Goal: Task Accomplishment & Management: Complete application form

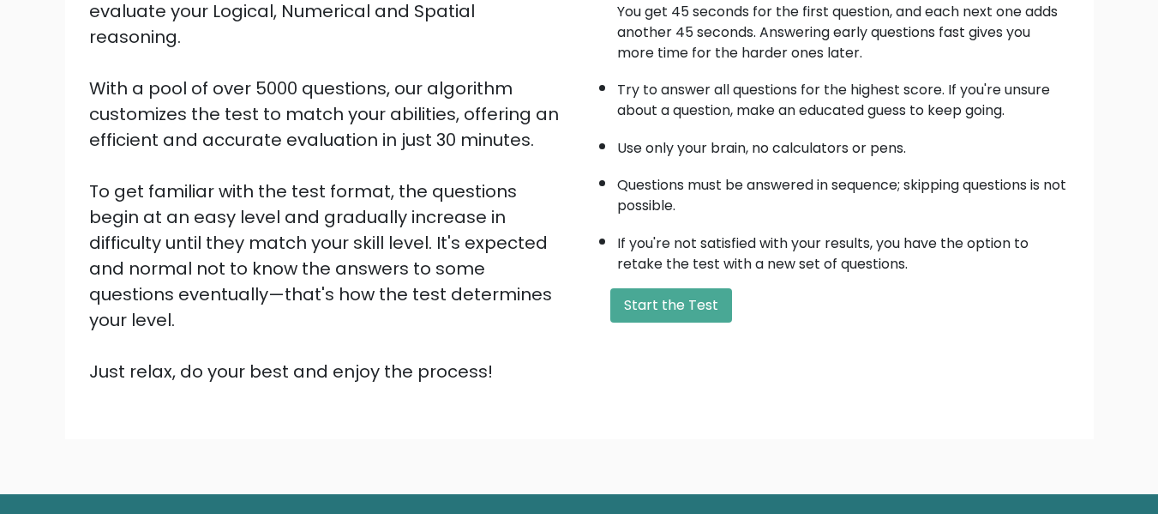
scroll to position [272, 0]
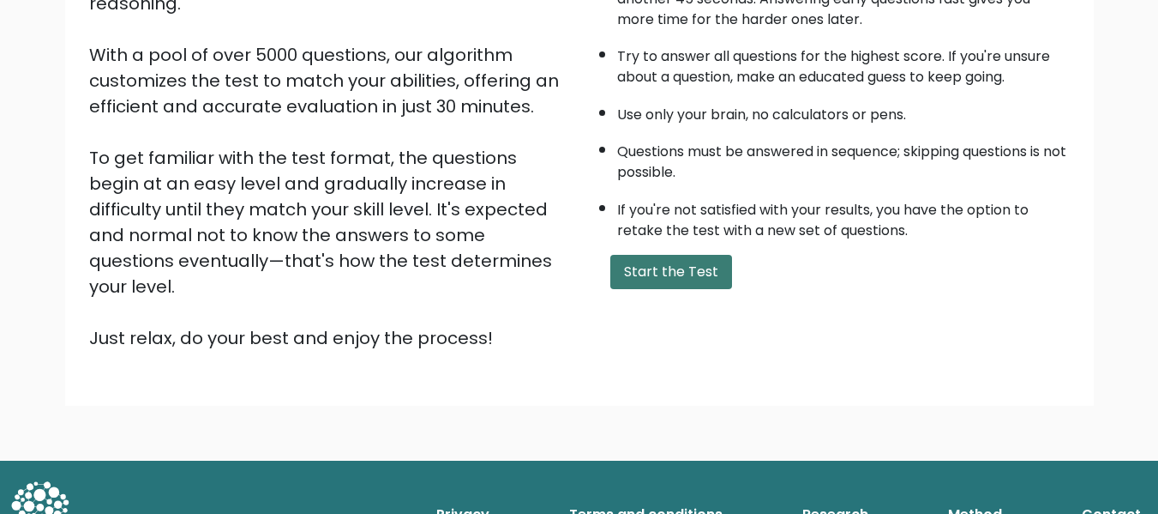
click at [693, 264] on button "Start the Test" at bounding box center [671, 272] width 122 height 34
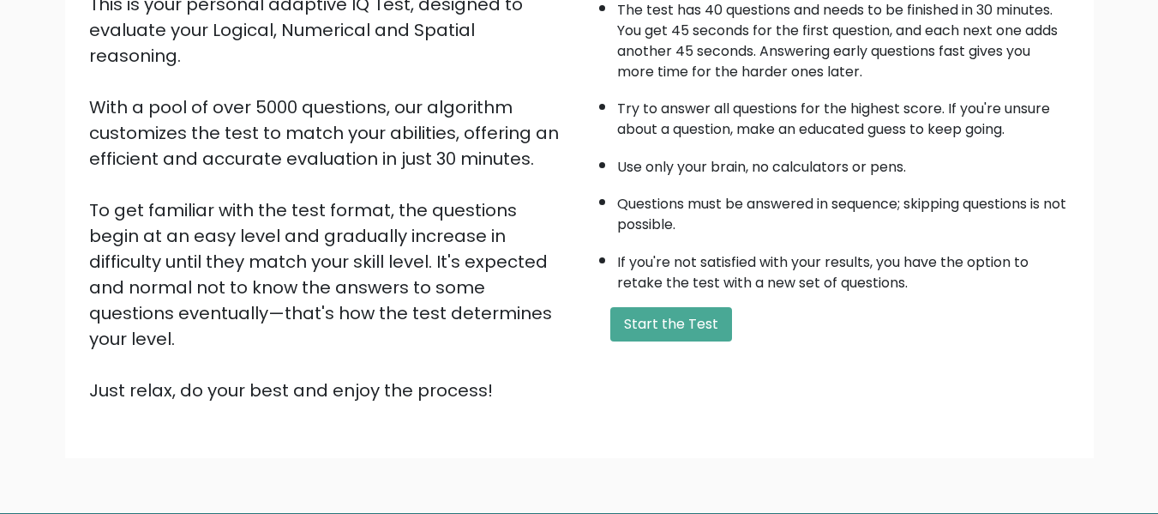
scroll to position [272, 0]
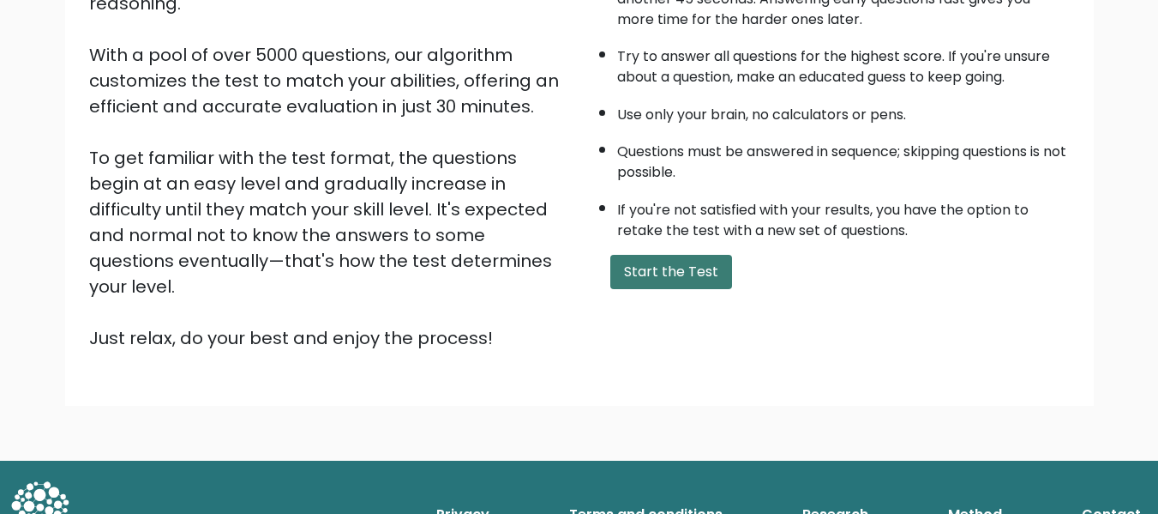
click at [663, 276] on button "Start the Test" at bounding box center [671, 272] width 122 height 34
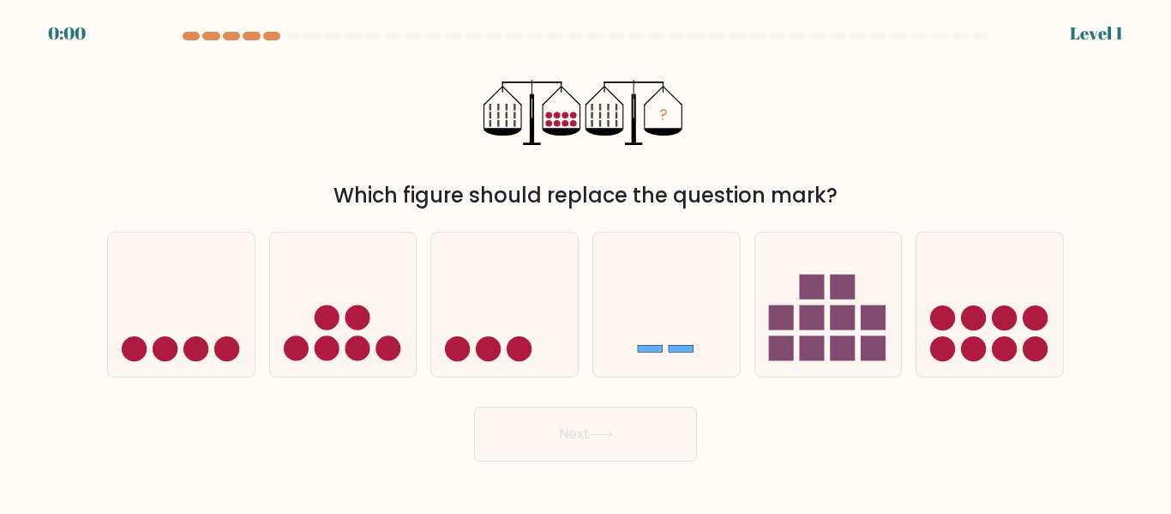
click at [663, 276] on icon at bounding box center [666, 303] width 147 height 121
click at [586, 262] on input "d." at bounding box center [586, 259] width 1 height 4
radio input "true"
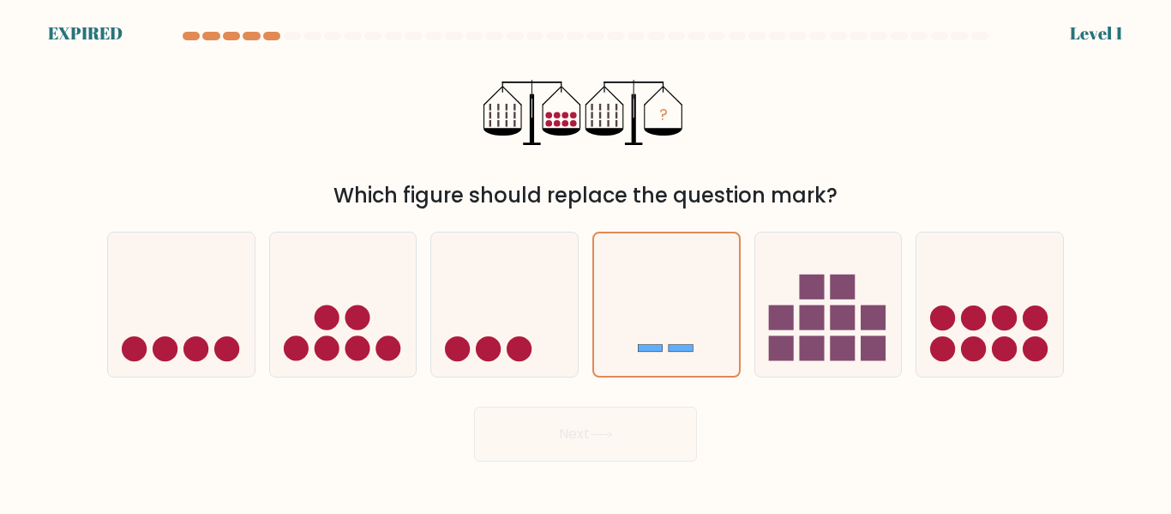
click at [605, 431] on div "Next" at bounding box center [585, 429] width 977 height 63
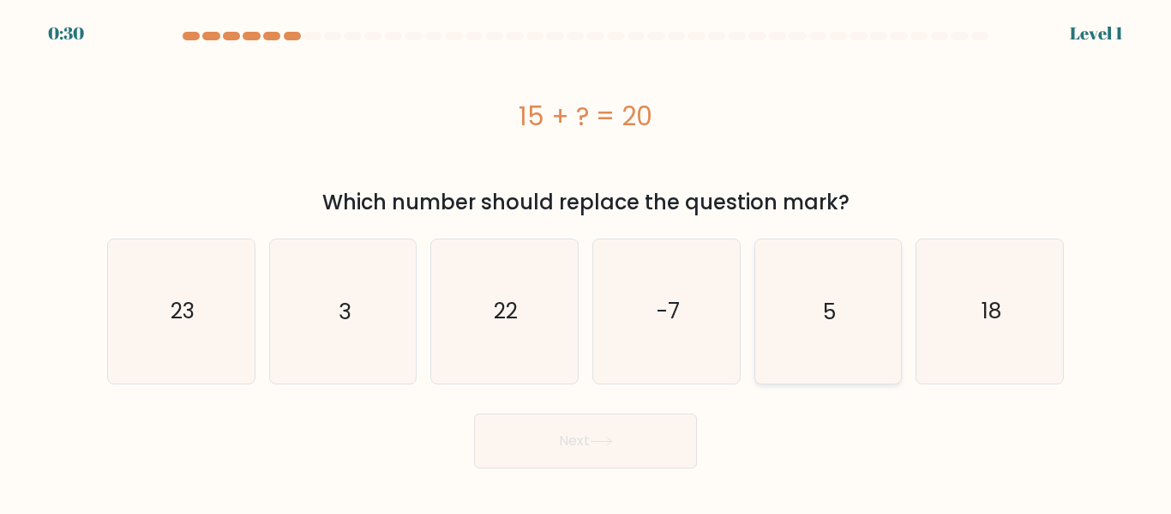
click at [813, 311] on icon "5" at bounding box center [827, 310] width 143 height 143
click at [586, 262] on input "e. 5" at bounding box center [586, 259] width 1 height 4
radio input "true"
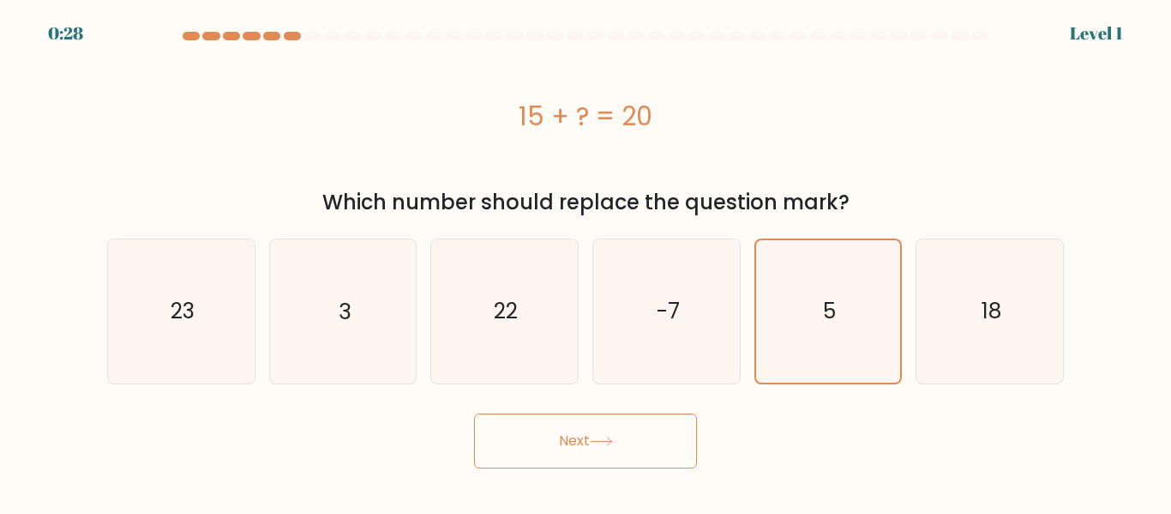
click at [613, 436] on icon at bounding box center [601, 440] width 23 height 9
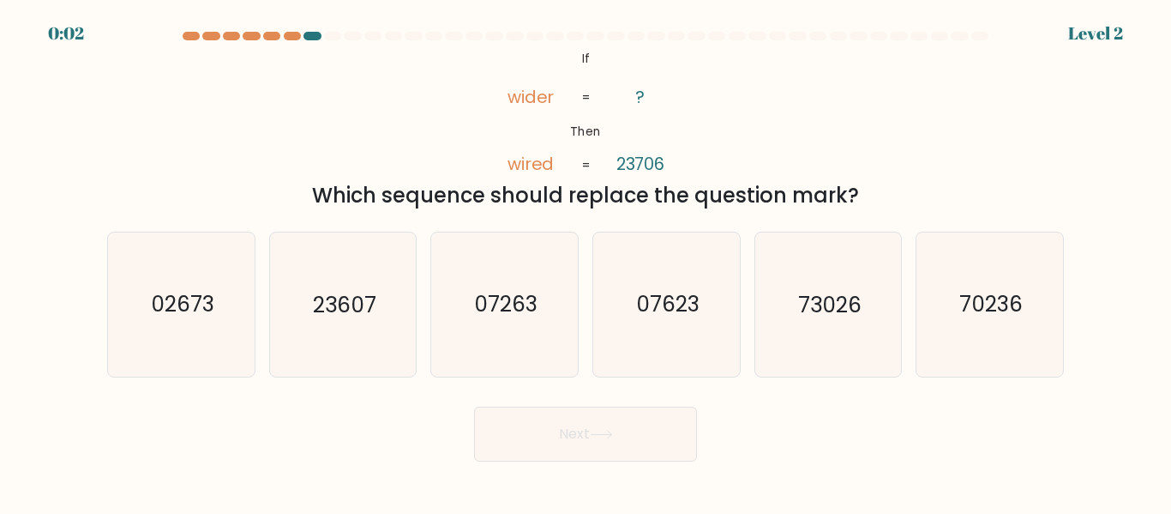
drag, startPoint x: 616, startPoint y: 436, endPoint x: 638, endPoint y: 426, distance: 24.2
click at [638, 426] on button "Next" at bounding box center [585, 433] width 223 height 55
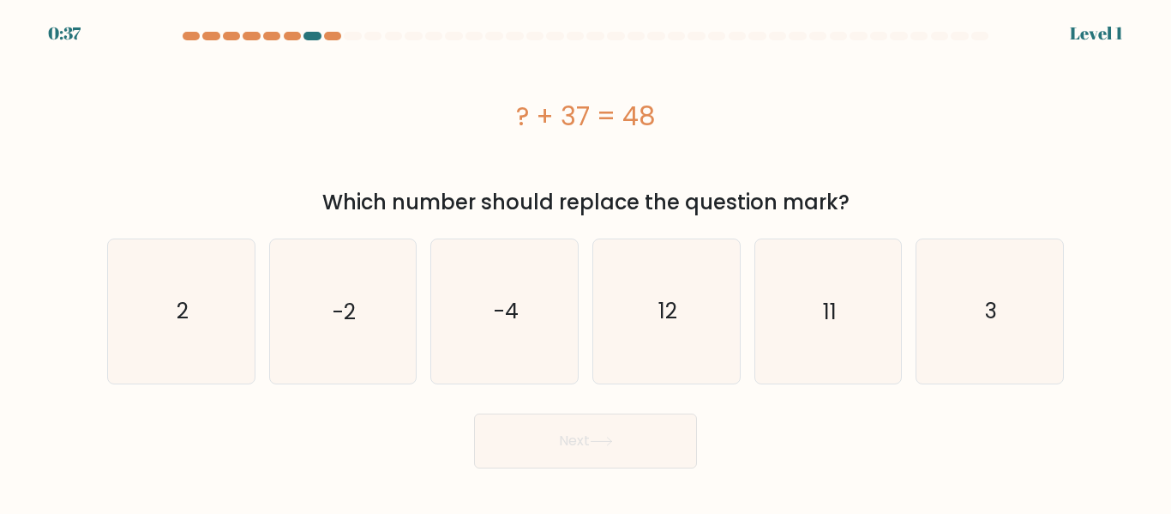
click at [808, 346] on icon "11" at bounding box center [827, 310] width 143 height 143
click at [586, 262] on input "e. 11" at bounding box center [586, 259] width 1 height 4
radio input "true"
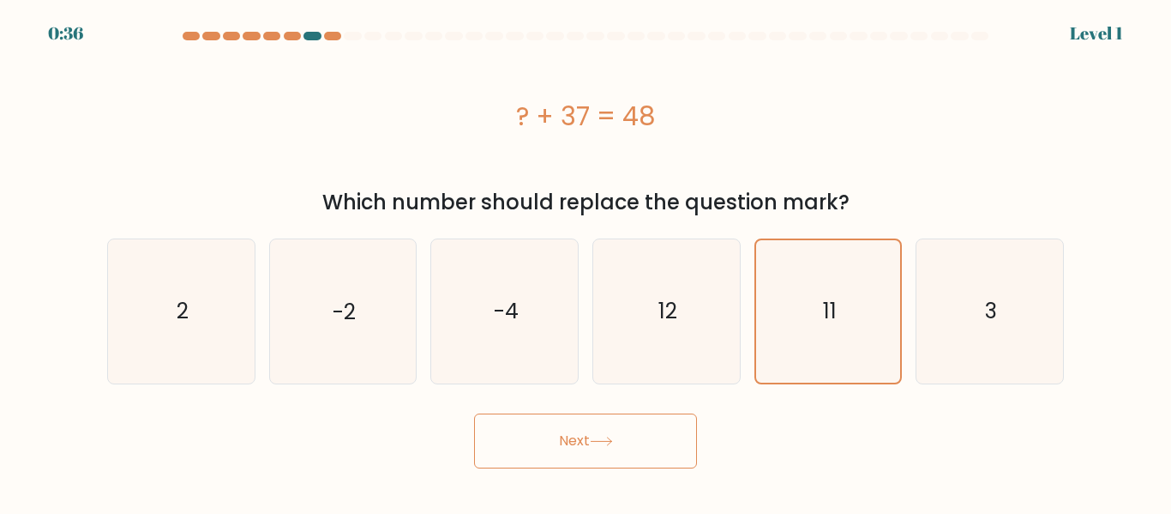
click at [590, 456] on button "Next" at bounding box center [585, 440] width 223 height 55
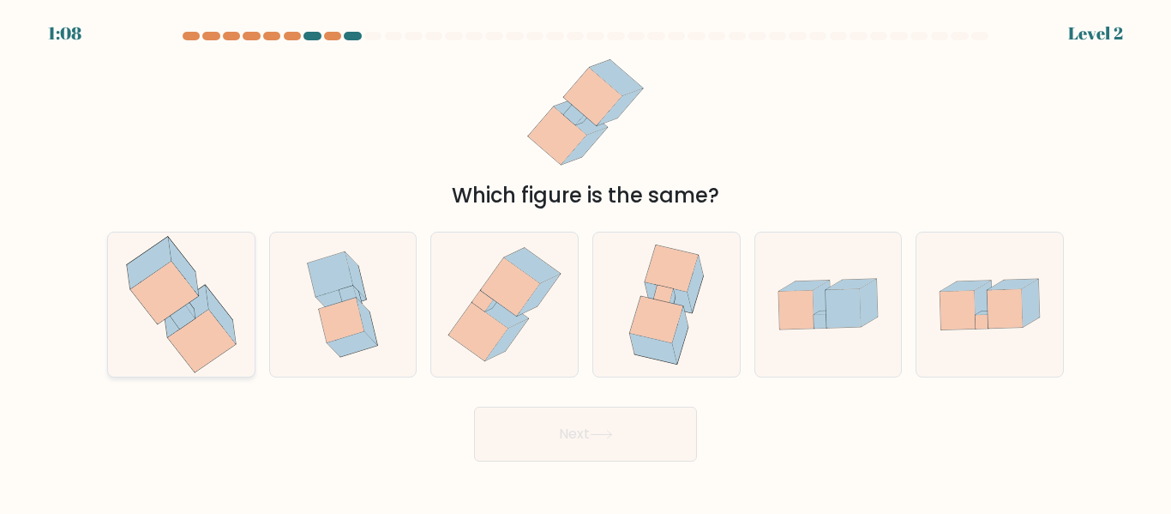
click at [197, 356] on icon at bounding box center [202, 341] width 68 height 63
click at [586, 262] on input "a." at bounding box center [586, 259] width 1 height 4
radio input "true"
click at [598, 446] on button "Next" at bounding box center [585, 433] width 223 height 55
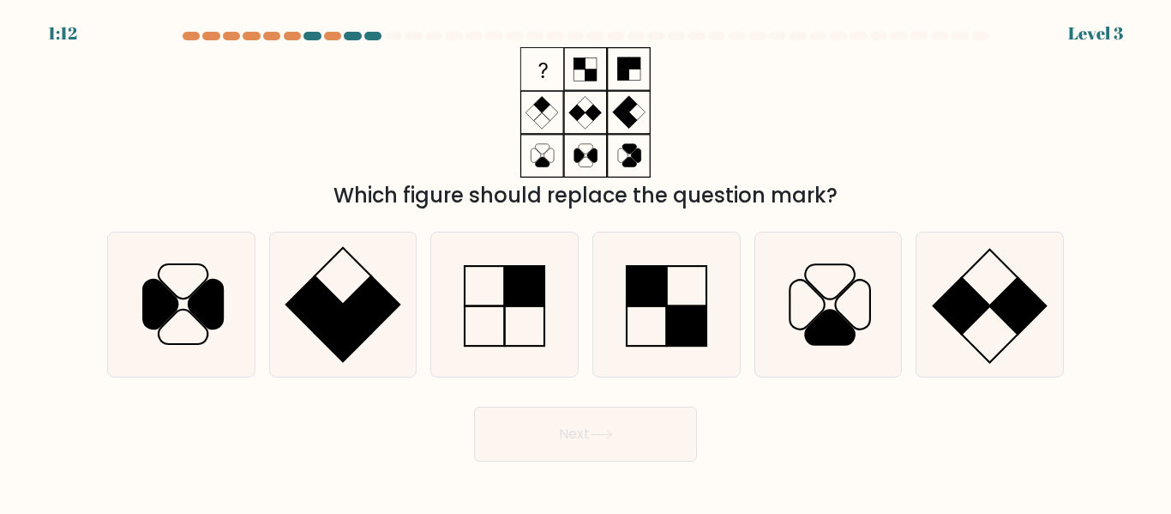
click at [726, 479] on body "1:12 Level 3" at bounding box center [585, 257] width 1171 height 514
click at [670, 293] on icon at bounding box center [666, 303] width 143 height 143
click at [586, 262] on input "d." at bounding box center [586, 259] width 1 height 4
radio input "true"
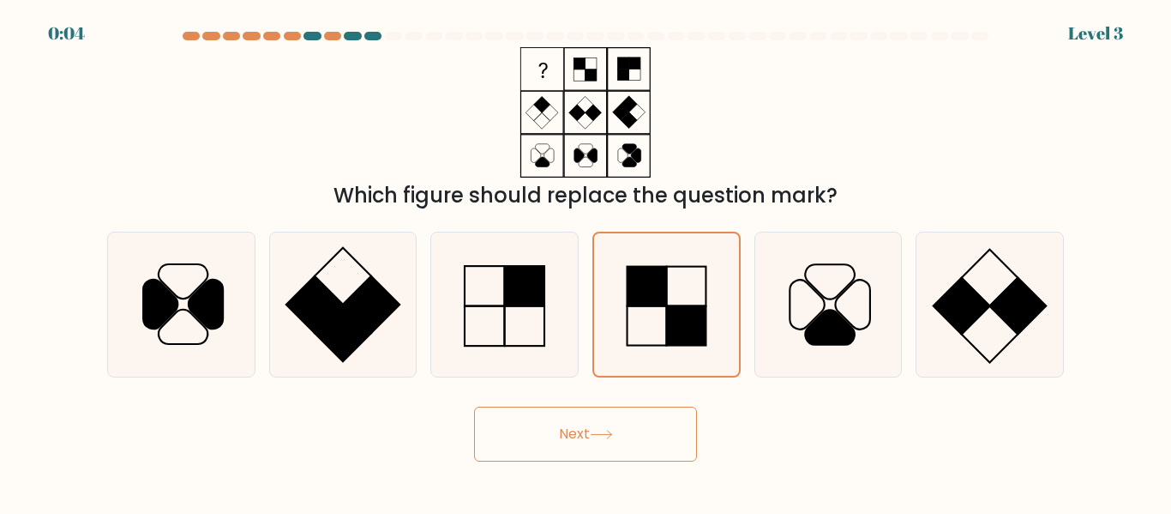
click at [621, 440] on button "Next" at bounding box center [585, 433] width 223 height 55
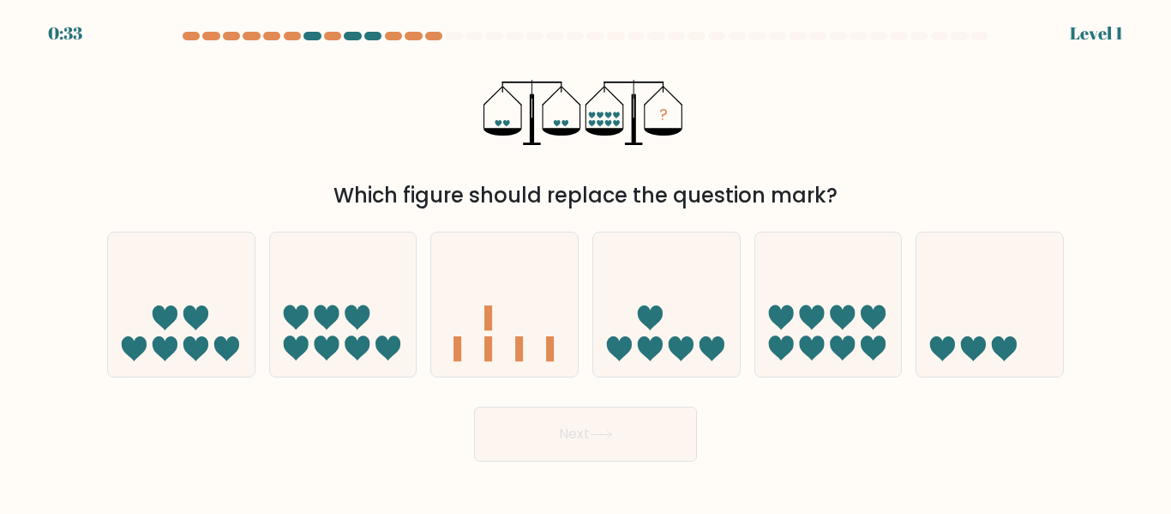
click at [1000, 108] on div "? Which figure should replace the question mark?" at bounding box center [585, 129] width 977 height 164
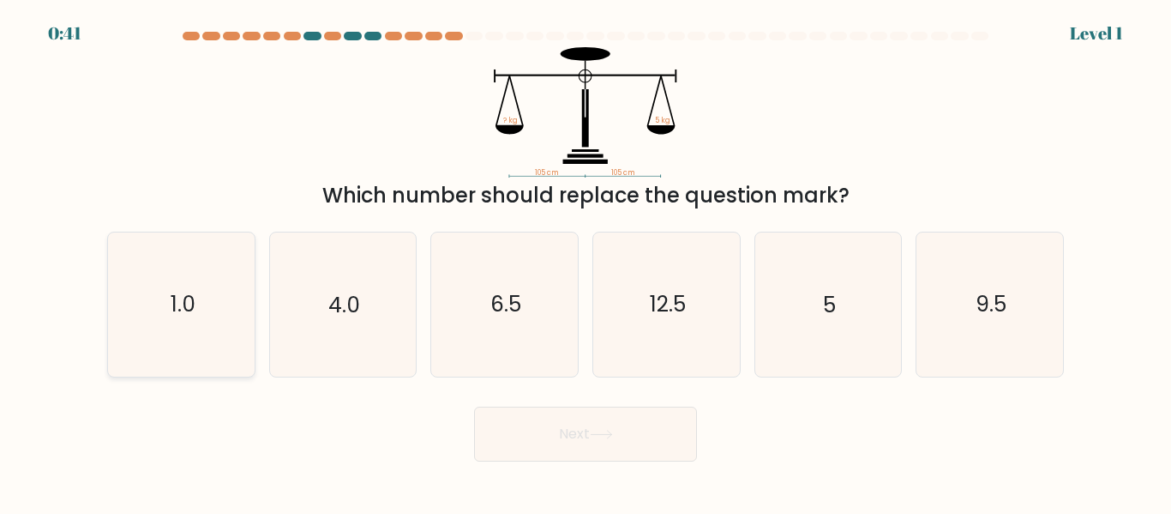
click at [162, 281] on icon "1.0" at bounding box center [181, 303] width 143 height 143
click at [586, 262] on input "a. 1.0" at bounding box center [586, 259] width 1 height 4
radio input "true"
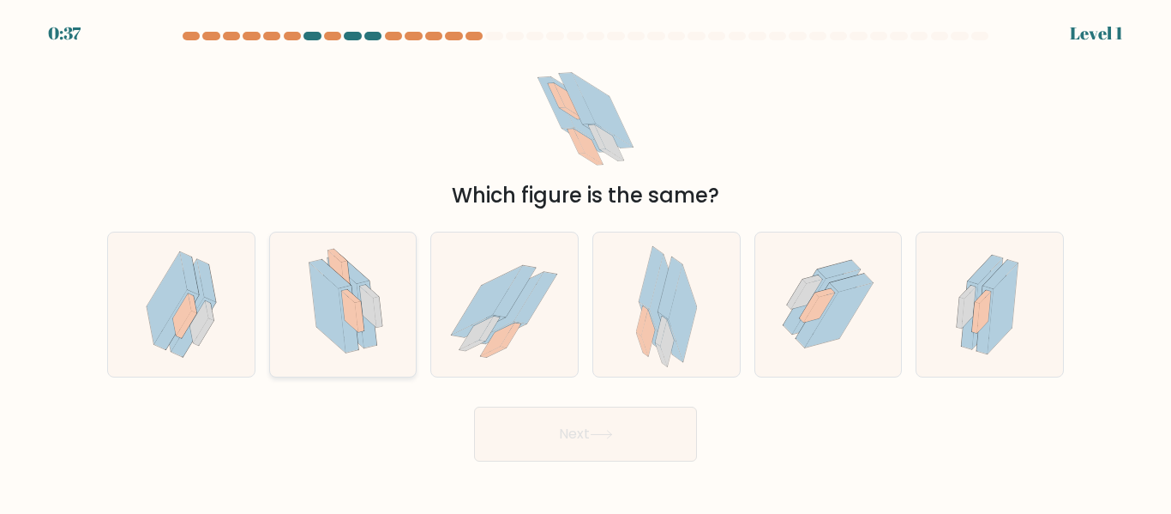
click at [369, 324] on icon at bounding box center [367, 315] width 20 height 68
click at [586, 262] on input "b." at bounding box center [586, 259] width 1 height 4
radio input "true"
click at [533, 429] on button "Next" at bounding box center [585, 433] width 223 height 55
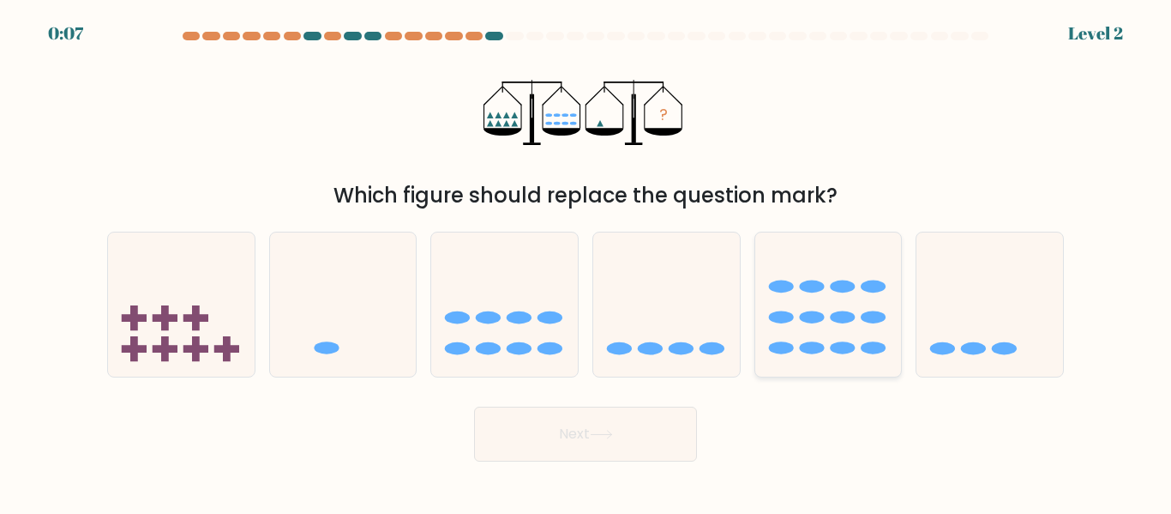
click at [807, 316] on ellipse at bounding box center [811, 317] width 25 height 13
click at [586, 262] on input "e." at bounding box center [586, 259] width 1 height 4
radio input "true"
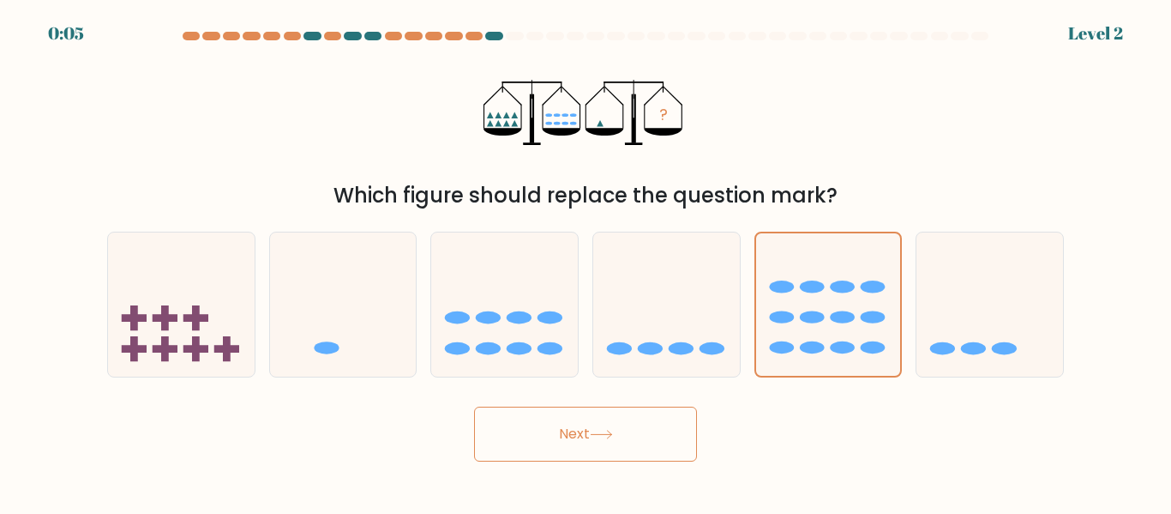
click at [536, 442] on button "Next" at bounding box center [585, 433] width 223 height 55
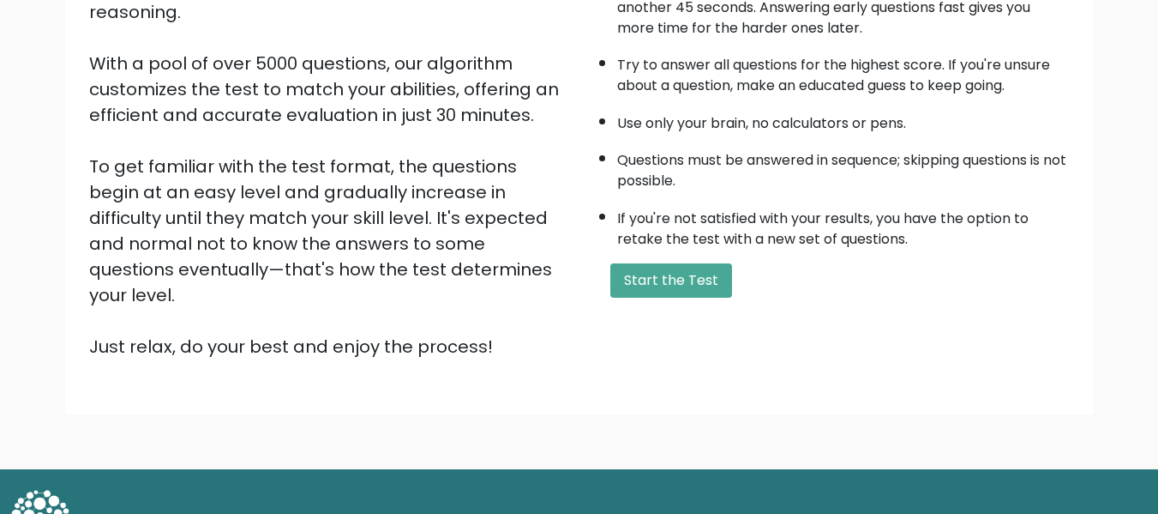
scroll to position [272, 0]
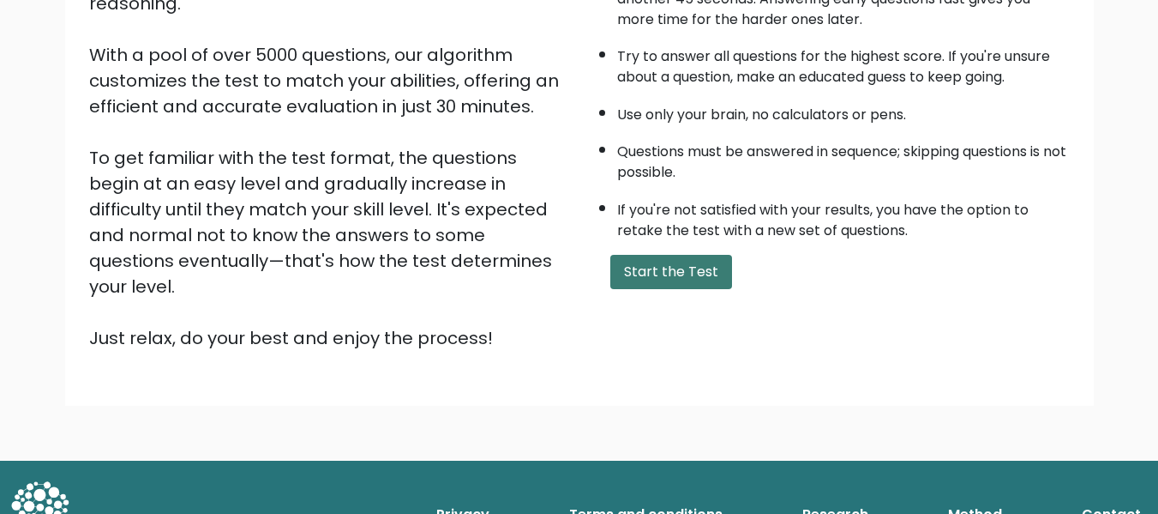
click at [694, 262] on button "Start the Test" at bounding box center [671, 272] width 122 height 34
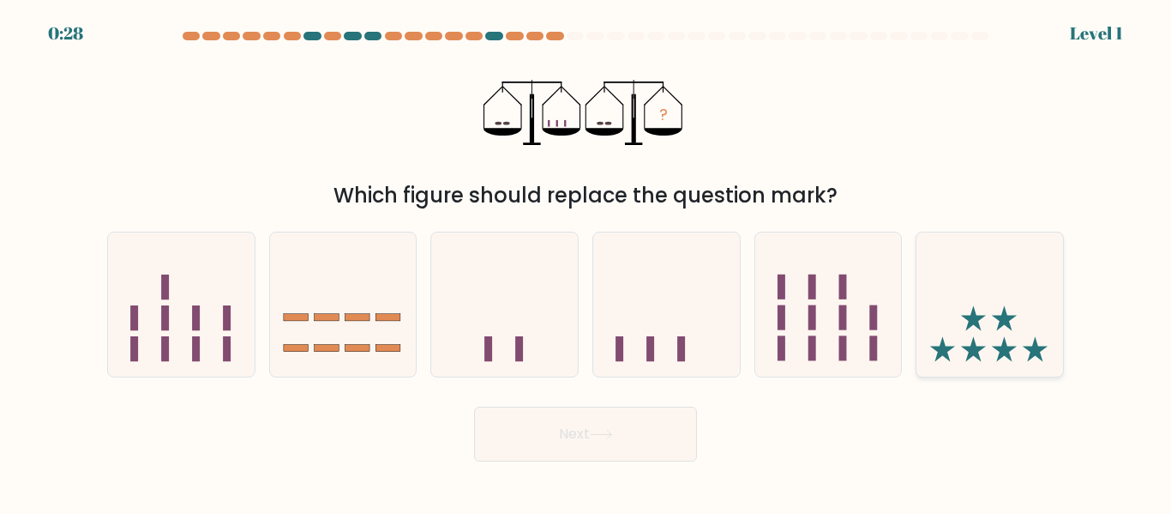
click at [971, 303] on icon at bounding box center [990, 303] width 147 height 121
click at [586, 262] on input "f." at bounding box center [586, 259] width 1 height 4
radio input "true"
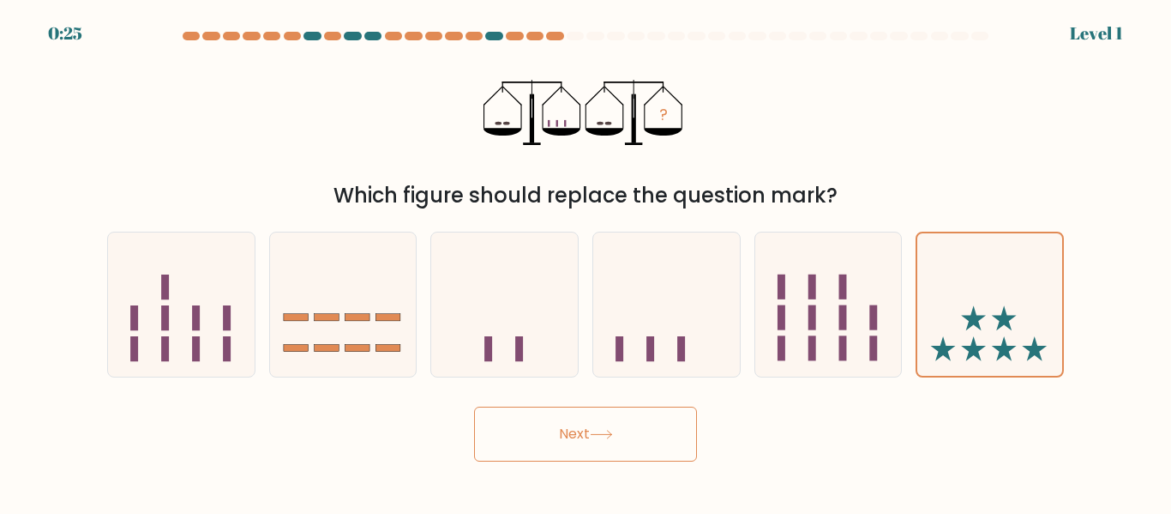
click at [662, 435] on button "Next" at bounding box center [585, 433] width 223 height 55
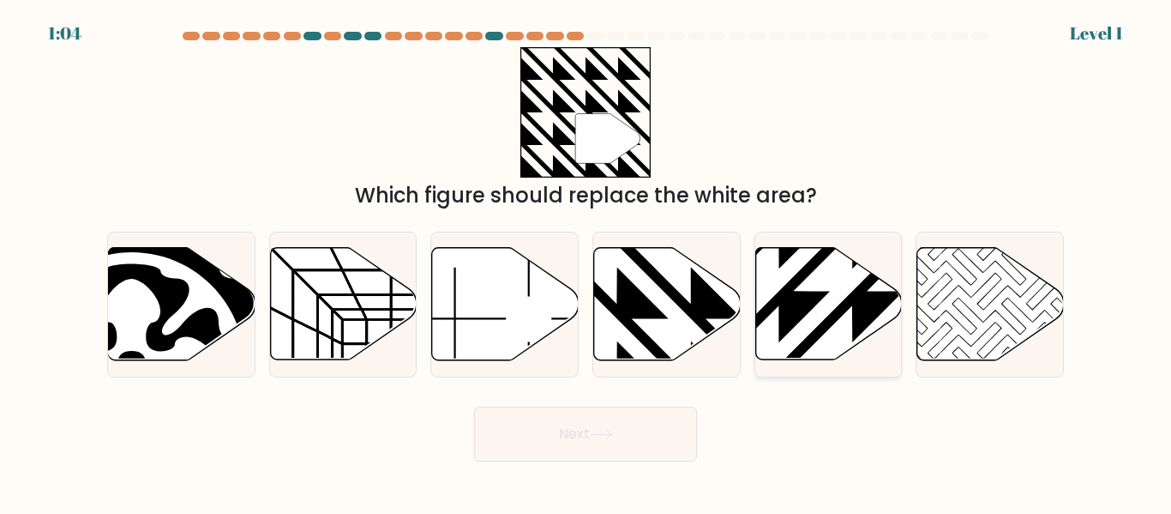
click at [852, 352] on icon at bounding box center [828, 304] width 147 height 114
click at [586, 262] on input "e." at bounding box center [586, 259] width 1 height 4
radio input "true"
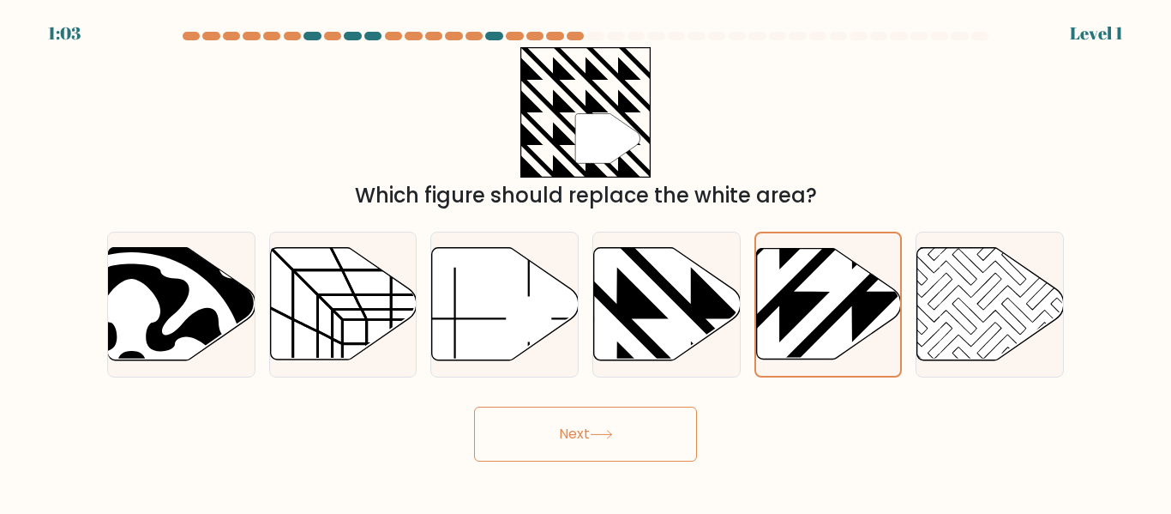
click at [640, 430] on button "Next" at bounding box center [585, 433] width 223 height 55
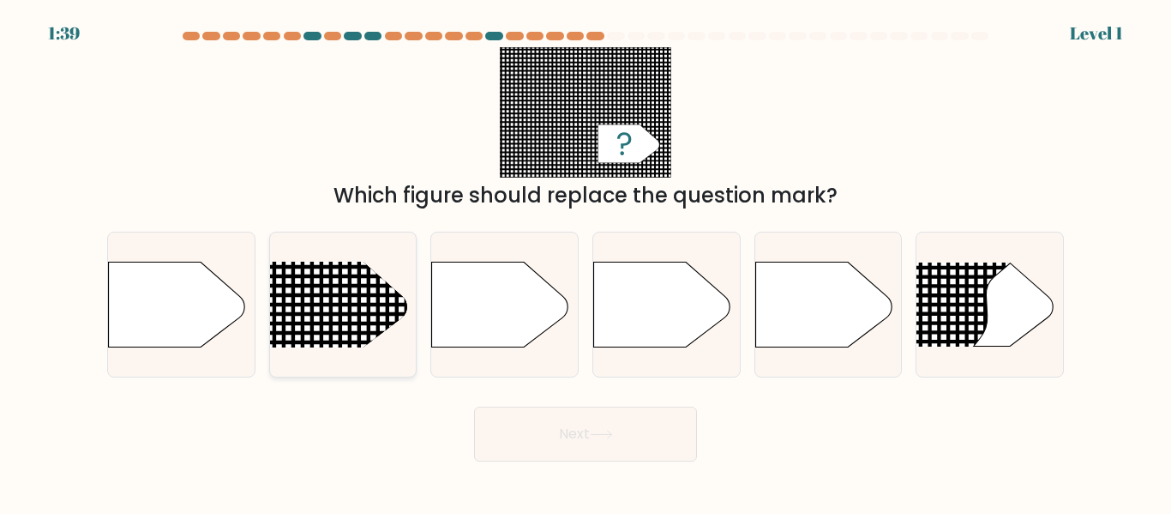
click at [343, 320] on rect at bounding box center [241, 235] width 381 height 290
click at [586, 262] on input "b." at bounding box center [586, 259] width 1 height 4
radio input "true"
click at [634, 460] on button "Next" at bounding box center [585, 433] width 223 height 55
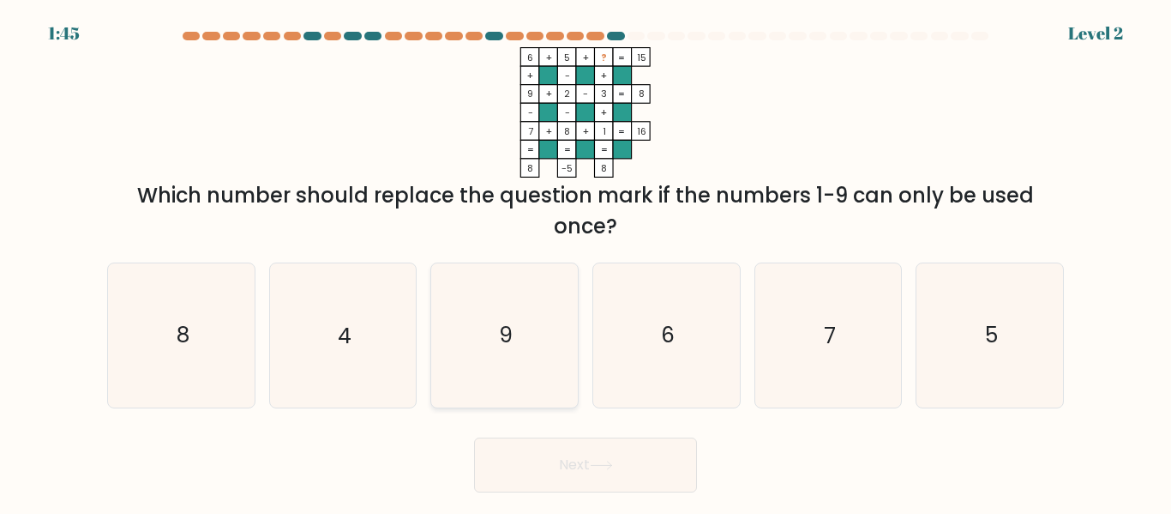
click at [480, 364] on icon "9" at bounding box center [504, 334] width 143 height 143
click at [586, 262] on input "c. 9" at bounding box center [586, 259] width 1 height 4
radio input "true"
click at [546, 473] on button "Next" at bounding box center [585, 464] width 223 height 55
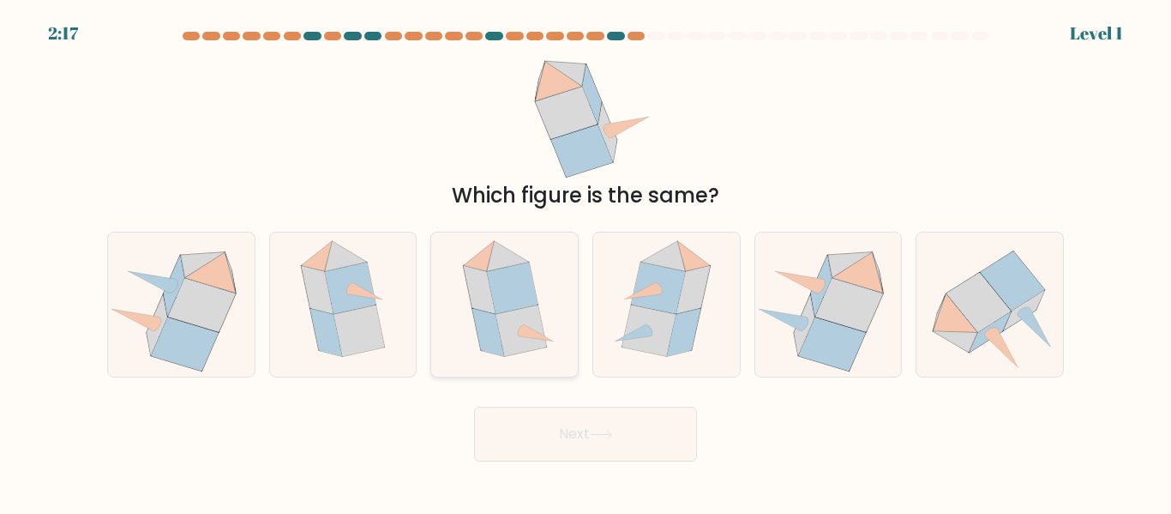
click at [479, 334] on icon at bounding box center [488, 332] width 32 height 48
click at [586, 262] on input "c." at bounding box center [586, 259] width 1 height 4
radio input "true"
click at [526, 440] on button "Next" at bounding box center [585, 433] width 223 height 55
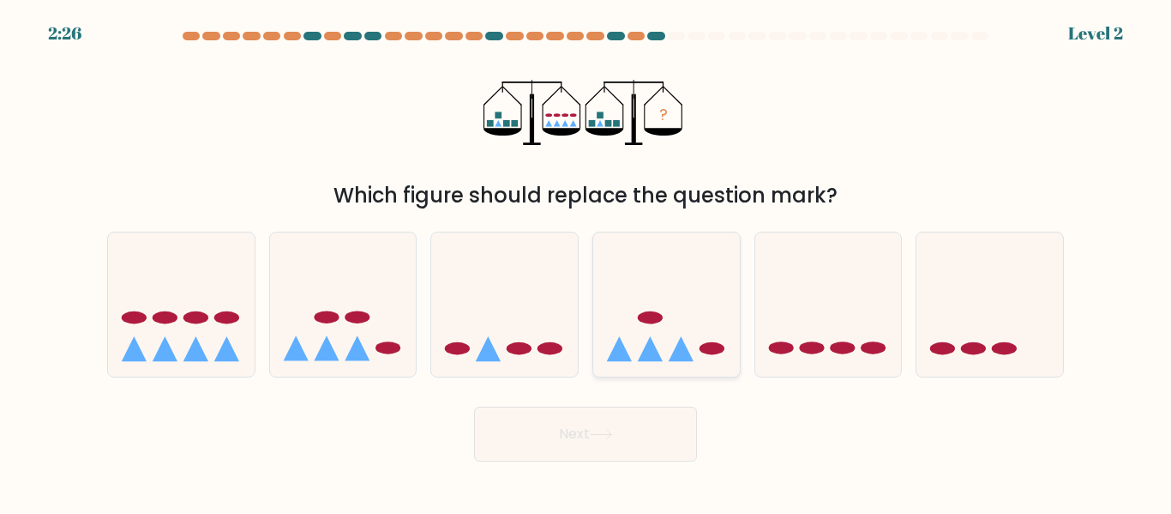
click at [684, 346] on icon at bounding box center [681, 348] width 25 height 25
click at [586, 262] on input "d." at bounding box center [586, 259] width 1 height 4
radio input "true"
click at [610, 432] on icon at bounding box center [601, 434] width 23 height 9
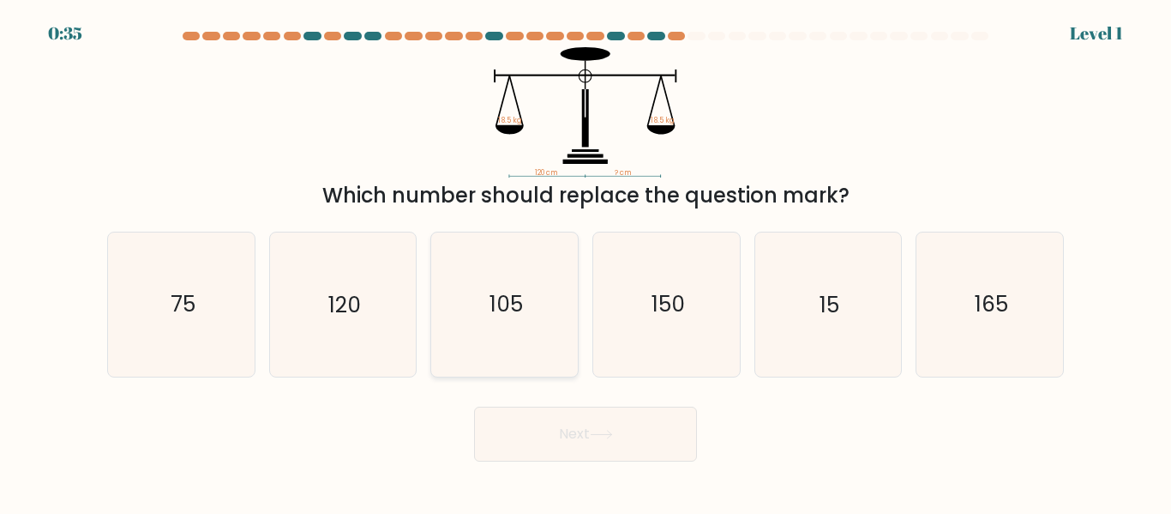
click at [484, 256] on icon "105" at bounding box center [504, 303] width 143 height 143
click at [586, 257] on input "c. 105" at bounding box center [586, 259] width 1 height 4
radio input "true"
click at [562, 424] on button "Next" at bounding box center [585, 433] width 223 height 55
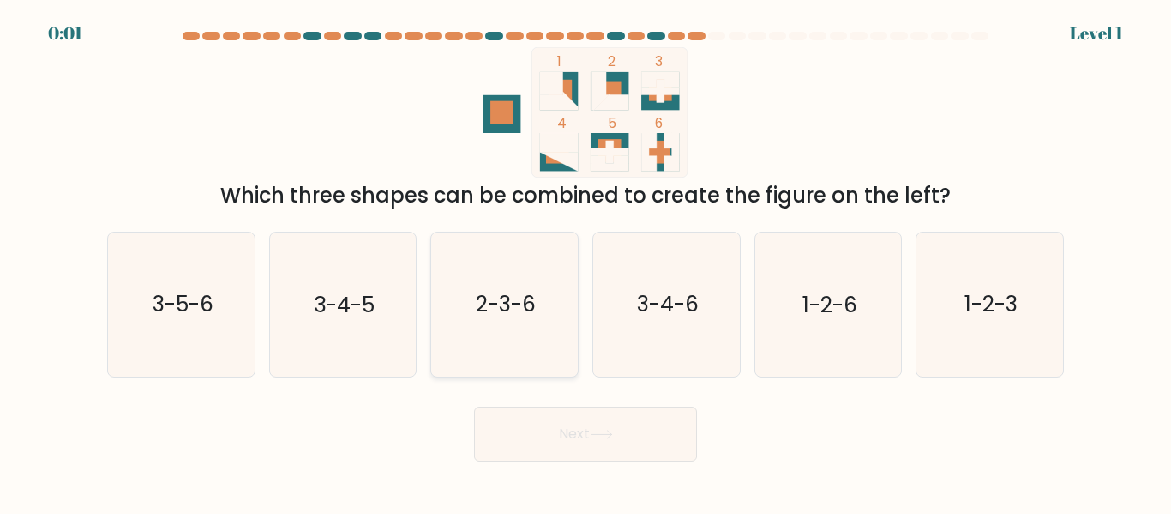
click at [532, 254] on icon "2-3-6" at bounding box center [504, 303] width 143 height 143
click at [586, 257] on input "c. 2-3-6" at bounding box center [586, 259] width 1 height 4
radio input "true"
click at [530, 283] on icon "2-3-6" at bounding box center [504, 303] width 141 height 141
click at [586, 262] on input "c. 2-3-6" at bounding box center [586, 259] width 1 height 4
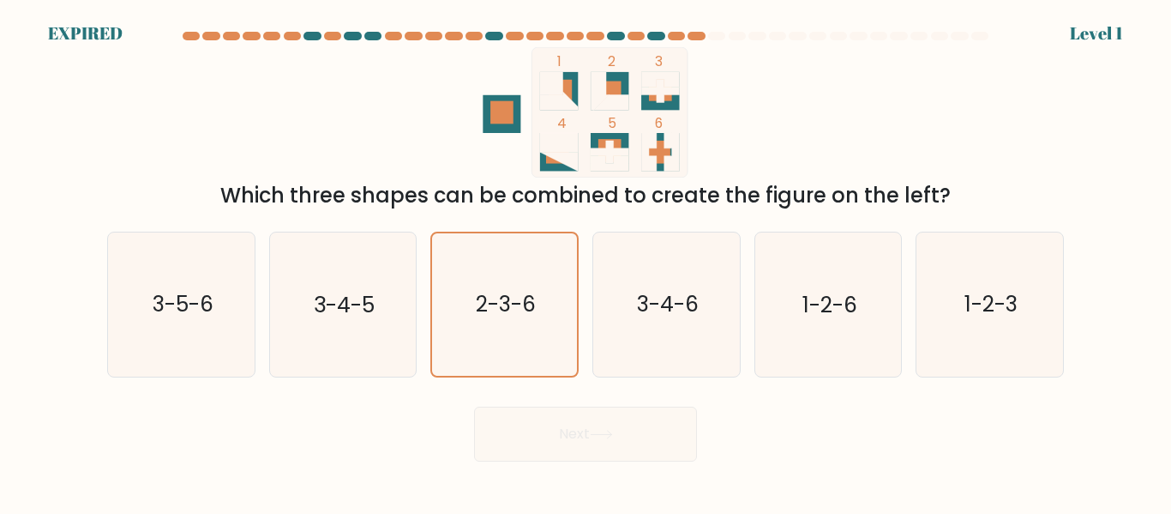
click at [563, 446] on div "Next" at bounding box center [585, 429] width 977 height 63
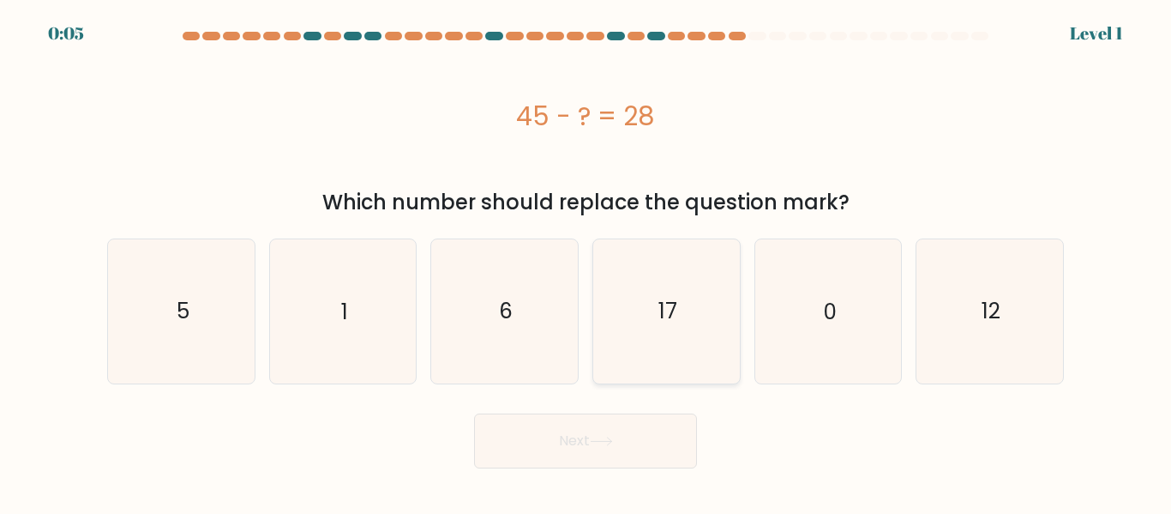
click at [633, 288] on icon "17" at bounding box center [666, 310] width 143 height 143
click at [586, 262] on input "d. 17" at bounding box center [586, 259] width 1 height 4
radio input "true"
click at [581, 425] on button "Next" at bounding box center [585, 440] width 223 height 55
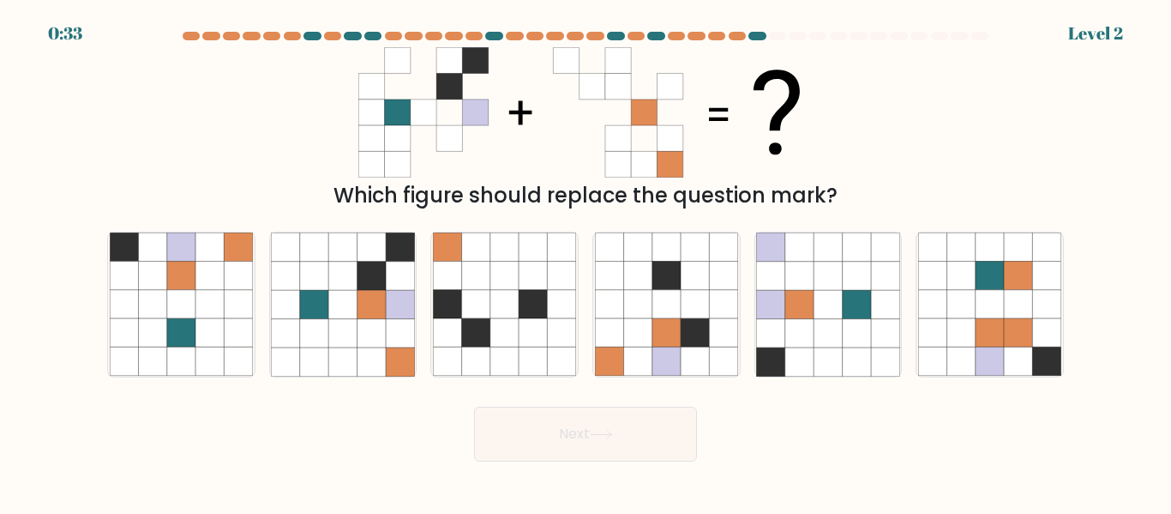
click at [819, 5] on div "0:33 Level 2" at bounding box center [585, 10] width 1171 height 21
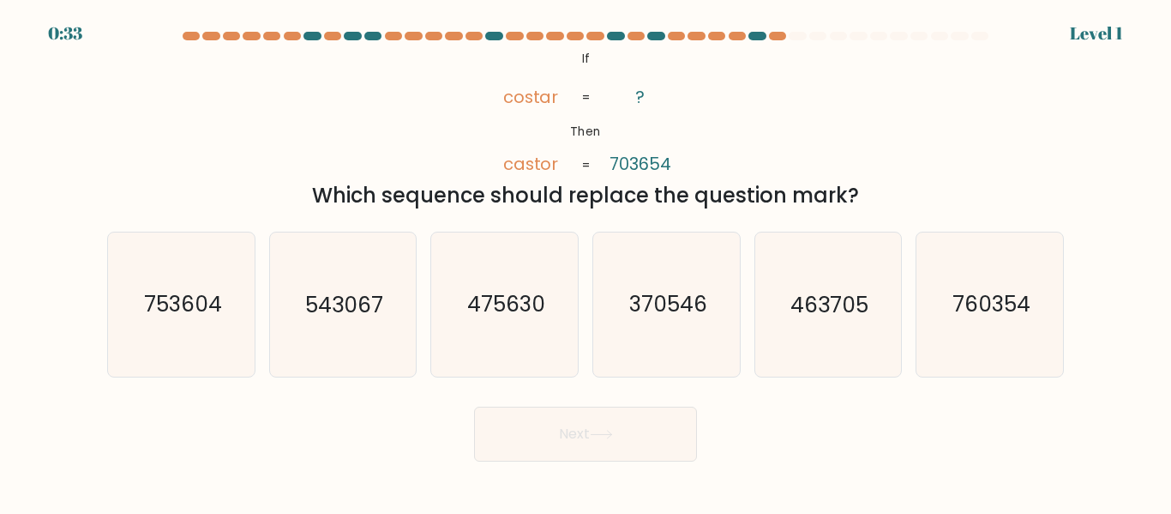
click at [237, 201] on div "Which sequence should replace the question mark?" at bounding box center [585, 195] width 936 height 31
click at [634, 316] on text "370546" at bounding box center [667, 305] width 78 height 30
click at [586, 262] on input "d. 370546" at bounding box center [586, 259] width 1 height 4
radio input "true"
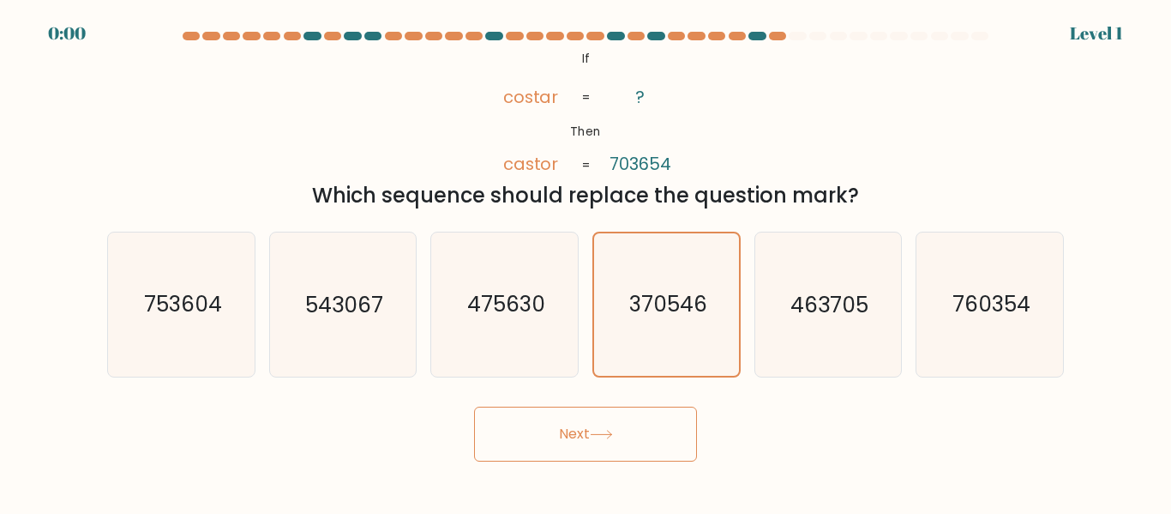
click at [595, 439] on div "Next" at bounding box center [585, 429] width 977 height 63
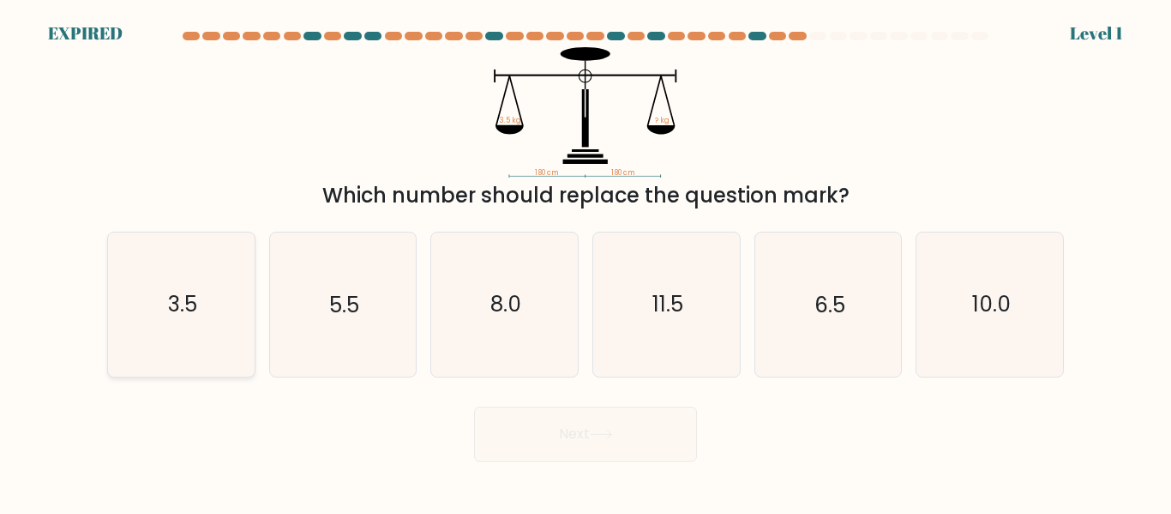
click at [223, 294] on icon "3.5" at bounding box center [181, 303] width 143 height 143
click at [586, 262] on input "a. 3.5" at bounding box center [586, 259] width 1 height 4
radio input "true"
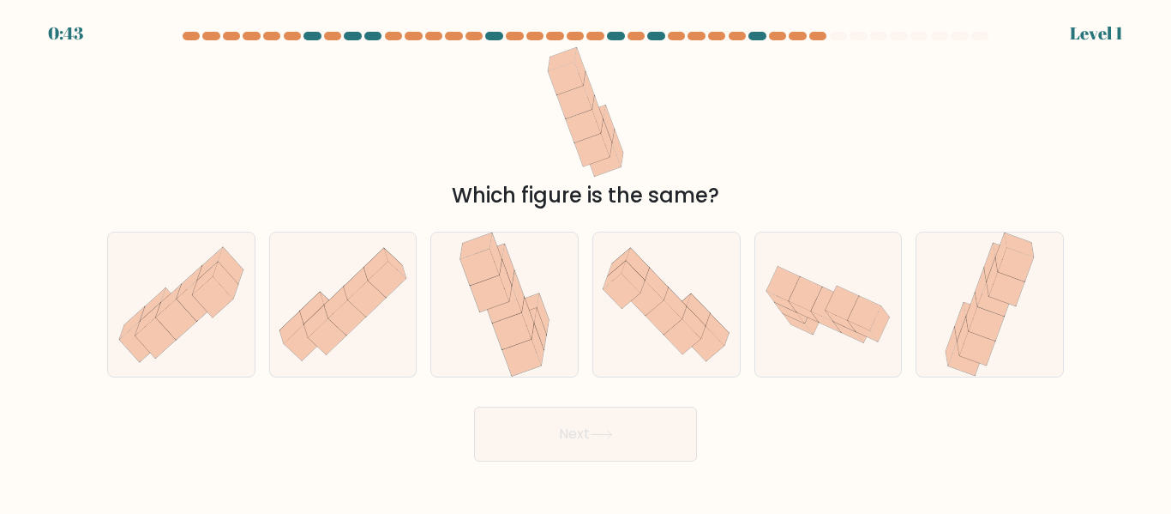
click at [518, 433] on button "Next" at bounding box center [585, 433] width 223 height 55
click at [394, 419] on div "Next" at bounding box center [585, 429] width 977 height 63
click at [376, 316] on icon at bounding box center [343, 304] width 147 height 123
click at [586, 262] on input "b." at bounding box center [586, 259] width 1 height 4
radio input "true"
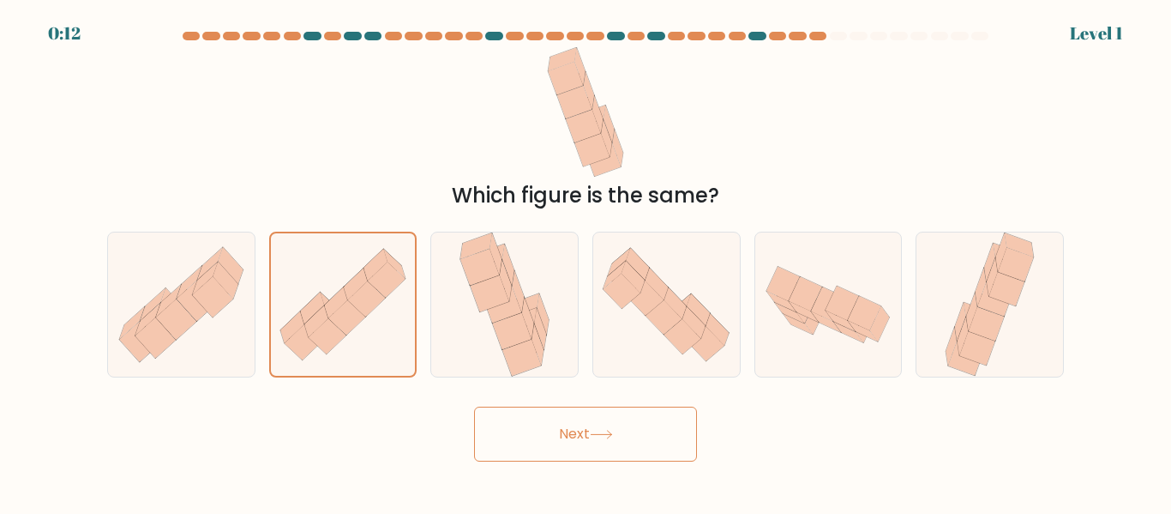
click at [580, 453] on button "Next" at bounding box center [585, 433] width 223 height 55
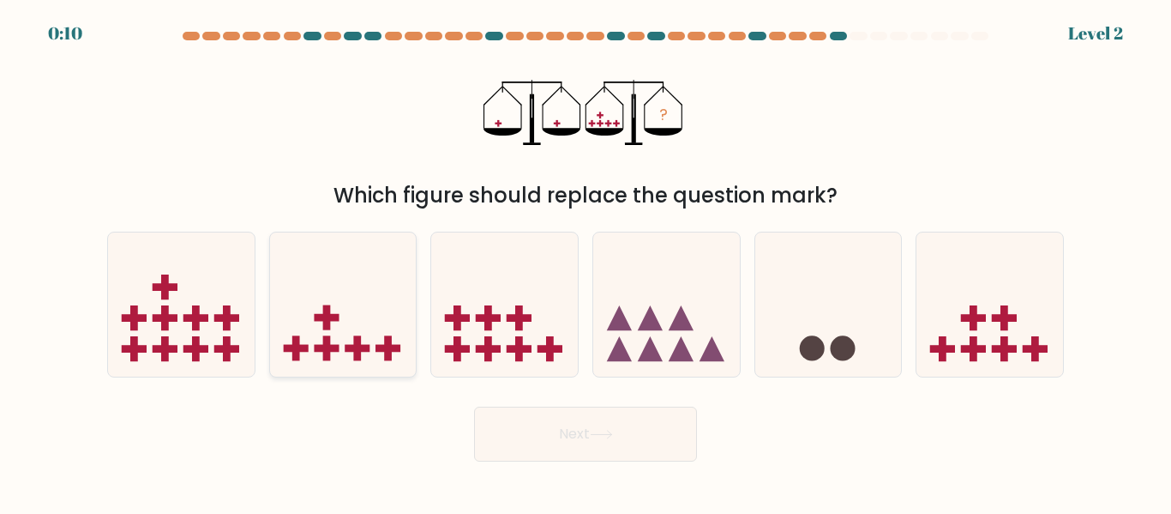
click at [334, 342] on icon at bounding box center [343, 303] width 147 height 121
click at [586, 262] on input "b." at bounding box center [586, 259] width 1 height 4
radio input "true"
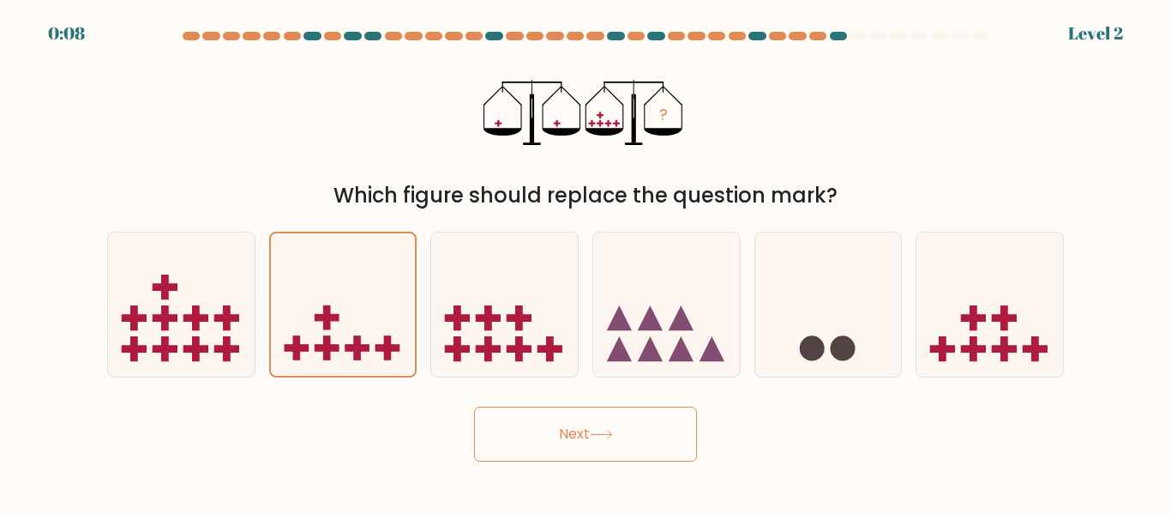
click at [550, 440] on button "Next" at bounding box center [585, 433] width 223 height 55
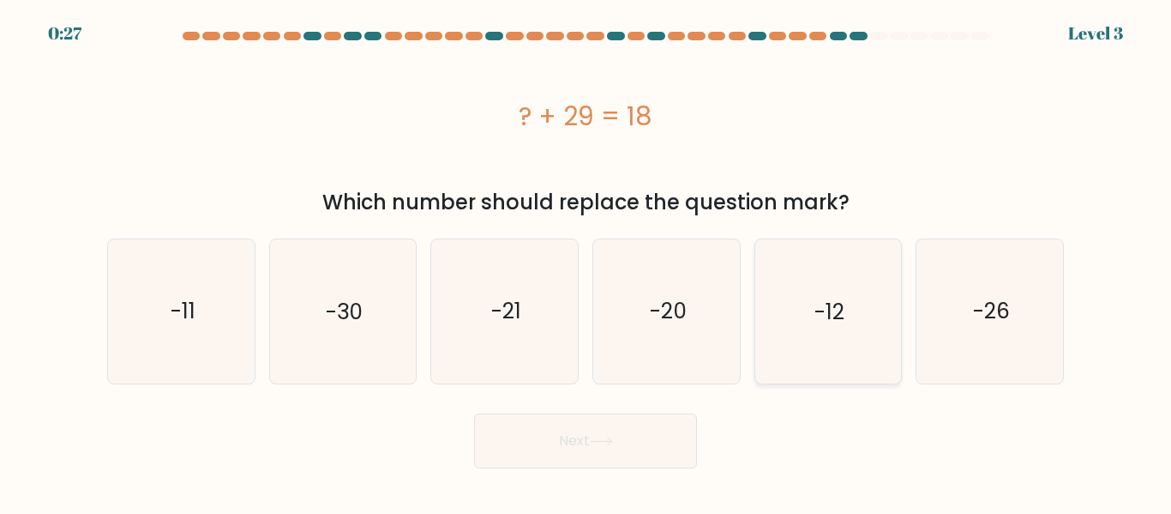
click at [850, 317] on icon "-12" at bounding box center [827, 310] width 143 height 143
click at [586, 262] on input "e. -12" at bounding box center [586, 259] width 1 height 4
radio input "true"
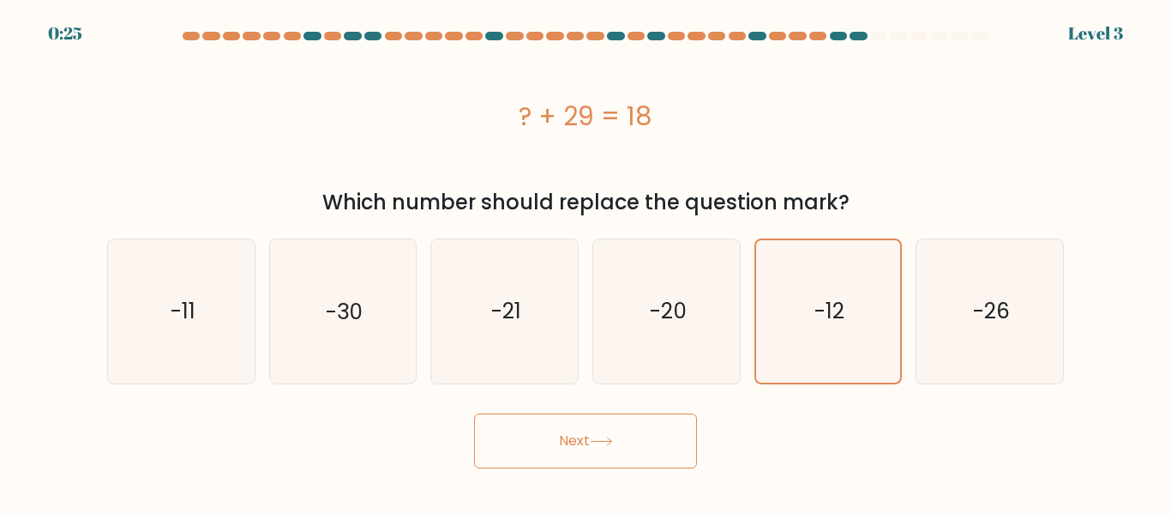
click at [613, 436] on icon at bounding box center [601, 440] width 23 height 9
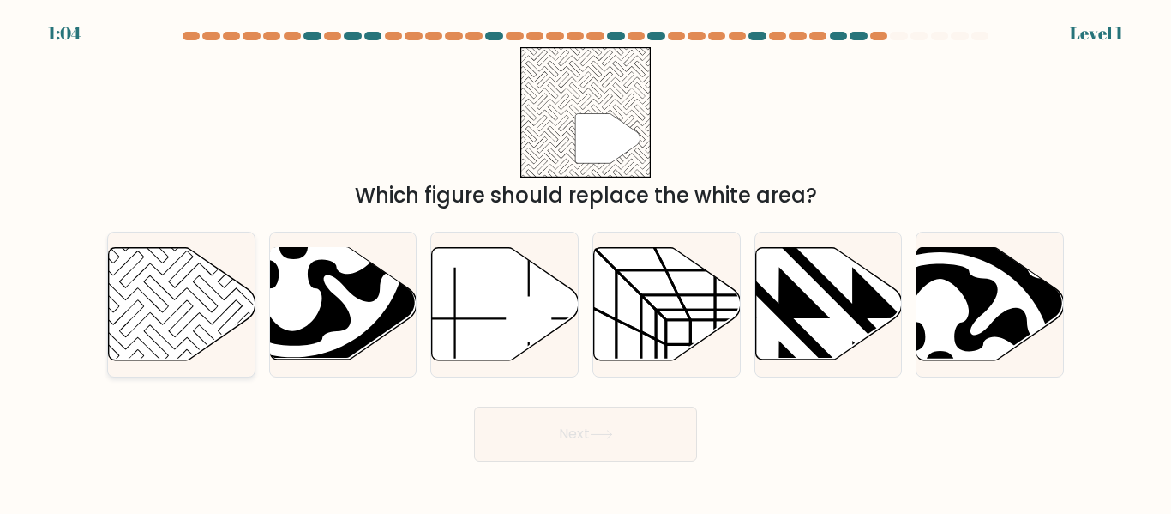
click at [159, 328] on icon at bounding box center [182, 304] width 147 height 112
click at [586, 262] on input "a." at bounding box center [586, 259] width 1 height 4
radio input "true"
click at [548, 438] on button "Next" at bounding box center [585, 433] width 223 height 55
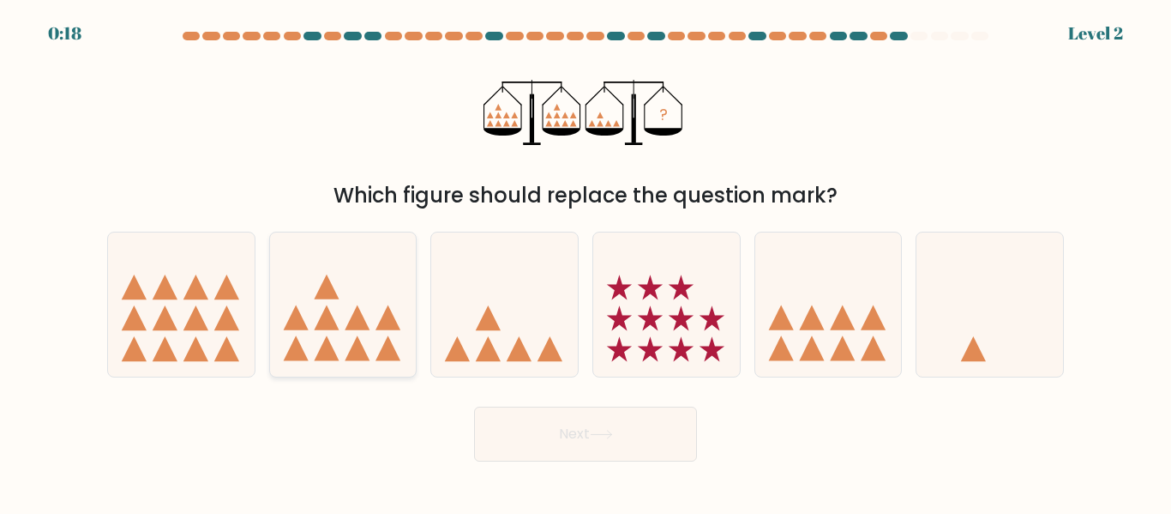
click at [358, 335] on icon at bounding box center [343, 303] width 147 height 121
click at [586, 262] on input "b." at bounding box center [586, 259] width 1 height 4
radio input "true"
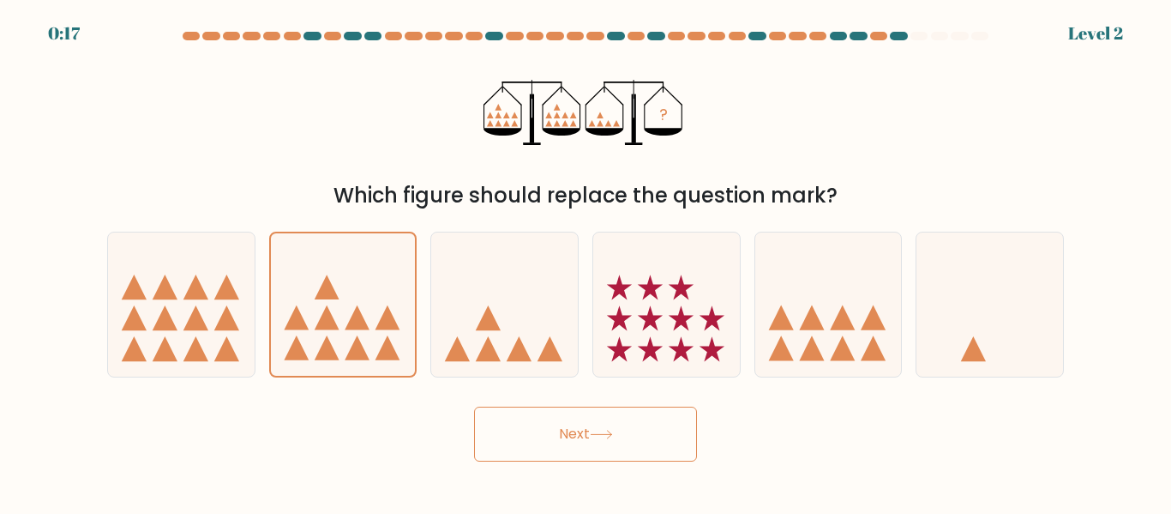
click at [537, 422] on button "Next" at bounding box center [585, 433] width 223 height 55
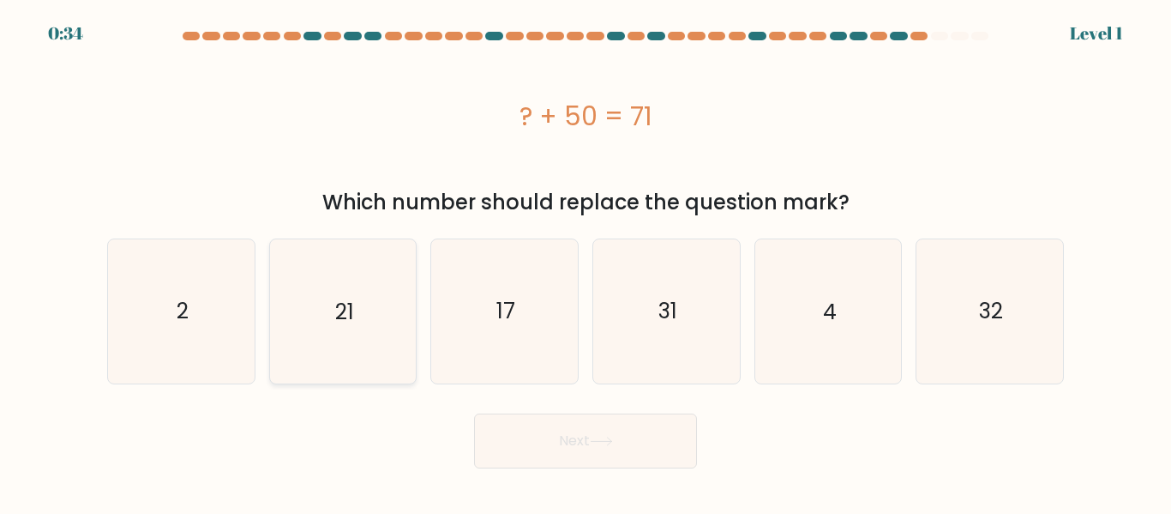
click at [364, 325] on icon "21" at bounding box center [342, 310] width 143 height 143
click at [586, 262] on input "b. 21" at bounding box center [586, 259] width 1 height 4
radio input "true"
click at [519, 434] on button "Next" at bounding box center [585, 440] width 223 height 55
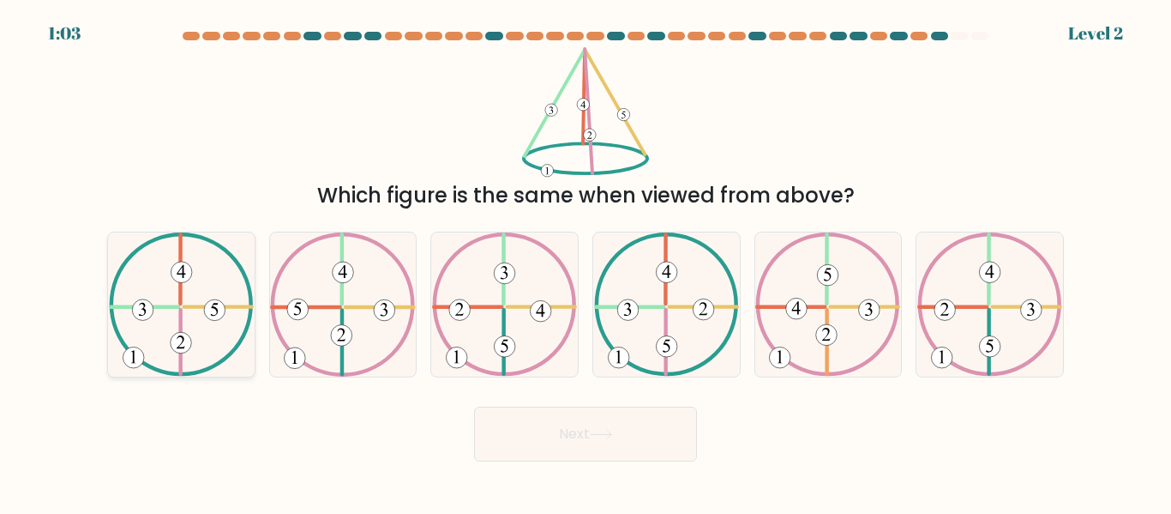
click at [157, 340] on icon at bounding box center [181, 303] width 145 height 143
click at [586, 262] on input "a." at bounding box center [586, 259] width 1 height 4
radio input "true"
click at [588, 447] on button "Next" at bounding box center [585, 433] width 223 height 55
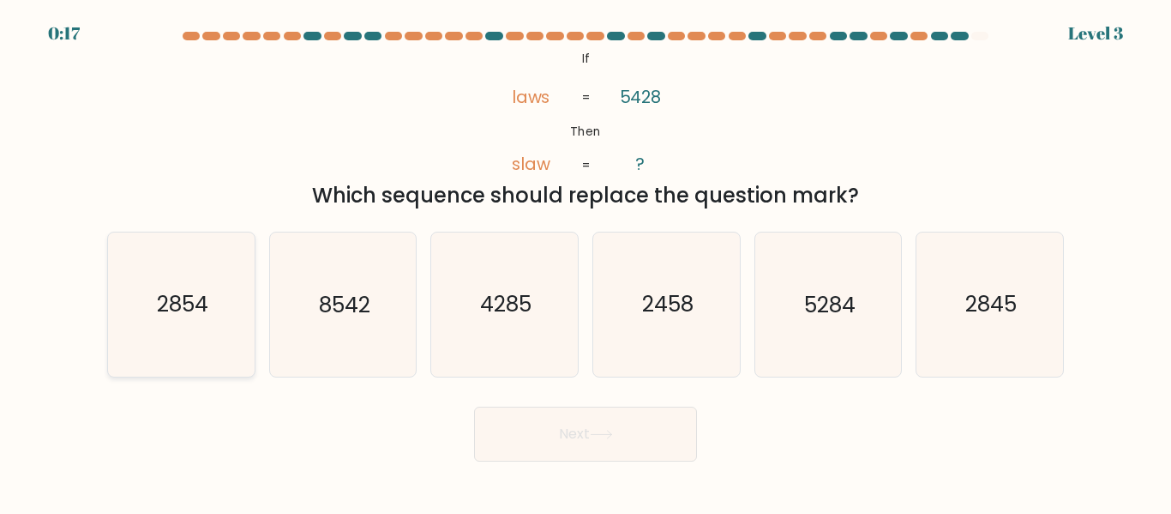
click at [195, 334] on icon "2854" at bounding box center [181, 303] width 143 height 143
click at [586, 262] on input "a. 2854" at bounding box center [586, 259] width 1 height 4
radio input "true"
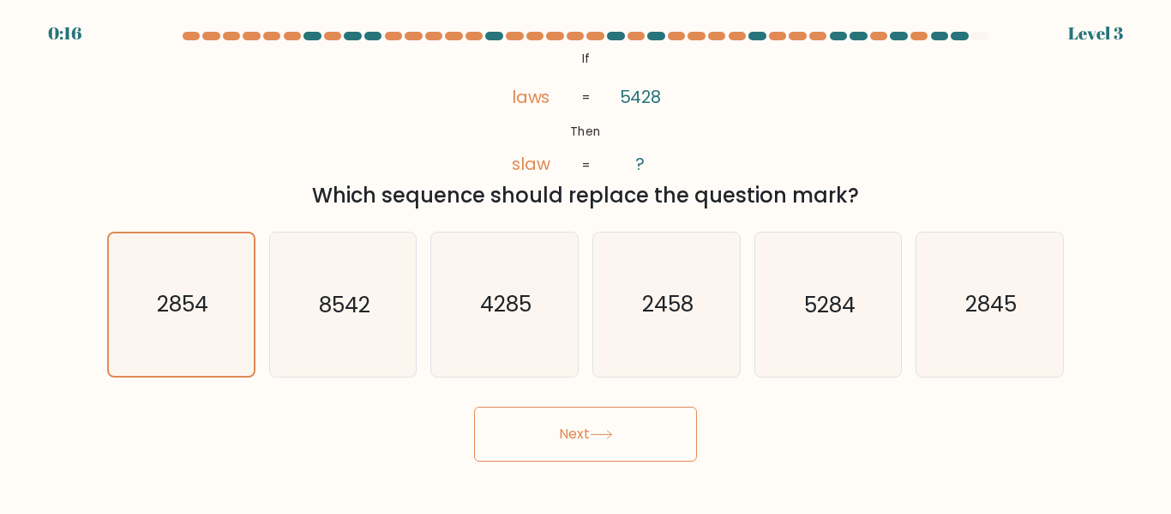
click at [609, 446] on button "Next" at bounding box center [585, 433] width 223 height 55
drag, startPoint x: 609, startPoint y: 446, endPoint x: 609, endPoint y: 435, distance: 11.1
click at [609, 435] on button "Next" at bounding box center [585, 433] width 223 height 55
click at [609, 435] on icon at bounding box center [601, 434] width 23 height 9
click at [562, 450] on button "Next" at bounding box center [585, 433] width 223 height 55
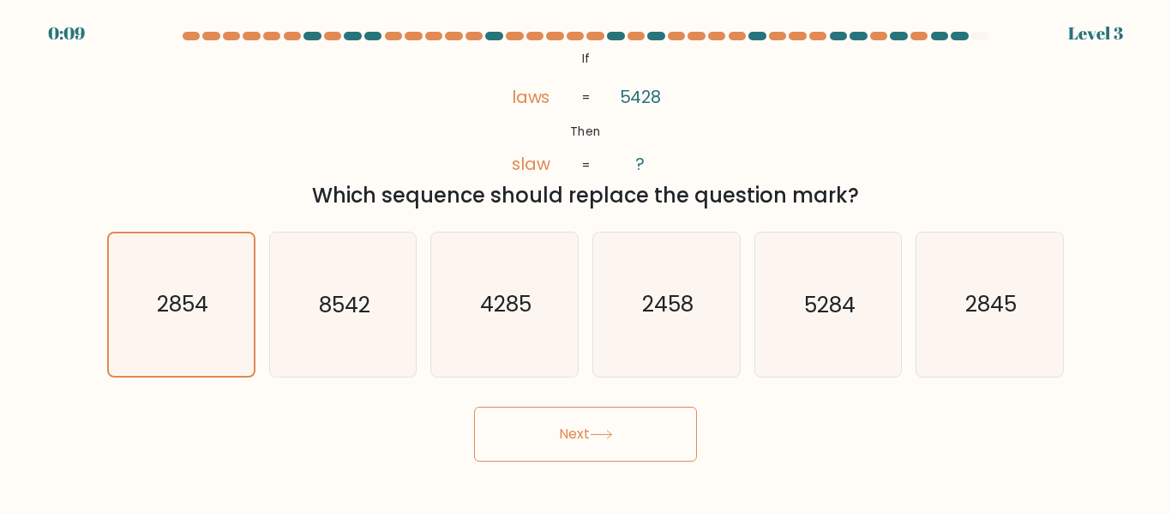
click at [562, 450] on button "Next" at bounding box center [585, 433] width 223 height 55
click at [592, 424] on button "Next" at bounding box center [585, 433] width 223 height 55
click at [556, 432] on button "Next" at bounding box center [585, 433] width 223 height 55
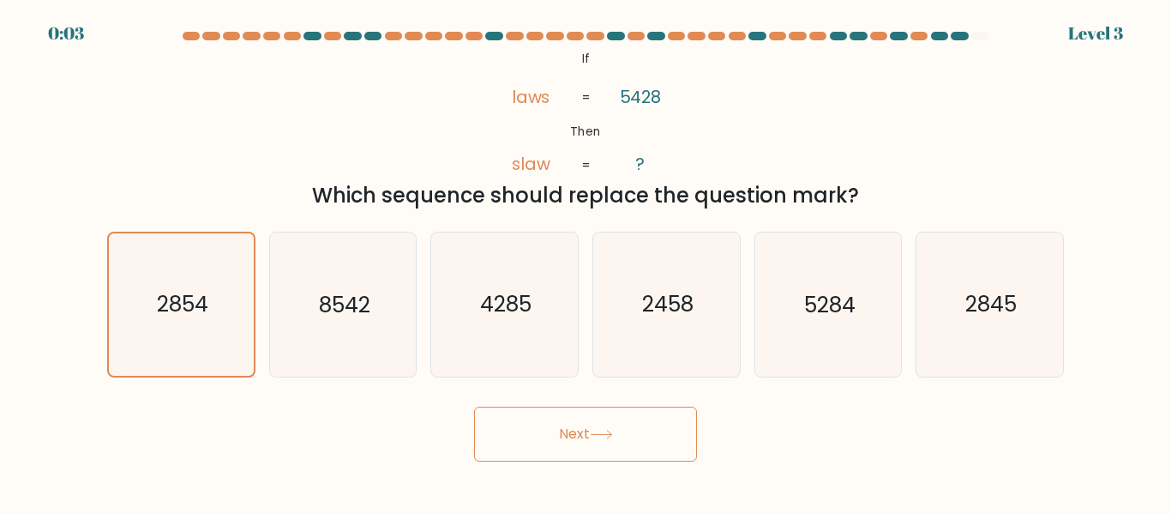
click at [610, 434] on icon at bounding box center [601, 434] width 21 height 8
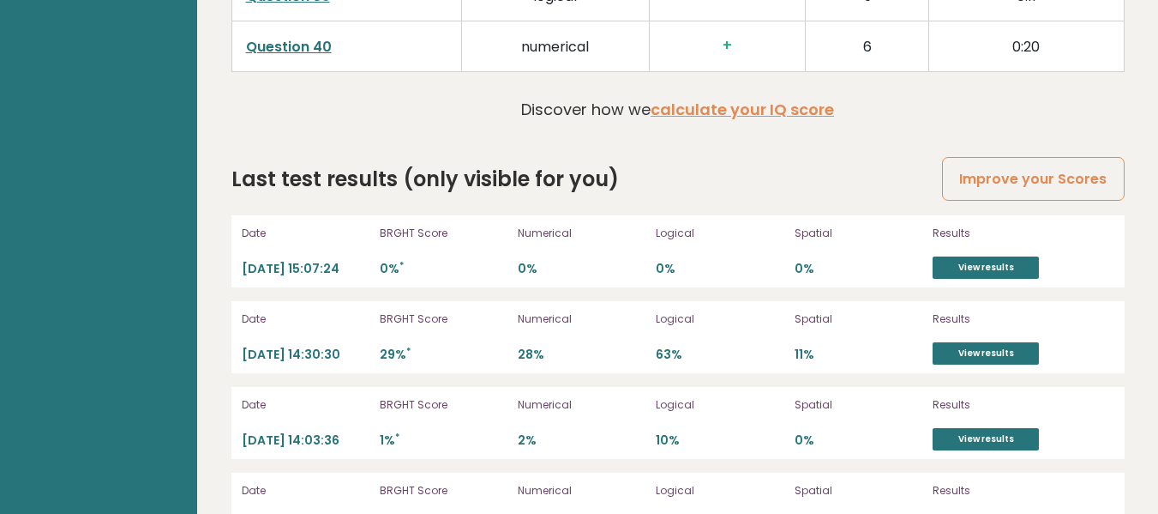
scroll to position [4785, 0]
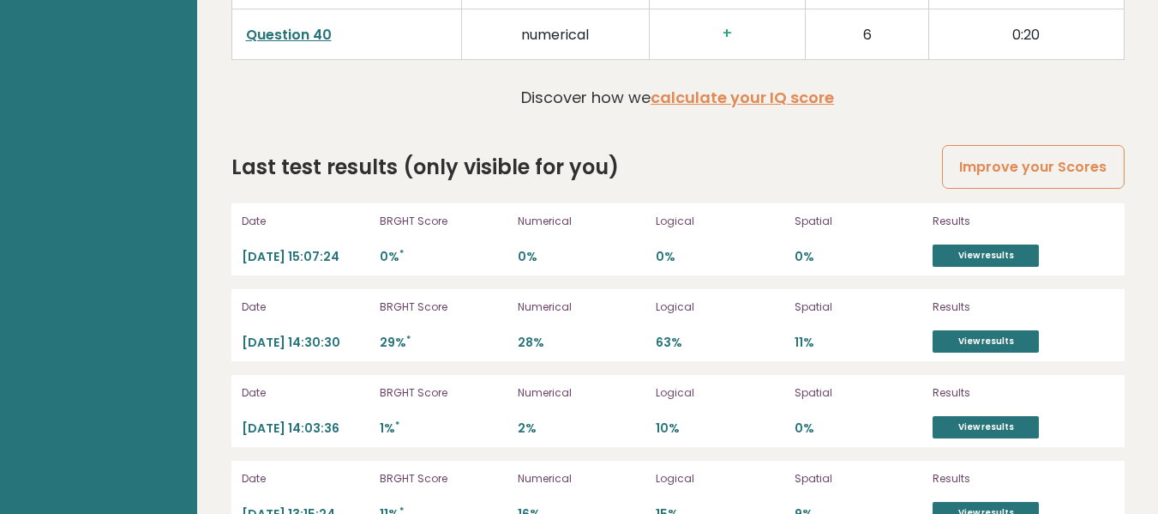
click at [568, 385] on p "Numerical" at bounding box center [582, 392] width 128 height 15
click at [704, 298] on div "Logical 63%" at bounding box center [720, 325] width 128 height 55
click at [1049, 145] on link "Improve your Scores" at bounding box center [1033, 167] width 182 height 44
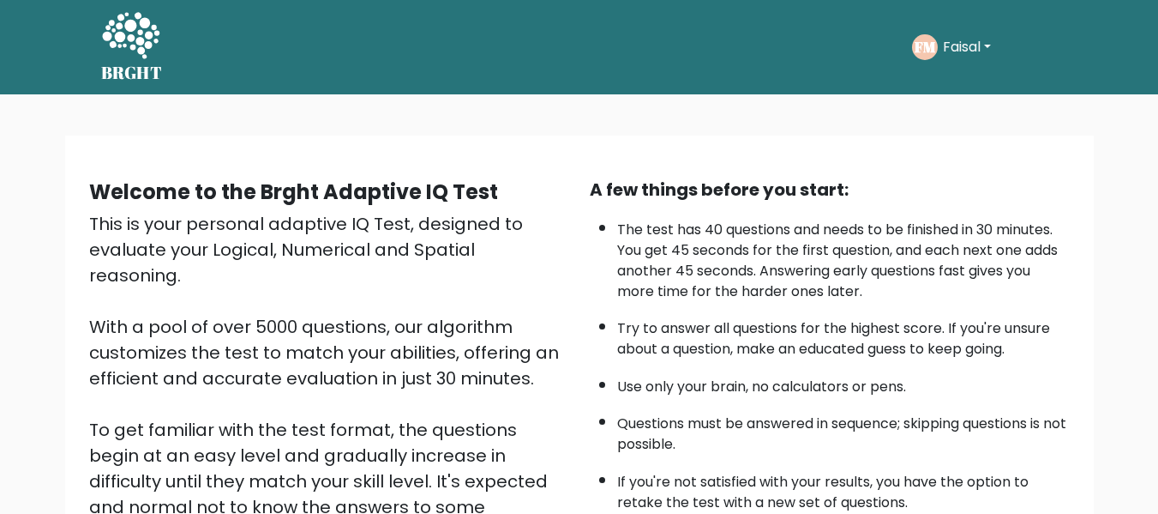
click at [395, 201] on b "Welcome to the Brght Adaptive IQ Test" at bounding box center [293, 191] width 409 height 28
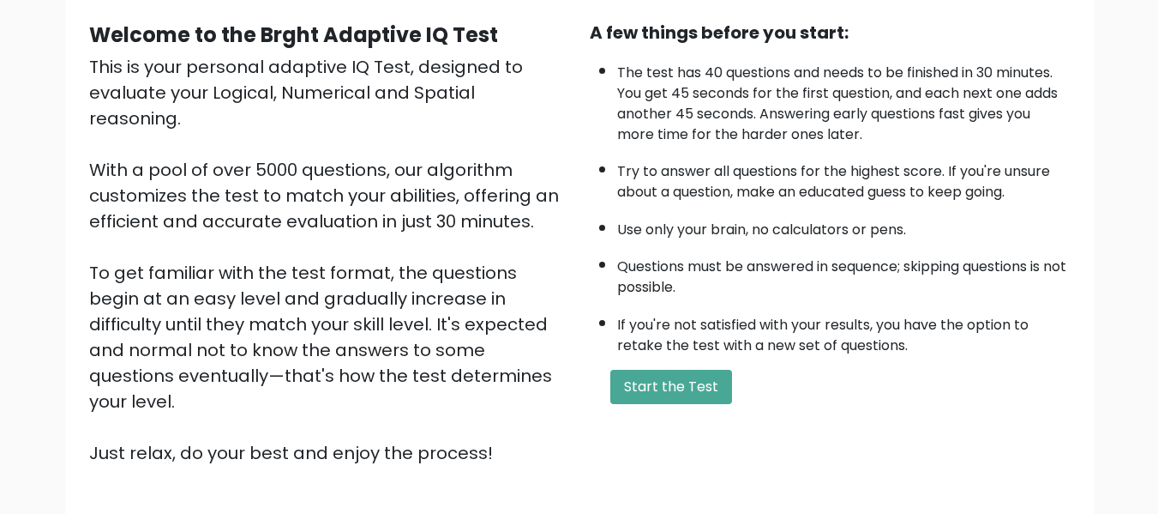
scroll to position [240, 0]
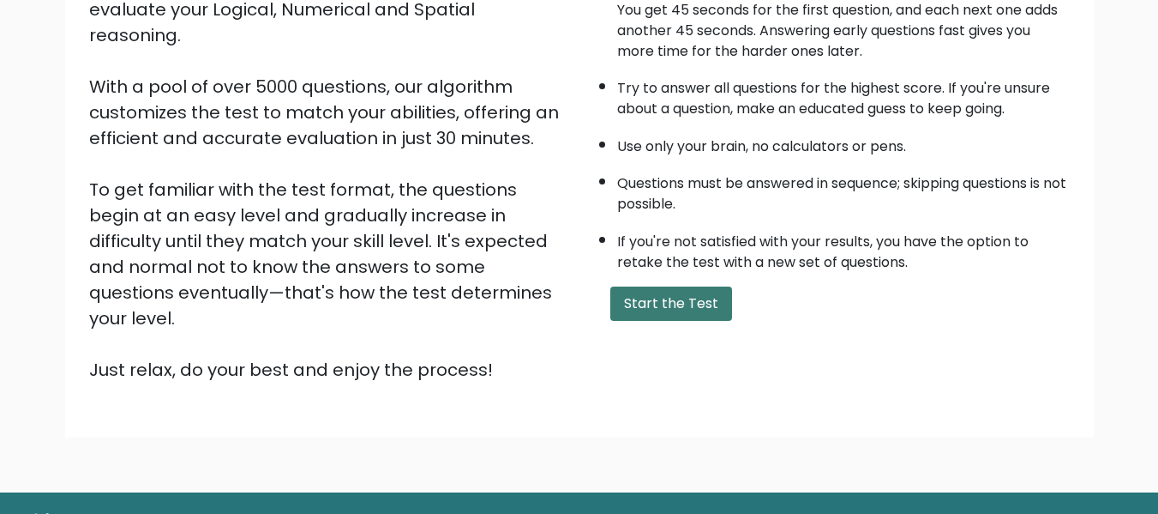
click at [650, 299] on button "Start the Test" at bounding box center [671, 303] width 122 height 34
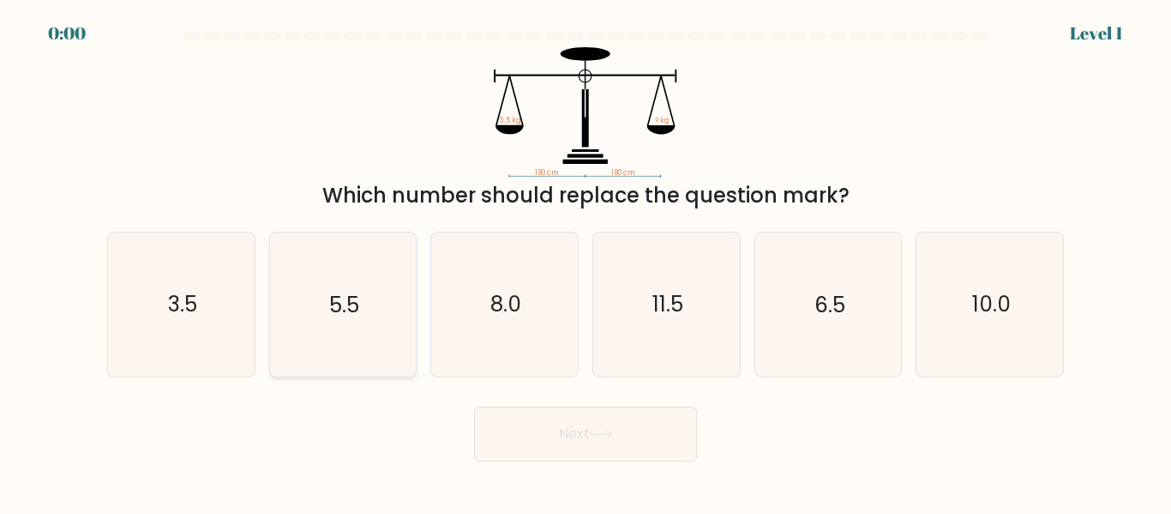
click at [397, 285] on icon "5.5" at bounding box center [342, 303] width 143 height 143
click at [586, 262] on input "b. 5.5" at bounding box center [586, 259] width 1 height 4
radio input "true"
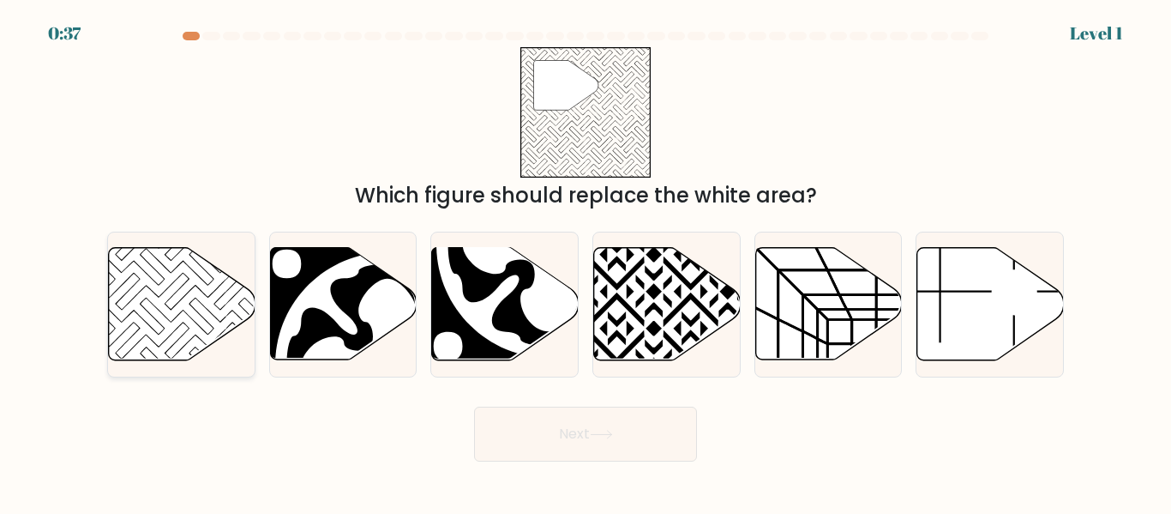
click at [192, 329] on icon at bounding box center [182, 304] width 147 height 112
click at [586, 262] on input "a." at bounding box center [586, 259] width 1 height 4
radio input "true"
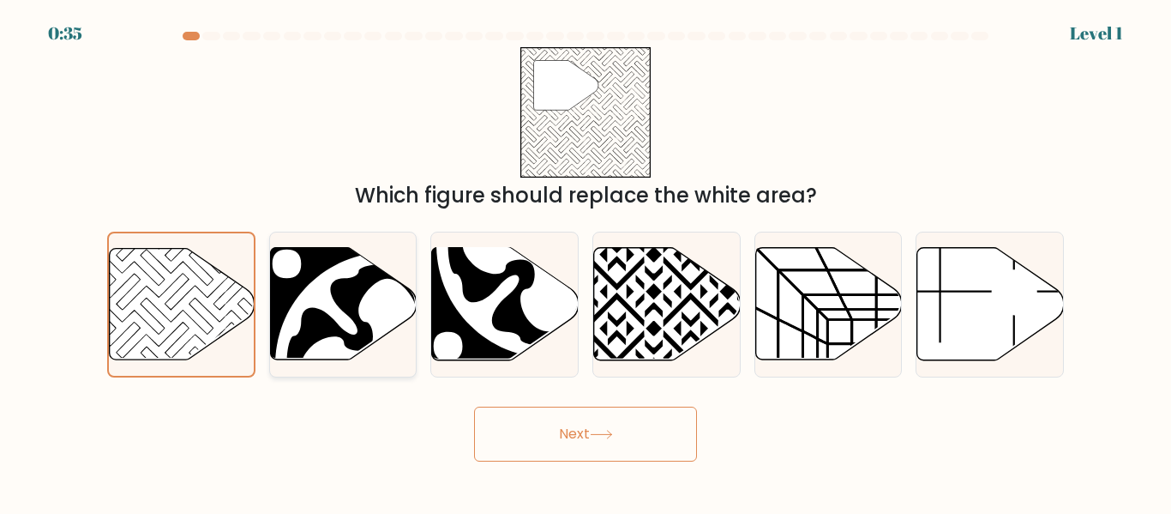
click at [390, 340] on icon at bounding box center [387, 365] width 173 height 172
click at [586, 262] on input "b." at bounding box center [586, 259] width 1 height 4
radio input "true"
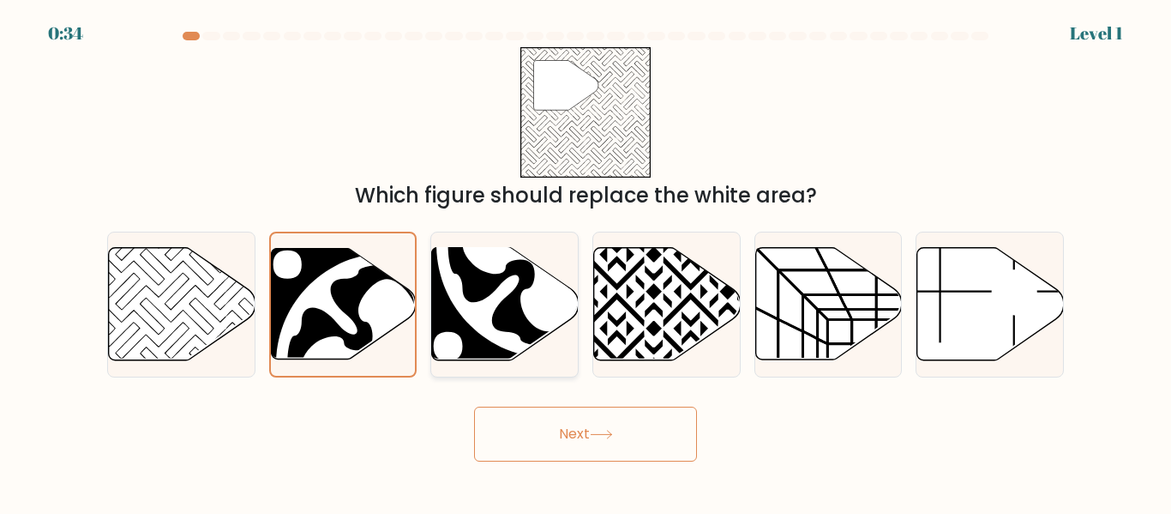
click at [504, 336] on icon at bounding box center [548, 244] width 225 height 225
click at [586, 262] on input "c." at bounding box center [586, 259] width 1 height 4
radio input "true"
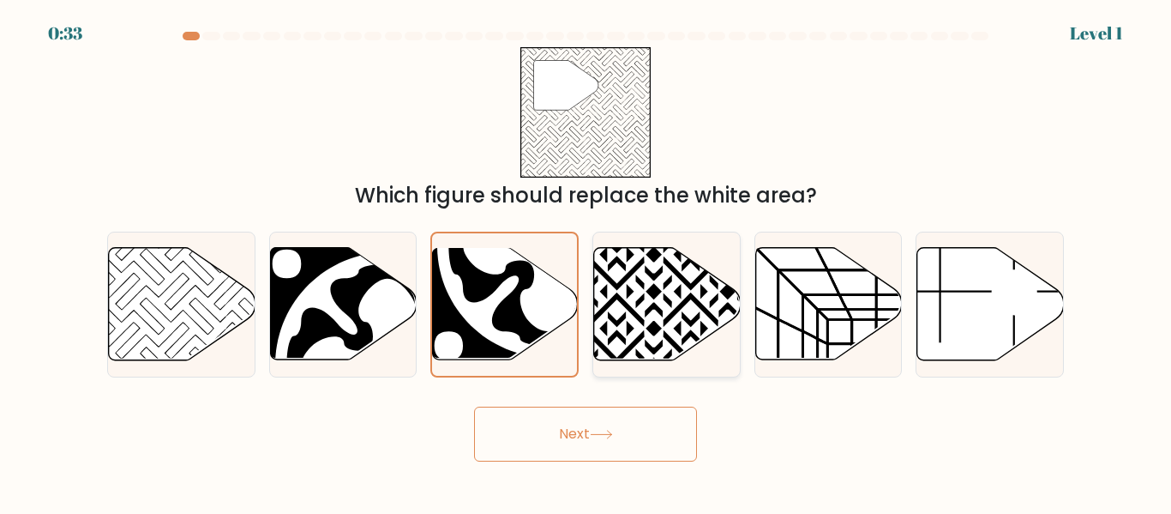
click at [648, 333] on icon at bounding box center [667, 304] width 147 height 112
click at [586, 262] on input "d." at bounding box center [586, 259] width 1 height 4
radio input "true"
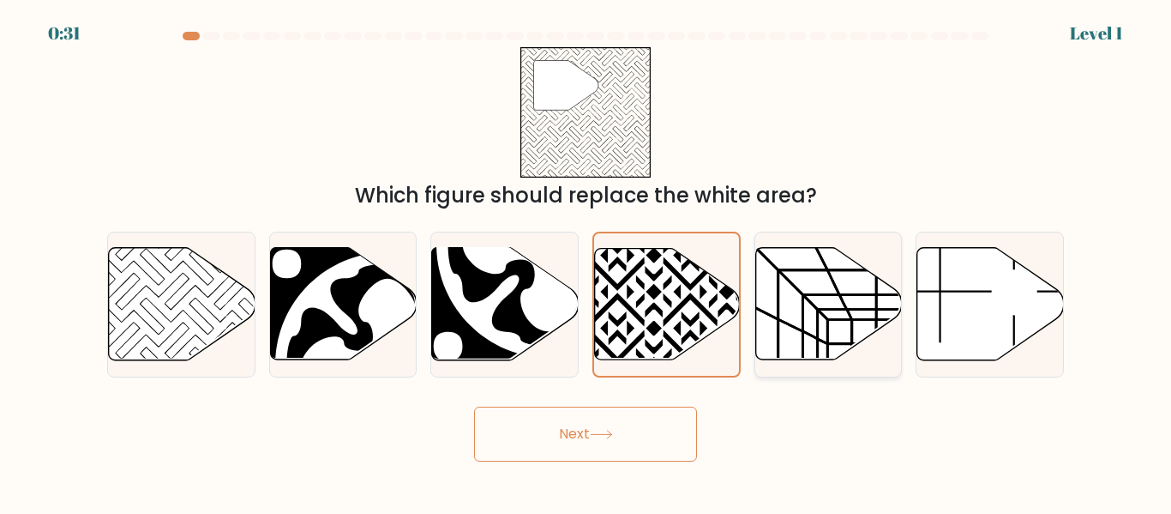
click at [791, 315] on icon at bounding box center [828, 304] width 147 height 112
click at [586, 262] on input "e." at bounding box center [586, 259] width 1 height 4
radio input "true"
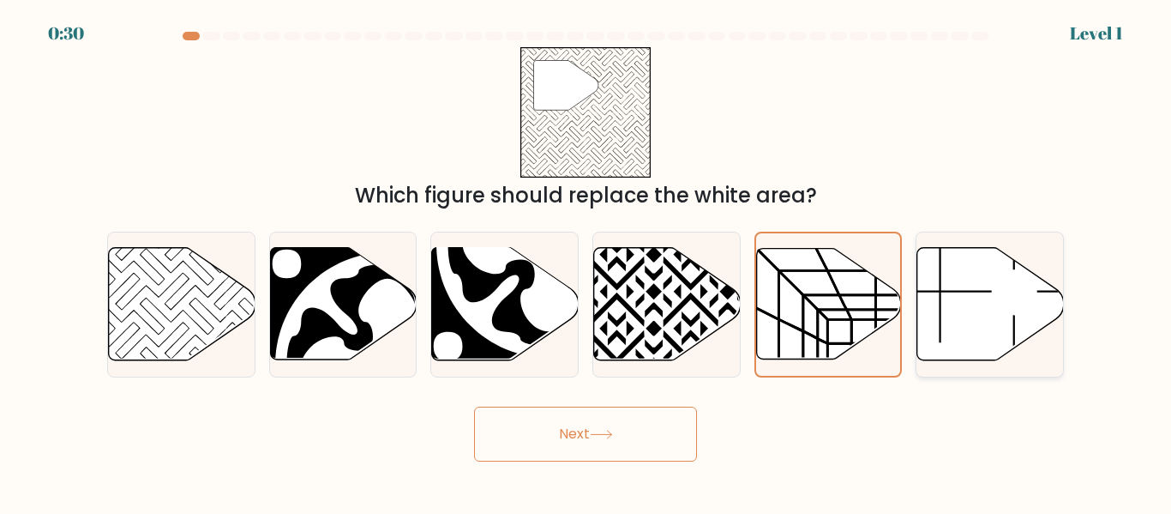
click at [929, 304] on icon at bounding box center [990, 304] width 147 height 112
click at [586, 262] on input "f." at bounding box center [586, 259] width 1 height 4
radio input "true"
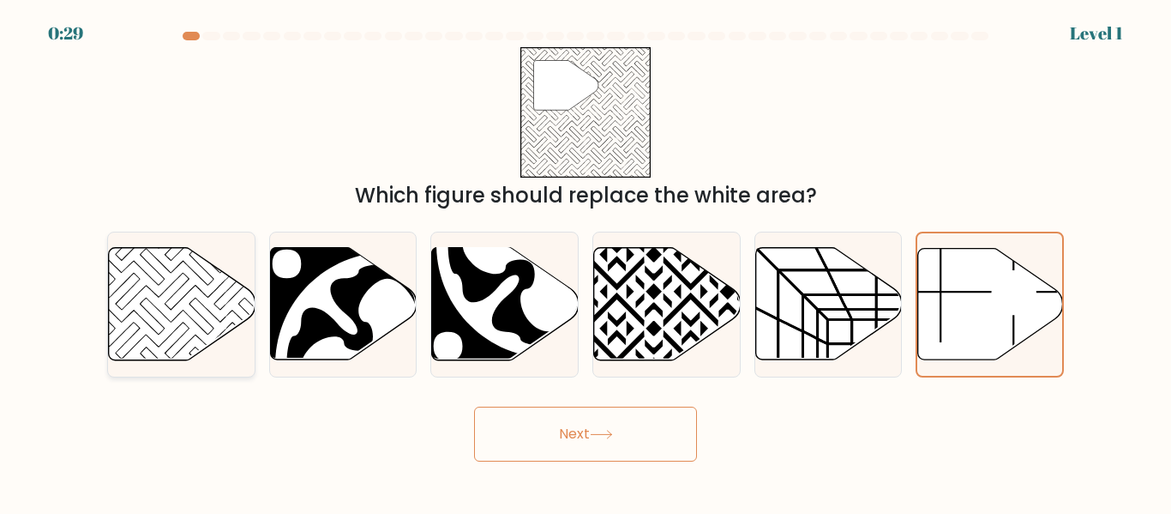
click at [216, 314] on icon at bounding box center [182, 304] width 147 height 112
click at [586, 262] on input "a." at bounding box center [586, 259] width 1 height 4
radio input "true"
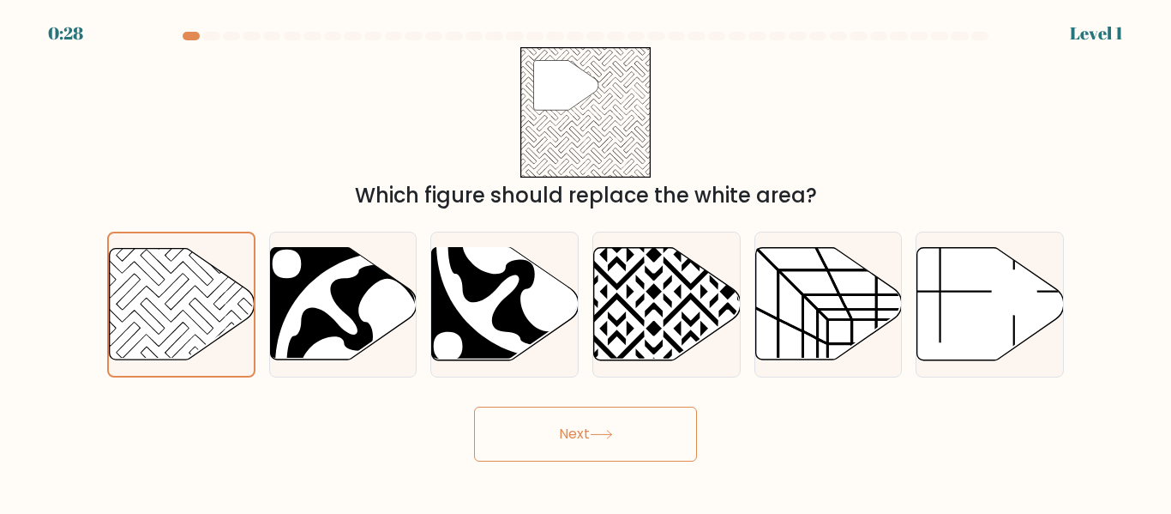
click at [538, 436] on button "Next" at bounding box center [585, 433] width 223 height 55
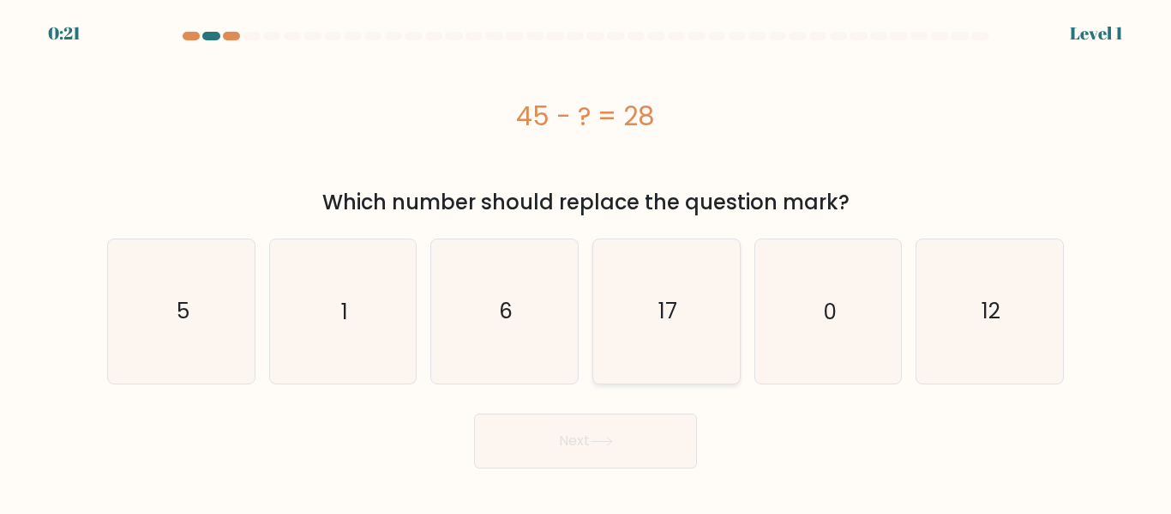
click at [670, 292] on icon "17" at bounding box center [666, 310] width 143 height 143
click at [586, 262] on input "d. 17" at bounding box center [586, 259] width 1 height 4
radio input "true"
click at [610, 467] on button "Next" at bounding box center [585, 440] width 223 height 55
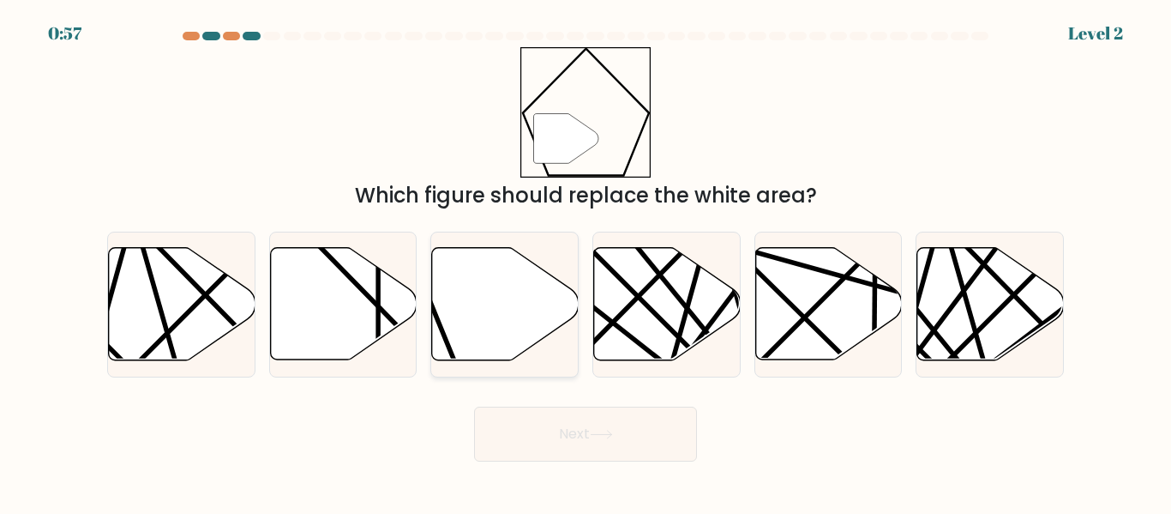
click at [514, 362] on div at bounding box center [504, 303] width 148 height 145
click at [586, 262] on input "c." at bounding box center [586, 259] width 1 height 4
radio input "true"
click at [564, 449] on button "Next" at bounding box center [585, 433] width 223 height 55
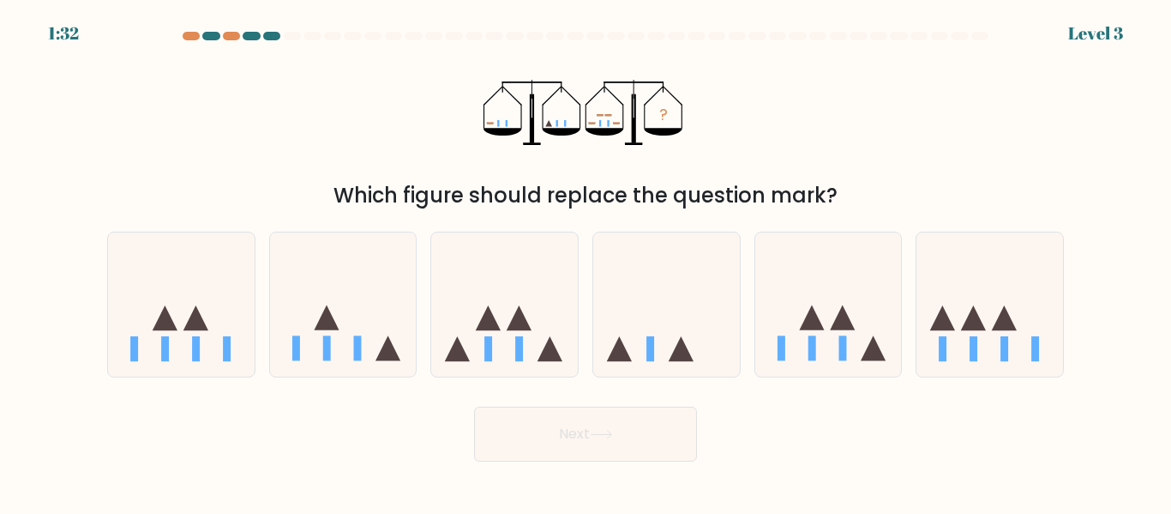
click at [91, 146] on form at bounding box center [585, 247] width 1171 height 430
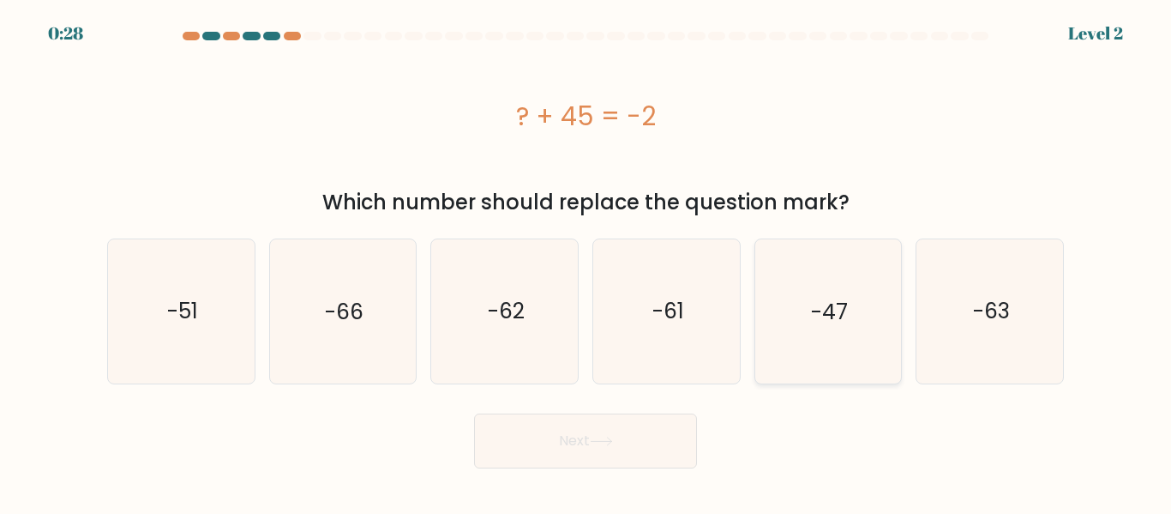
click at [804, 302] on icon "-47" at bounding box center [827, 310] width 143 height 143
click at [586, 262] on input "e. -47" at bounding box center [586, 259] width 1 height 4
radio input "true"
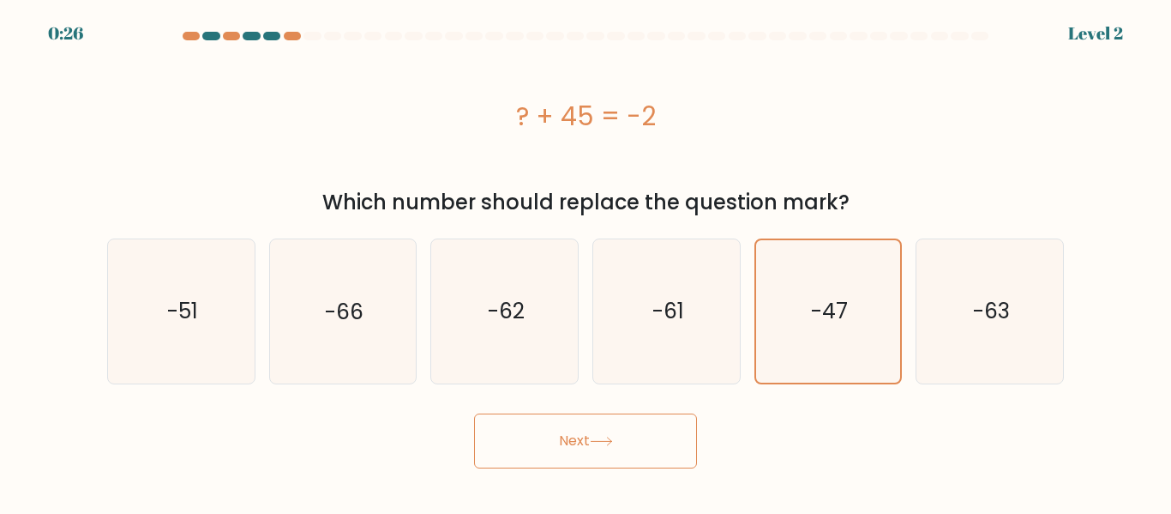
click at [580, 436] on button "Next" at bounding box center [585, 440] width 223 height 55
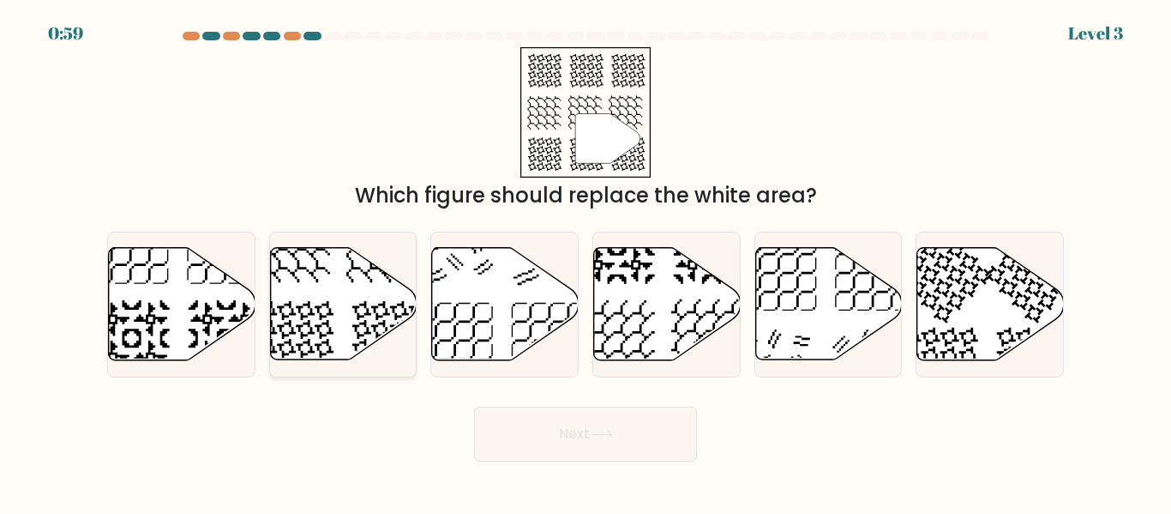
click at [337, 320] on icon at bounding box center [343, 304] width 147 height 112
click at [586, 262] on input "b." at bounding box center [586, 259] width 1 height 4
radio input "true"
click at [544, 424] on button "Next" at bounding box center [585, 433] width 223 height 55
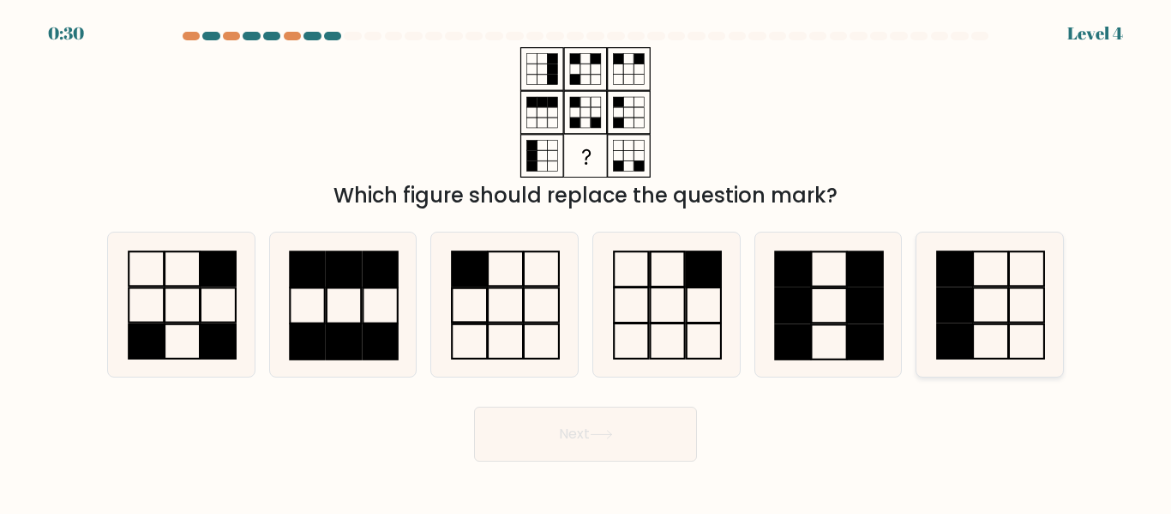
click at [947, 324] on rect at bounding box center [954, 341] width 35 height 34
click at [586, 262] on input "f." at bounding box center [586, 259] width 1 height 4
radio input "true"
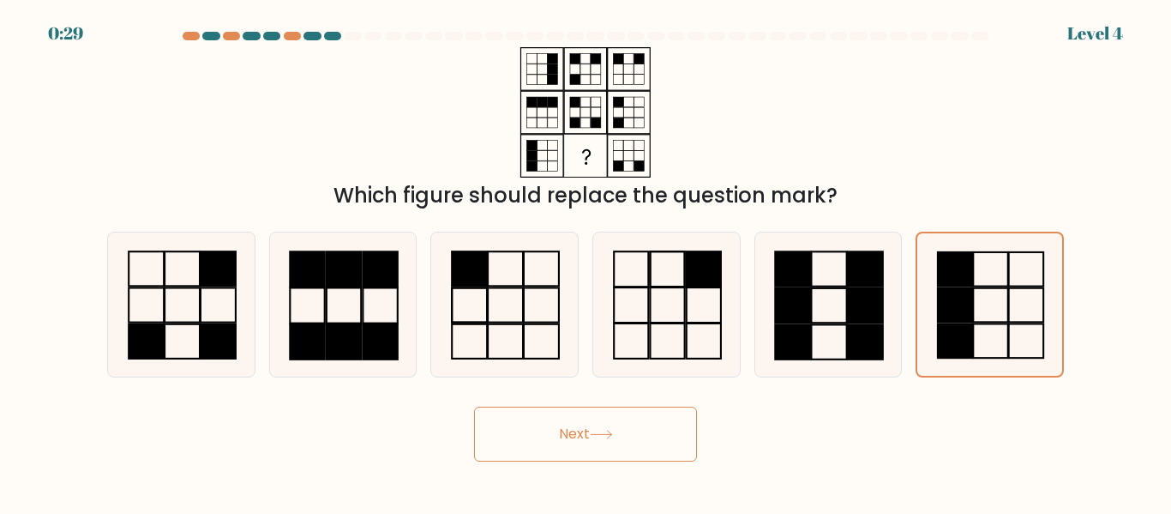
click at [636, 430] on button "Next" at bounding box center [585, 433] width 223 height 55
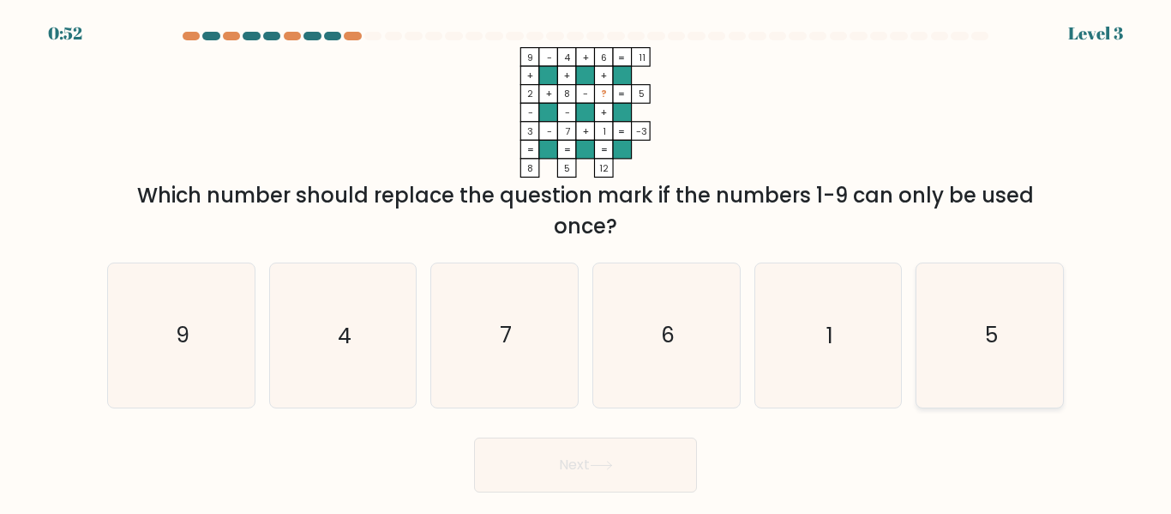
click at [948, 348] on icon "5" at bounding box center [989, 334] width 143 height 143
click at [586, 262] on input "f. 5" at bounding box center [586, 259] width 1 height 4
radio input "true"
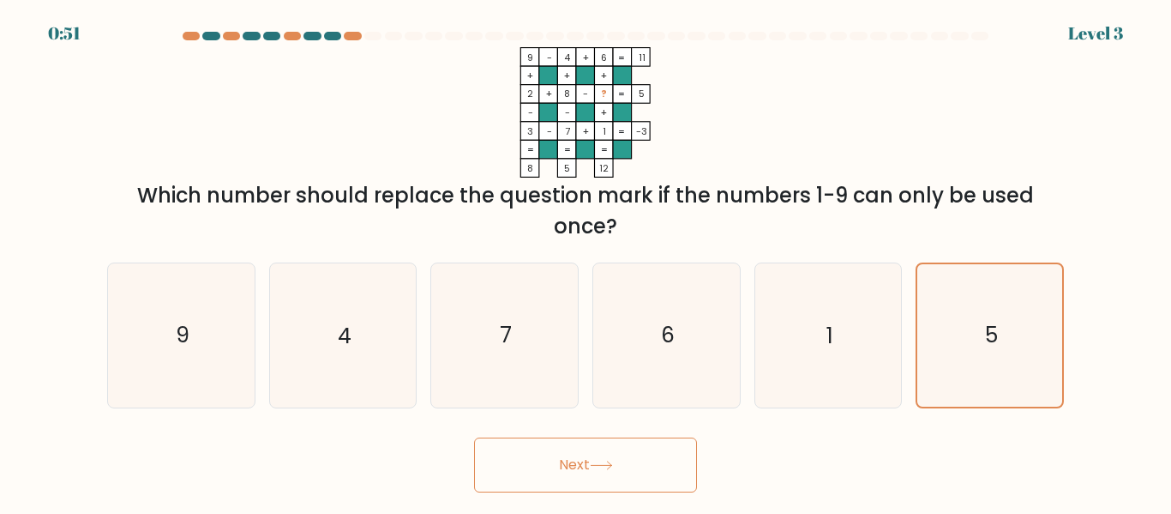
click at [622, 478] on button "Next" at bounding box center [585, 464] width 223 height 55
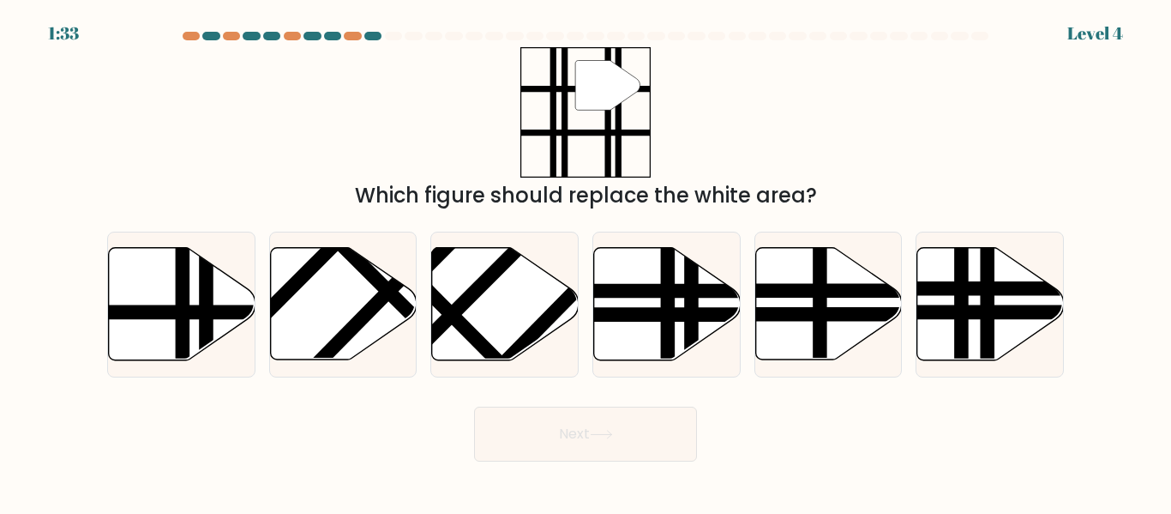
drag, startPoint x: 622, startPoint y: 478, endPoint x: 418, endPoint y: 429, distance: 210.9
click at [418, 429] on div "Next" at bounding box center [585, 429] width 977 height 63
click at [155, 299] on icon at bounding box center [182, 304] width 147 height 112
click at [586, 262] on input "a." at bounding box center [586, 259] width 1 height 4
radio input "true"
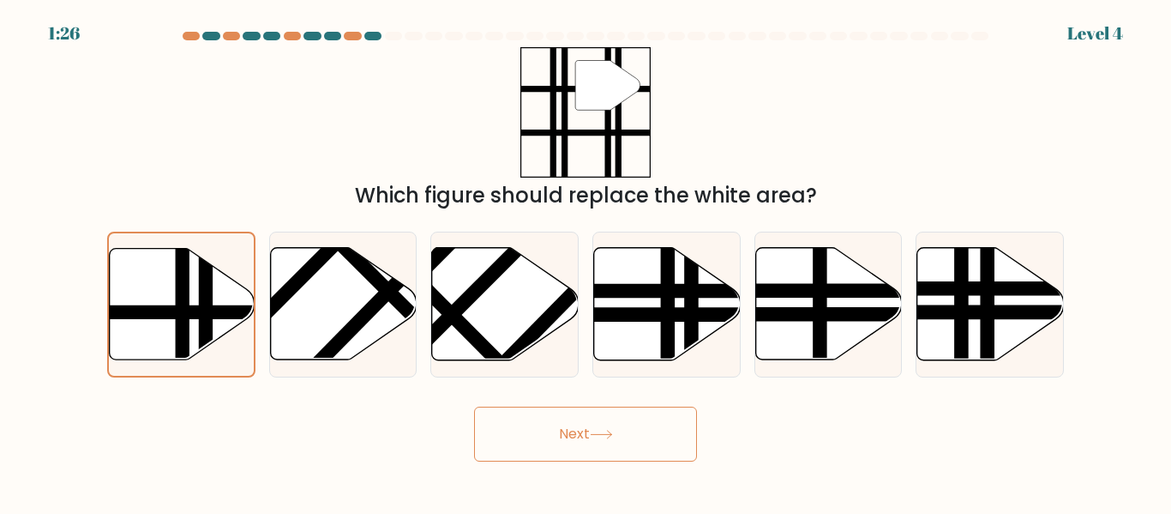
click at [594, 414] on button "Next" at bounding box center [585, 433] width 223 height 55
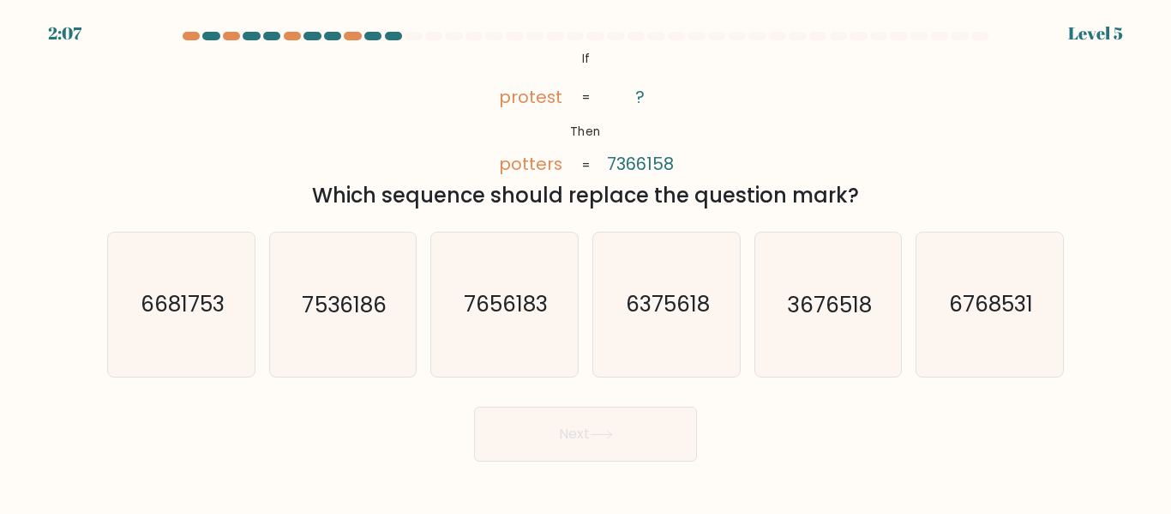
click at [594, 414] on button "Next" at bounding box center [585, 433] width 223 height 55
click at [213, 475] on body "1:54 Level 5 If" at bounding box center [585, 257] width 1171 height 514
drag, startPoint x: 295, startPoint y: 343, endPoint x: 286, endPoint y: 347, distance: 9.6
click at [286, 347] on icon "7536186" at bounding box center [342, 303] width 143 height 143
click at [586, 262] on input "b. 7536186" at bounding box center [586, 259] width 1 height 4
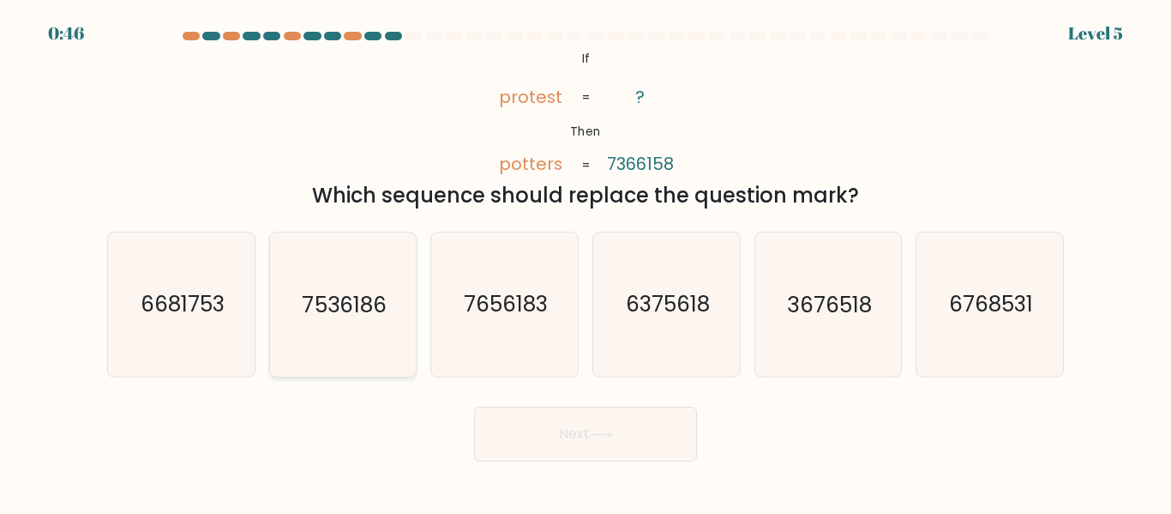
radio input "true"
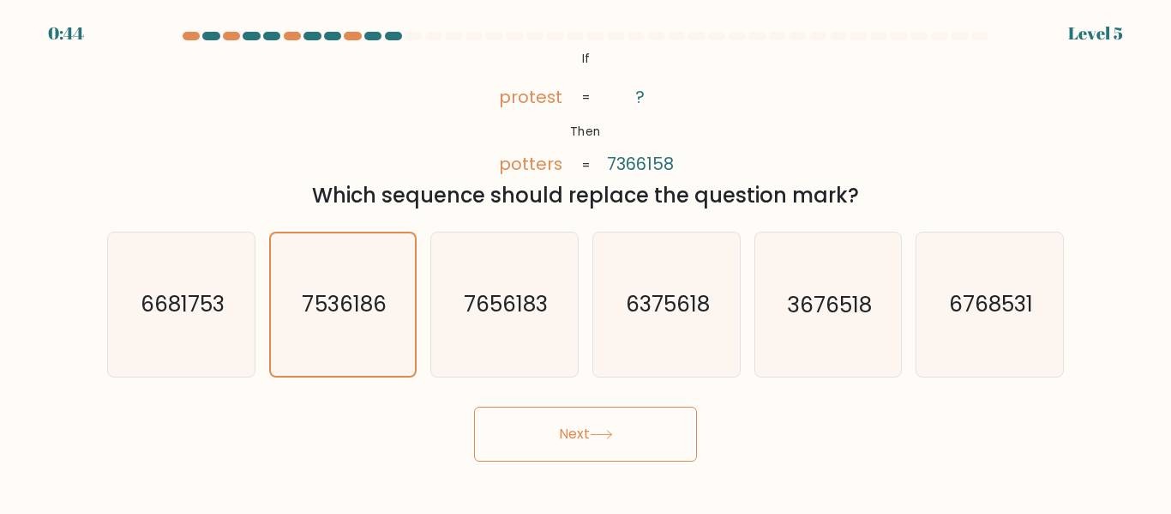
click at [550, 421] on button "Next" at bounding box center [585, 433] width 223 height 55
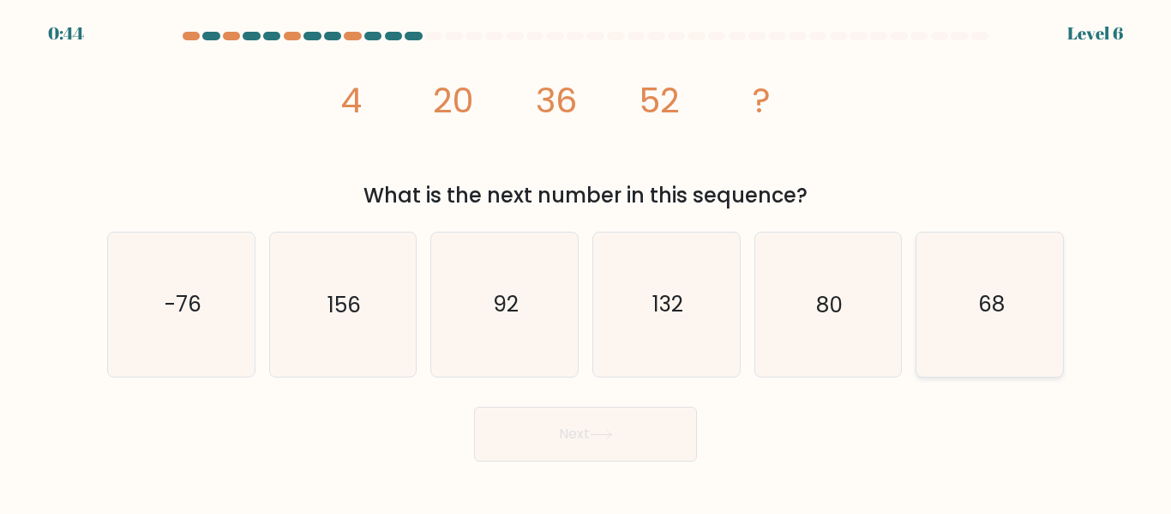
click at [956, 371] on icon "68" at bounding box center [989, 303] width 143 height 143
click at [586, 262] on input "f. 68" at bounding box center [586, 259] width 1 height 4
radio input "true"
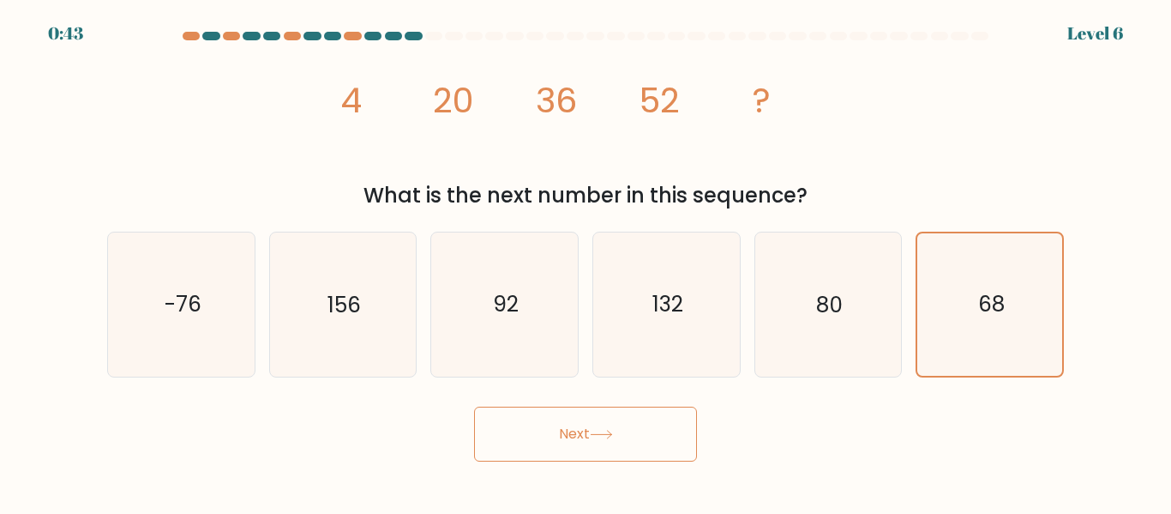
click at [604, 454] on button "Next" at bounding box center [585, 433] width 223 height 55
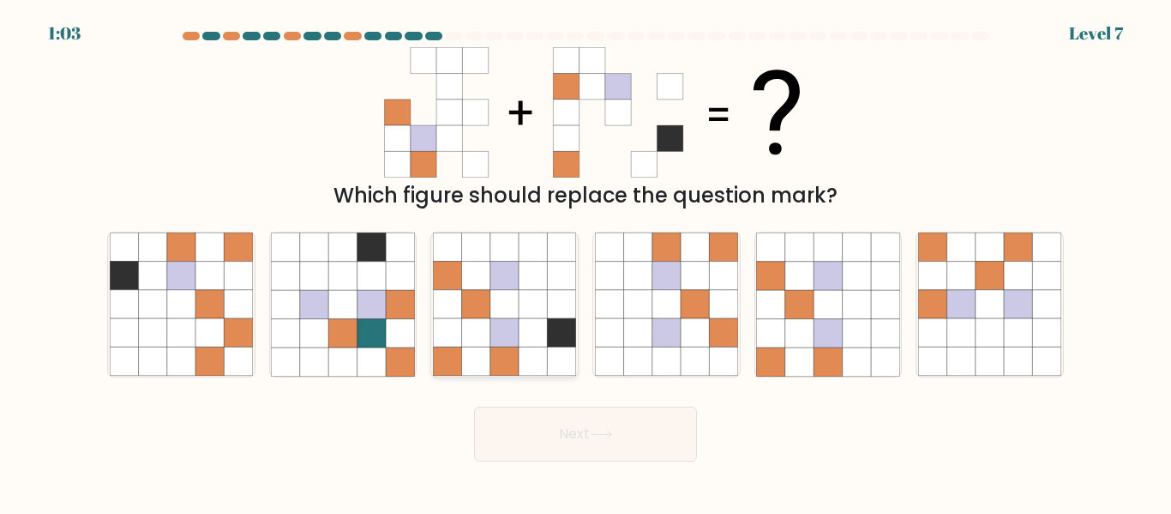
click at [491, 321] on icon at bounding box center [504, 333] width 28 height 28
click at [586, 262] on input "c." at bounding box center [586, 259] width 1 height 4
radio input "true"
click at [554, 430] on button "Next" at bounding box center [585, 433] width 223 height 55
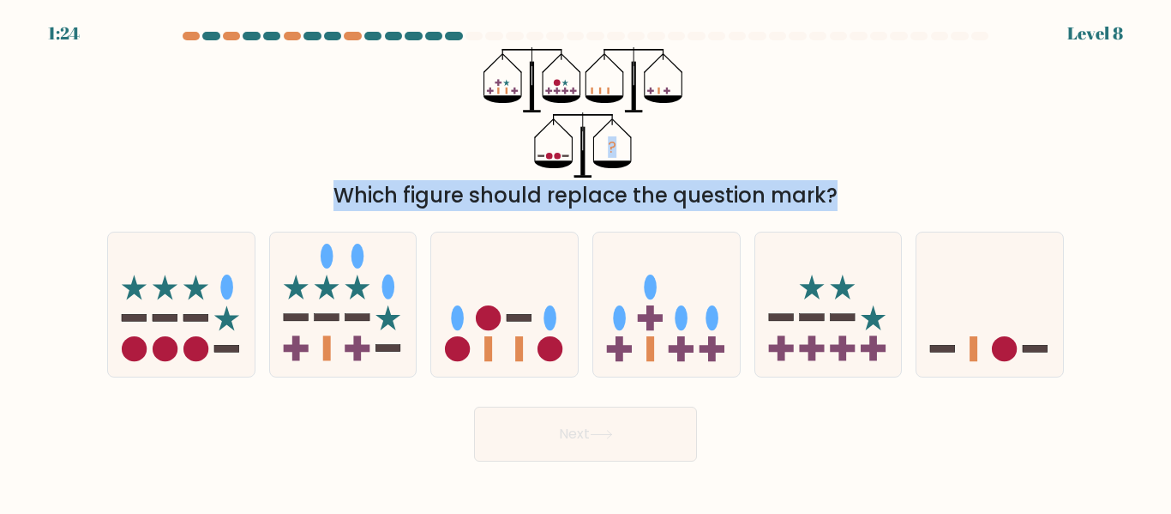
drag, startPoint x: 1042, startPoint y: 308, endPoint x: 977, endPoint y: 15, distance: 300.2
click at [994, 32] on form at bounding box center [585, 247] width 1171 height 430
click at [544, 268] on icon at bounding box center [504, 303] width 147 height 121
click at [586, 262] on input "c." at bounding box center [586, 259] width 1 height 4
radio input "true"
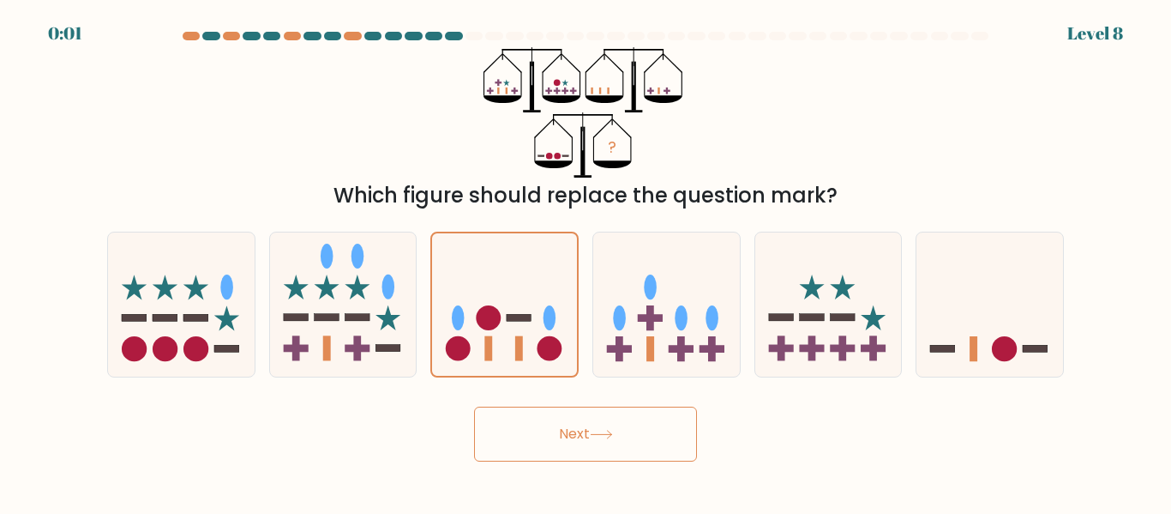
click at [605, 456] on button "Next" at bounding box center [585, 433] width 223 height 55
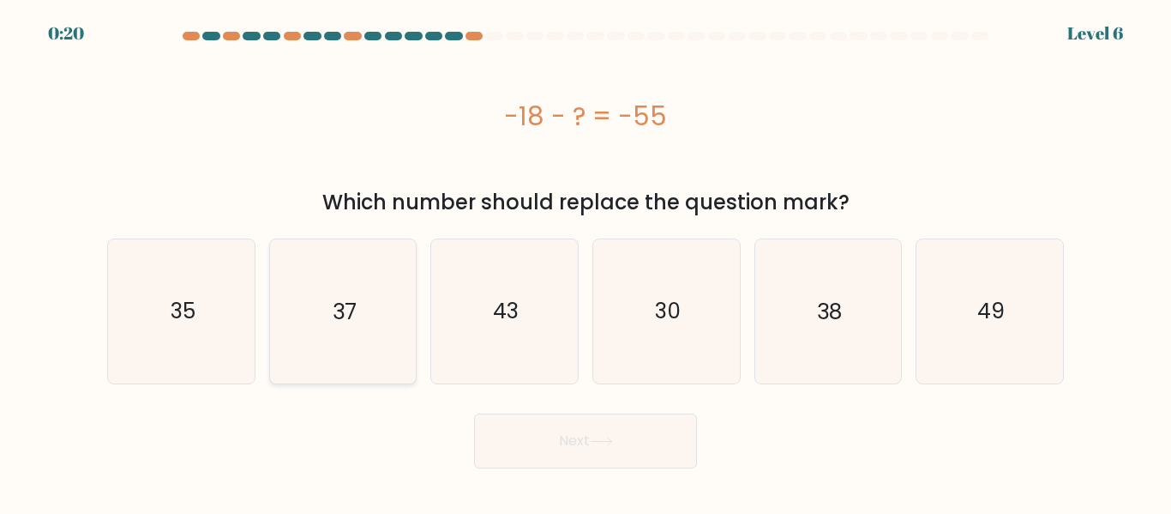
click at [346, 320] on text "37" at bounding box center [345, 311] width 24 height 30
click at [586, 262] on input "b. 37" at bounding box center [586, 259] width 1 height 4
radio input "true"
click at [571, 435] on button "Next" at bounding box center [585, 440] width 223 height 55
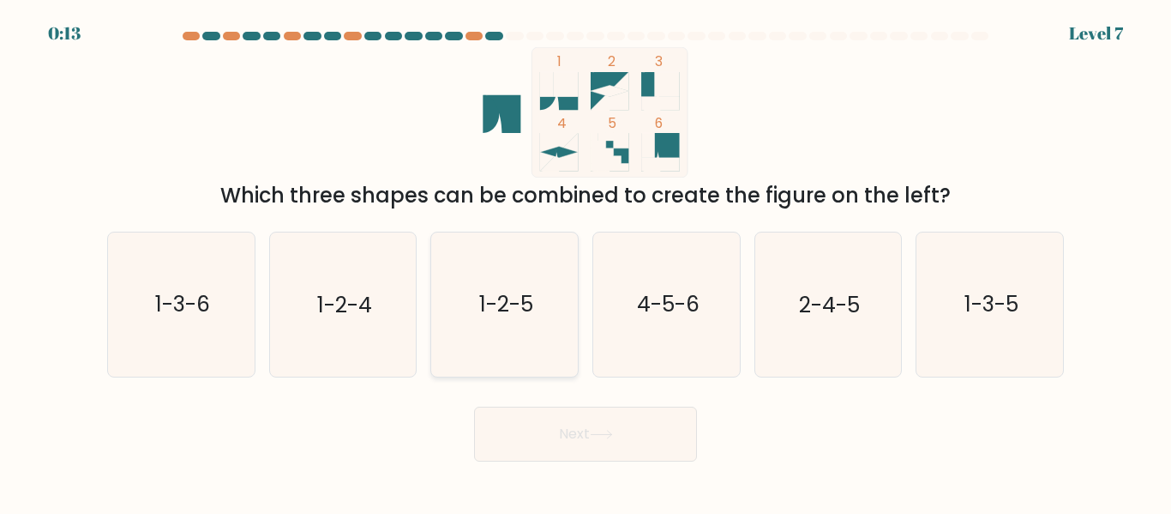
click at [494, 307] on text "1-2-5" at bounding box center [506, 305] width 54 height 30
click at [586, 262] on input "c. 1-2-5" at bounding box center [586, 259] width 1 height 4
radio input "true"
click at [539, 421] on button "Next" at bounding box center [585, 433] width 223 height 55
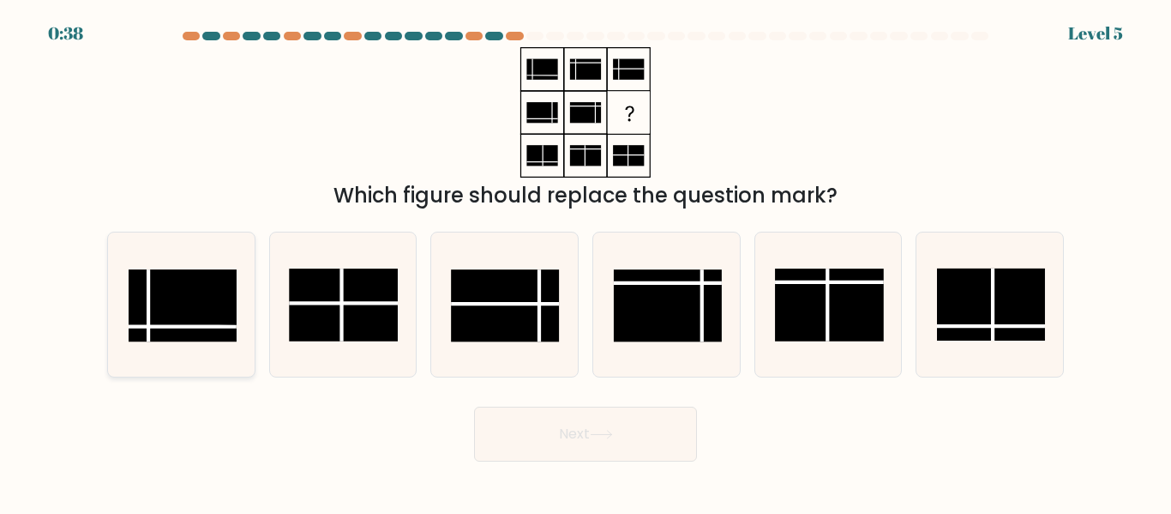
click at [164, 340] on rect at bounding box center [183, 306] width 108 height 72
click at [586, 262] on input "a." at bounding box center [586, 259] width 1 height 4
radio input "true"
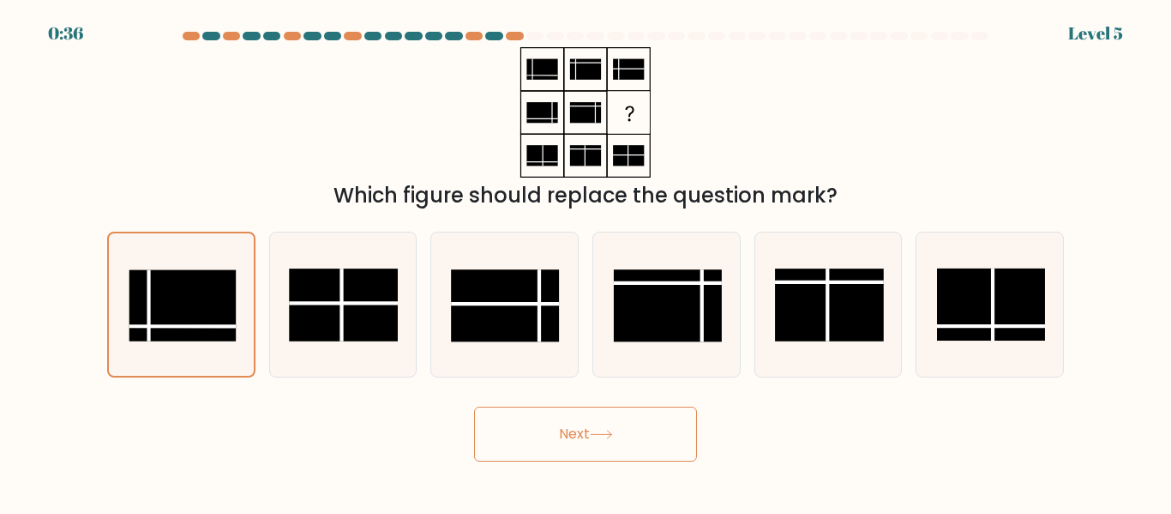
click at [544, 443] on button "Next" at bounding box center [585, 433] width 223 height 55
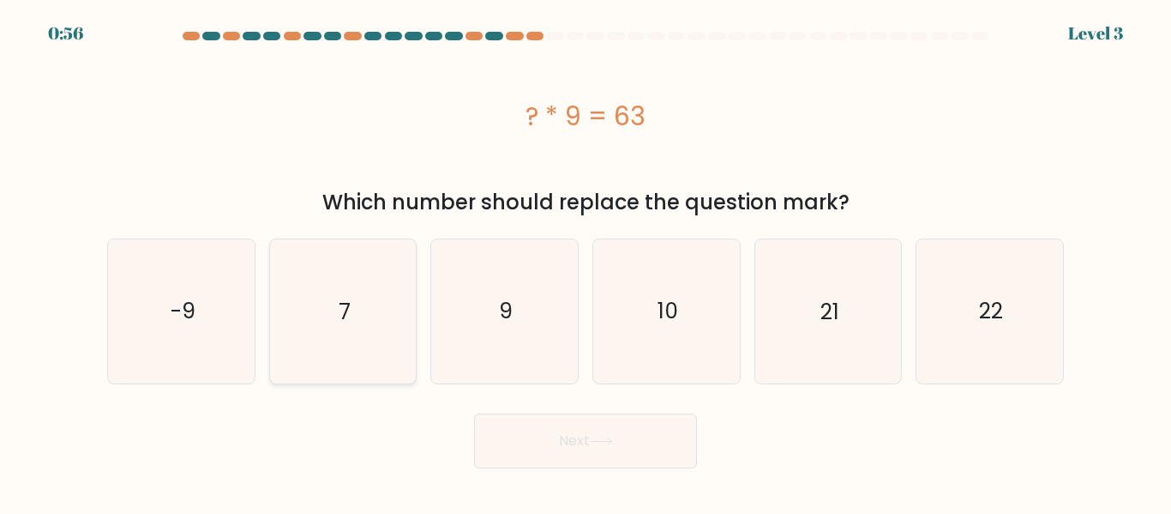
click at [363, 318] on icon "7" at bounding box center [342, 310] width 143 height 143
click at [586, 262] on input "b. 7" at bounding box center [586, 259] width 1 height 4
radio input "true"
click at [568, 422] on button "Next" at bounding box center [585, 440] width 223 height 55
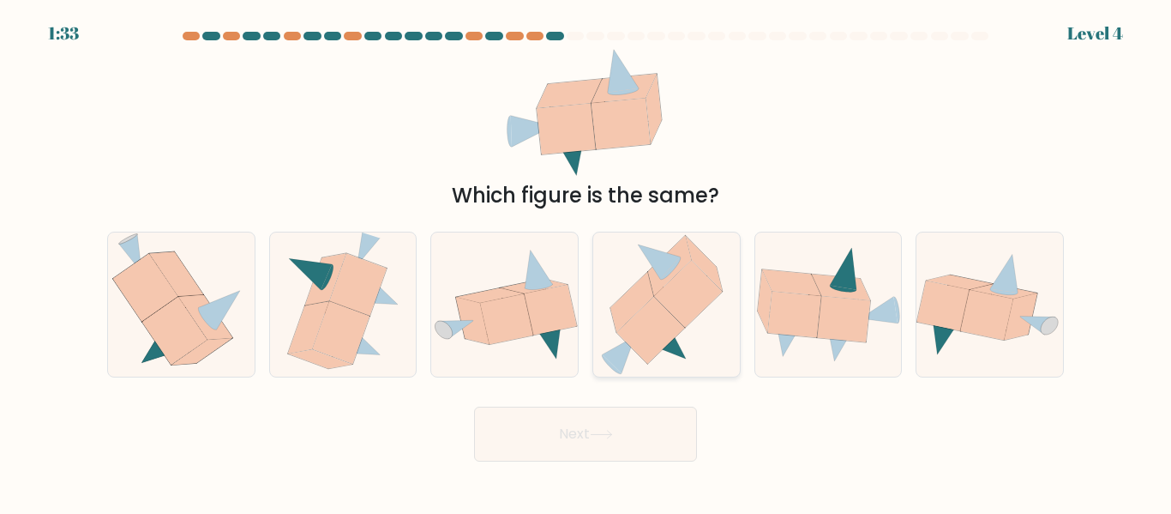
click at [739, 328] on div at bounding box center [666, 303] width 148 height 145
click at [586, 262] on input "d." at bounding box center [586, 259] width 1 height 4
radio input "true"
click at [598, 460] on button "Next" at bounding box center [585, 433] width 223 height 55
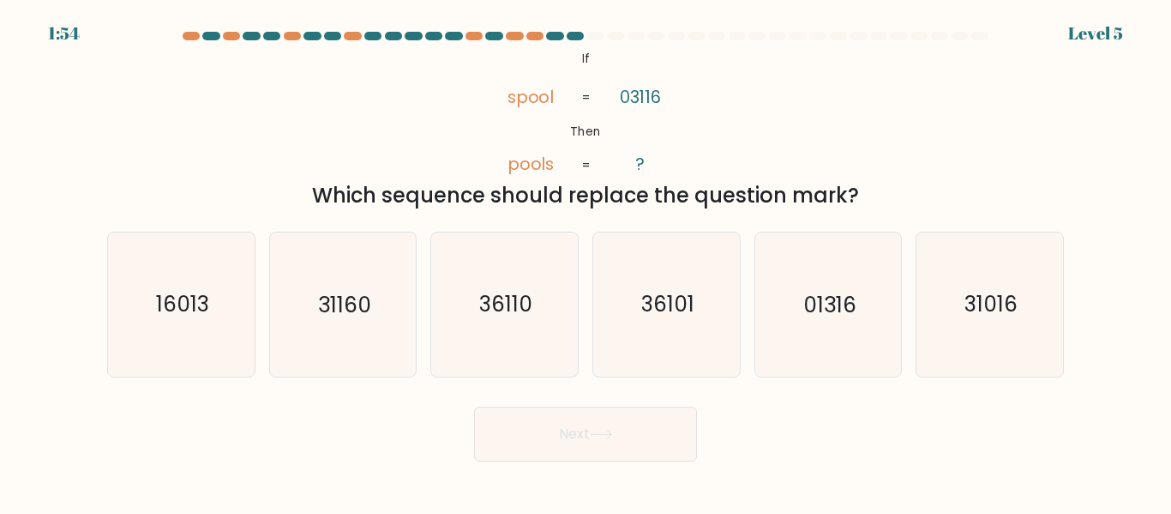
click at [598, 460] on button "Next" at bounding box center [585, 433] width 223 height 55
click at [339, 442] on div "Next" at bounding box center [585, 429] width 977 height 63
click at [387, 276] on icon "31160" at bounding box center [342, 303] width 143 height 143
click at [586, 262] on input "b. 31160" at bounding box center [586, 259] width 1 height 4
radio input "true"
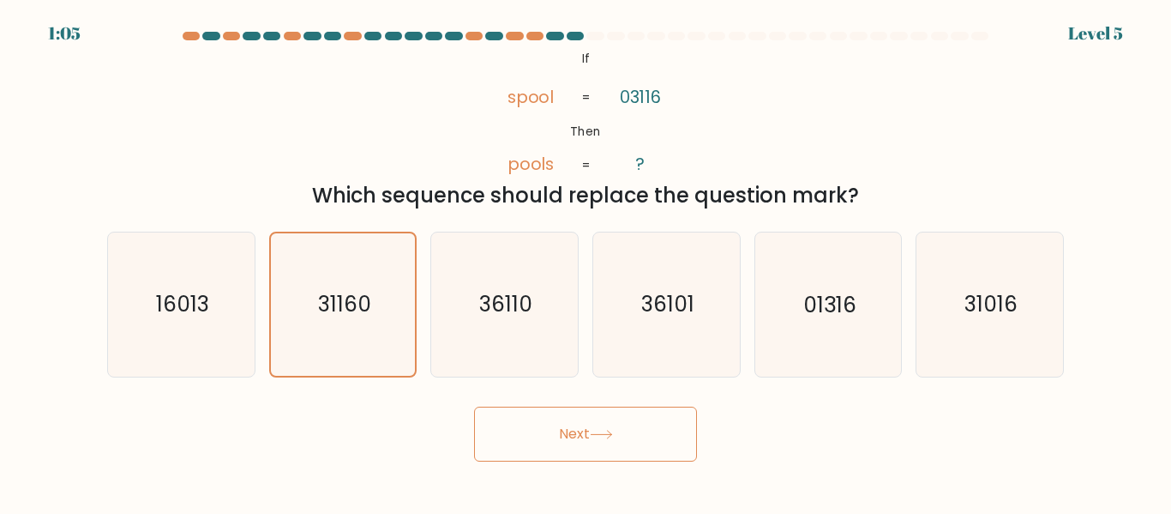
click at [523, 445] on button "Next" at bounding box center [585, 433] width 223 height 55
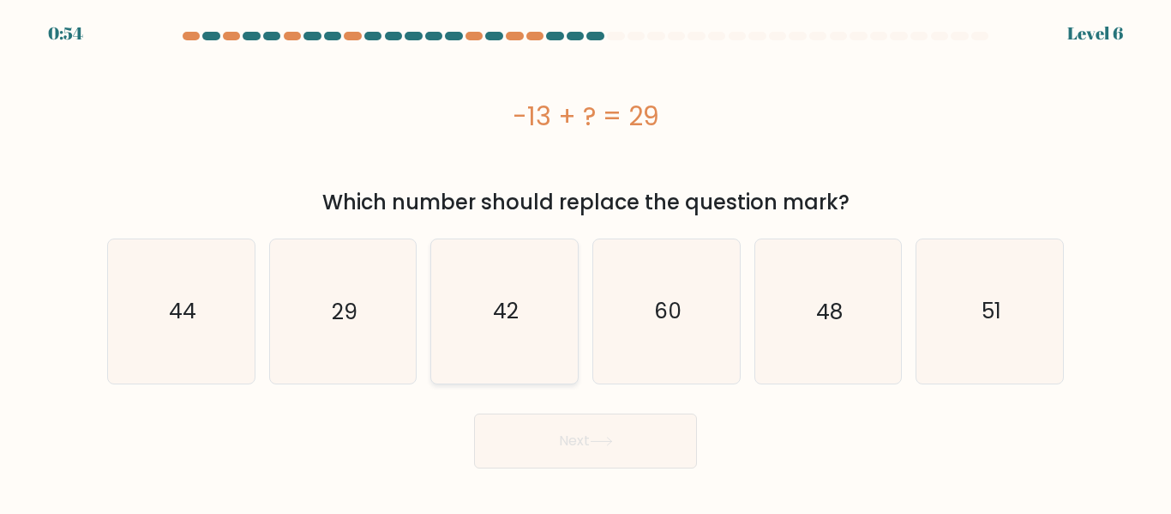
click at [550, 302] on icon "42" at bounding box center [504, 310] width 143 height 143
click at [586, 262] on input "c. 42" at bounding box center [586, 259] width 1 height 4
radio input "true"
click at [573, 450] on button "Next" at bounding box center [585, 440] width 223 height 55
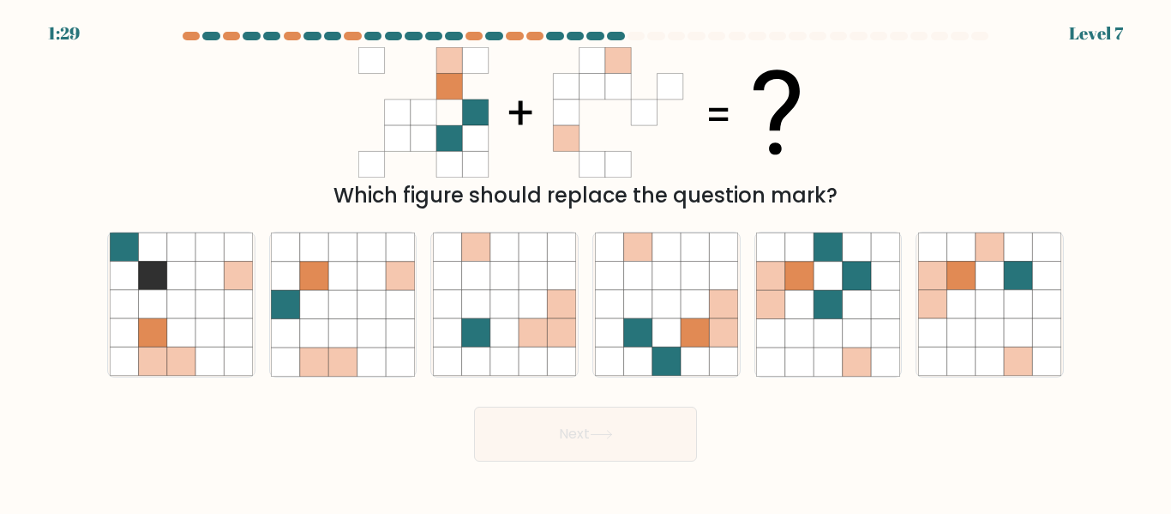
click at [573, 450] on button "Next" at bounding box center [585, 433] width 223 height 55
drag, startPoint x: 322, startPoint y: 243, endPoint x: 286, endPoint y: 219, distance: 44.5
click at [286, 219] on div "a. b. c." at bounding box center [585, 297] width 971 height 159
click at [190, 345] on icon at bounding box center [181, 333] width 28 height 28
click at [586, 262] on input "a." at bounding box center [586, 259] width 1 height 4
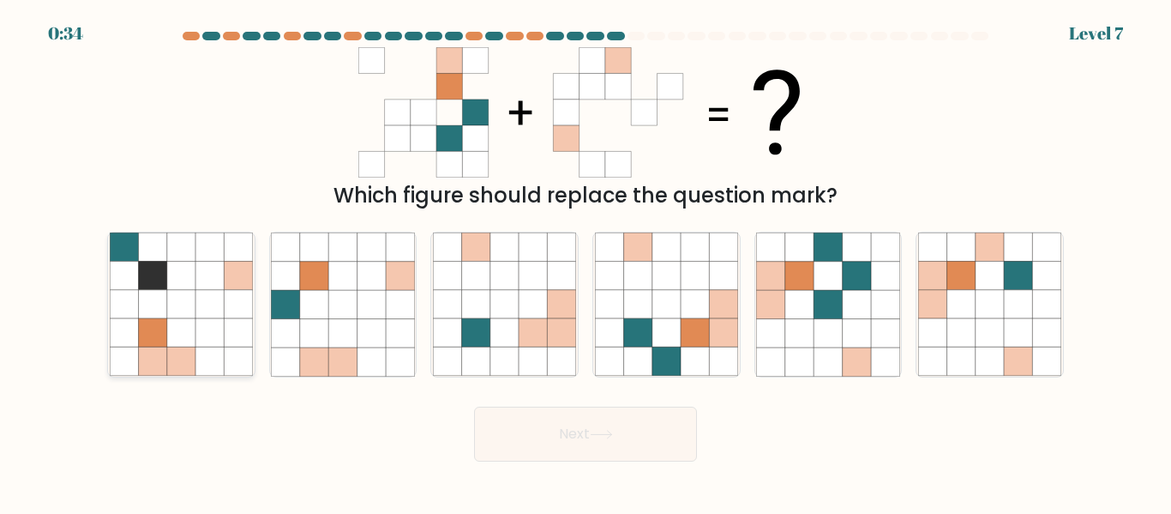
radio input "true"
click at [609, 430] on icon at bounding box center [601, 434] width 23 height 9
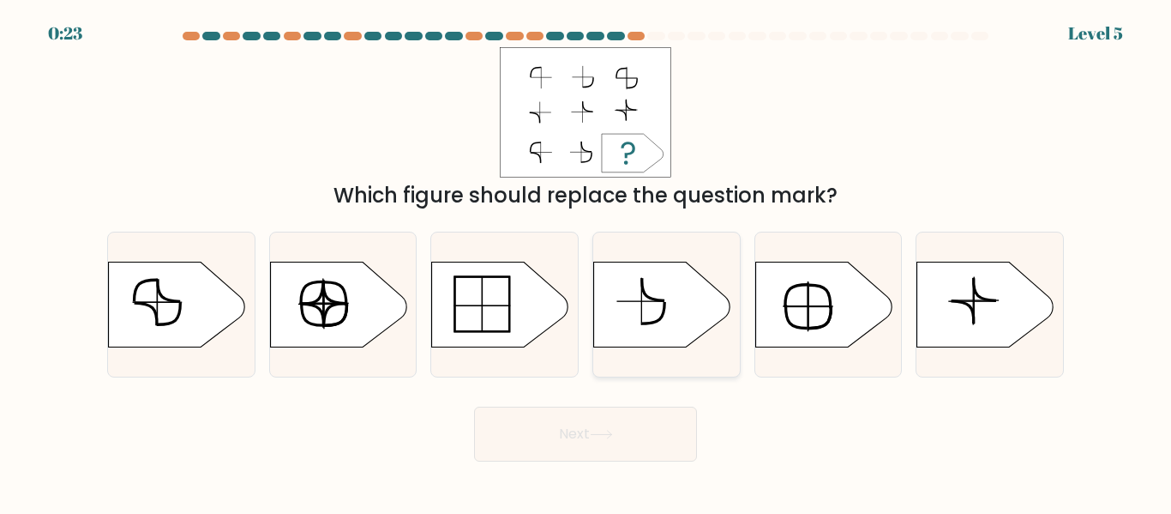
click at [662, 305] on icon at bounding box center [662, 305] width 137 height 86
click at [586, 262] on input "d." at bounding box center [586, 259] width 1 height 4
radio input "true"
click at [632, 444] on button "Next" at bounding box center [585, 433] width 223 height 55
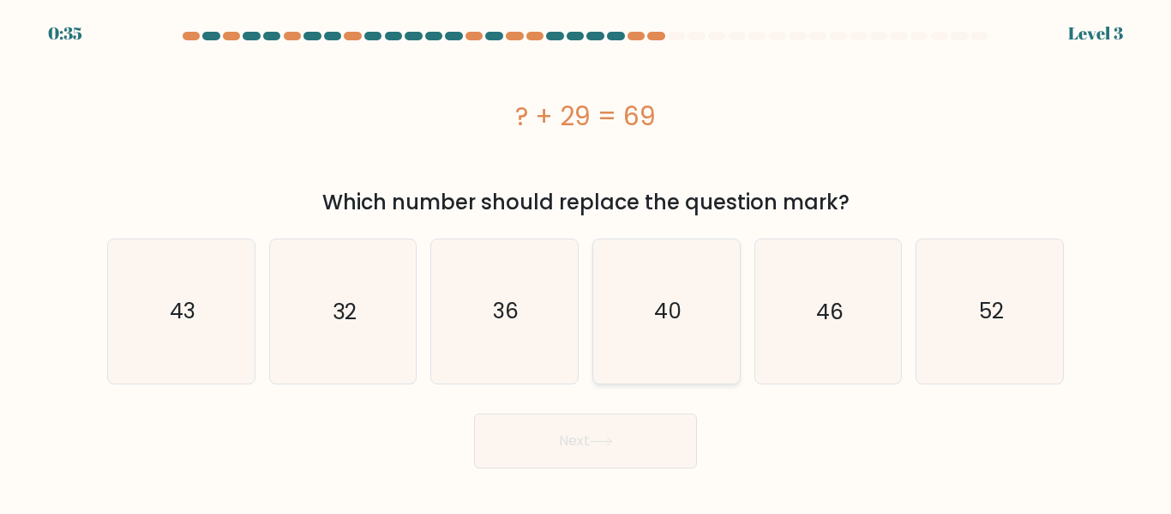
click at [658, 299] on text "40" at bounding box center [667, 311] width 27 height 30
click at [586, 262] on input "d. 40" at bounding box center [586, 259] width 1 height 4
radio input "true"
click at [567, 459] on button "Next" at bounding box center [585, 440] width 223 height 55
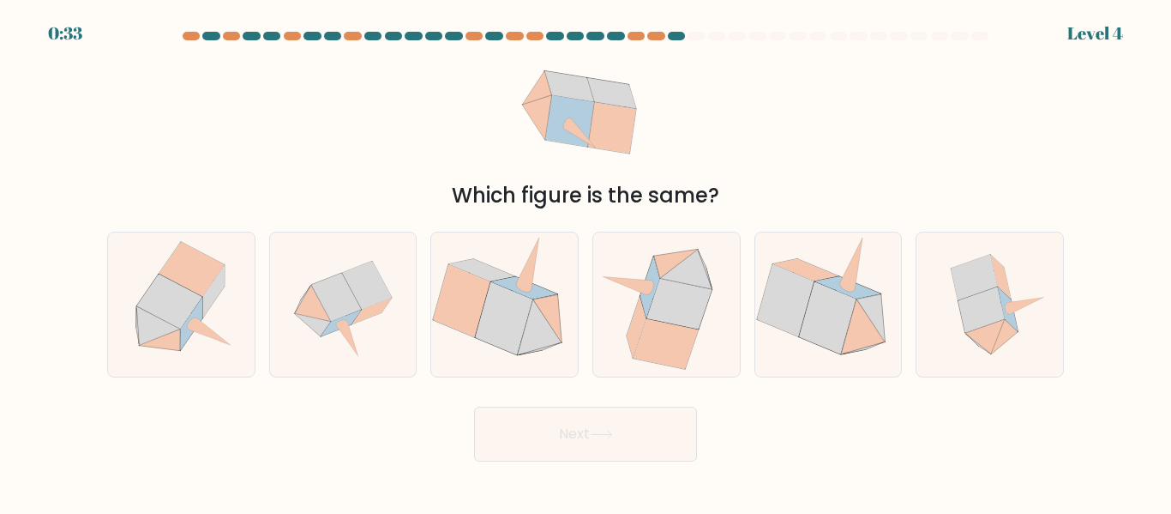
click at [567, 459] on button "Next" at bounding box center [585, 433] width 223 height 55
click at [472, 424] on div "Next" at bounding box center [585, 429] width 977 height 63
click at [1033, 301] on icon at bounding box center [1025, 306] width 36 height 17
click at [586, 262] on input "f." at bounding box center [586, 259] width 1 height 4
radio input "true"
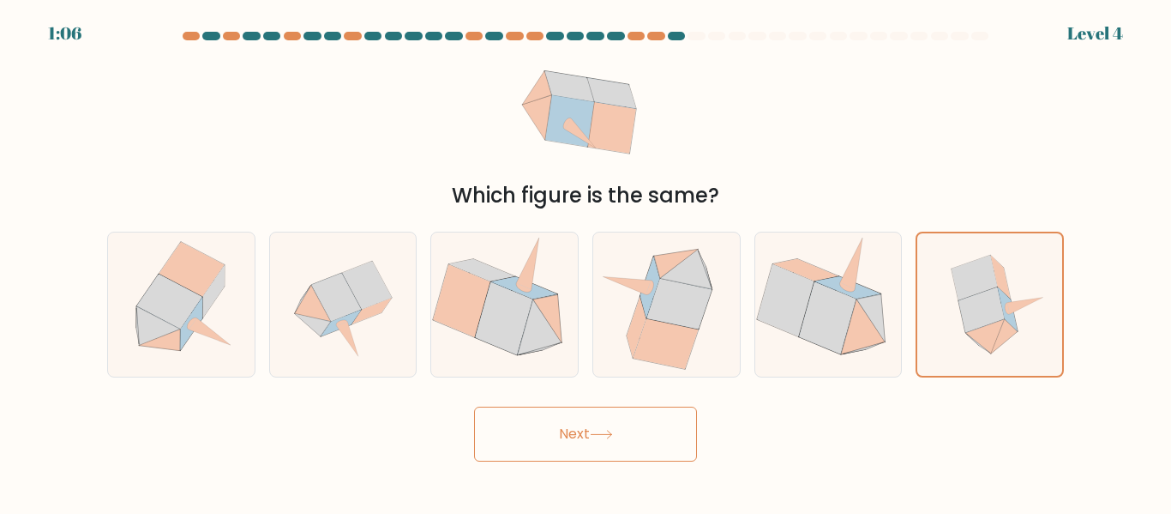
click at [630, 449] on button "Next" at bounding box center [585, 433] width 223 height 55
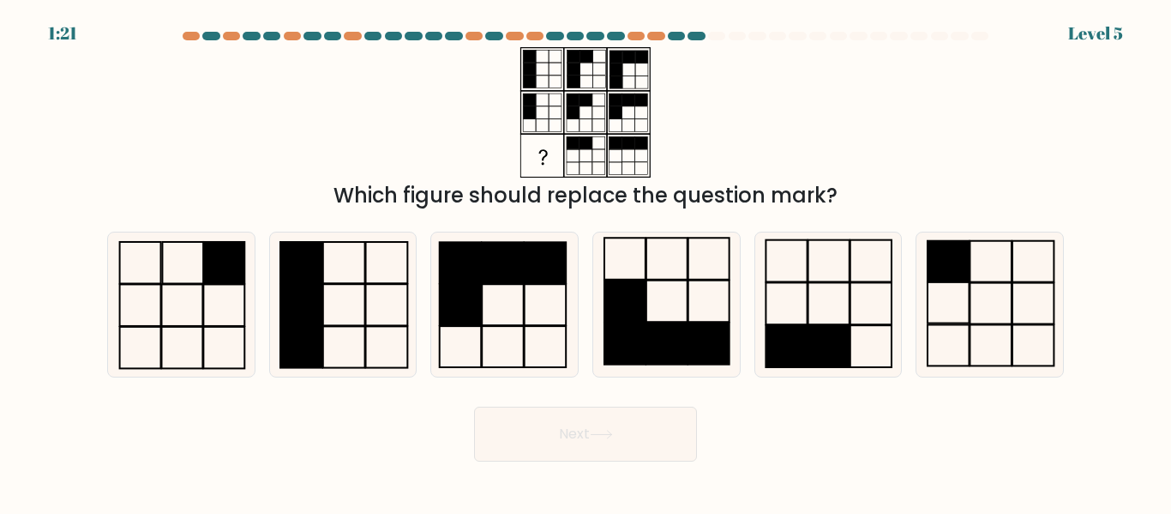
click at [455, 175] on div "Which figure should replace the question mark?" at bounding box center [585, 129] width 977 height 164
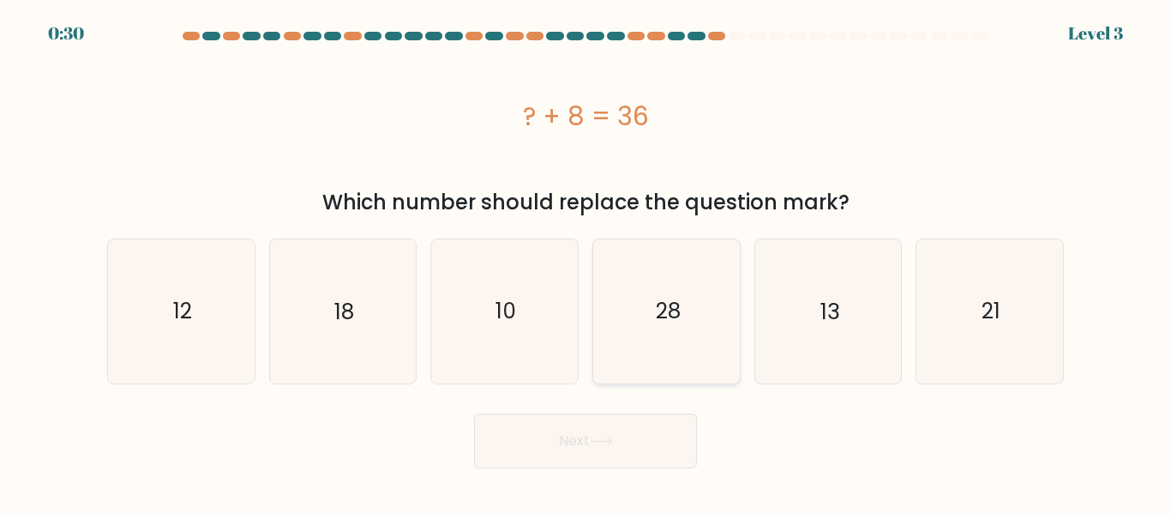
click at [667, 298] on text "28" at bounding box center [667, 311] width 25 height 30
click at [586, 262] on input "d. 28" at bounding box center [586, 259] width 1 height 4
radio input "true"
click at [605, 433] on button "Next" at bounding box center [585, 440] width 223 height 55
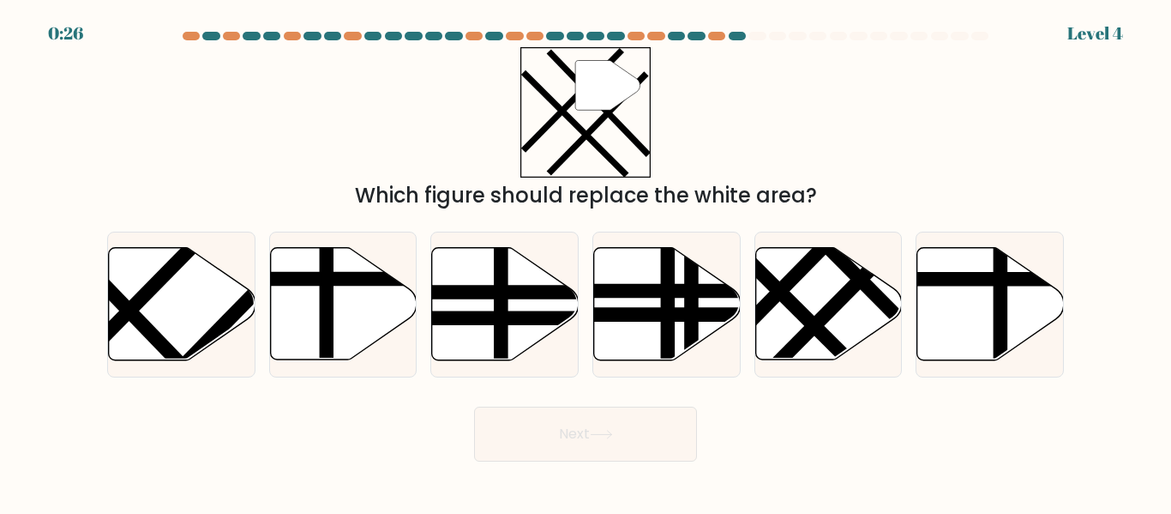
click at [605, 433] on icon at bounding box center [601, 434] width 23 height 9
click at [409, 386] on form at bounding box center [585, 247] width 1171 height 430
click at [511, 346] on icon at bounding box center [505, 304] width 147 height 112
click at [586, 262] on input "c." at bounding box center [586, 259] width 1 height 4
radio input "true"
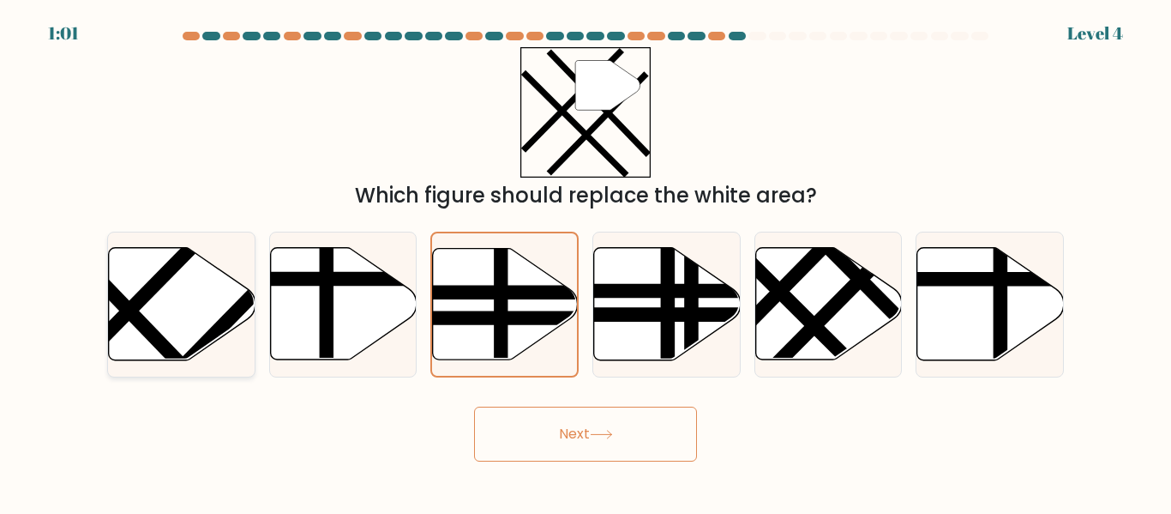
click at [167, 309] on icon at bounding box center [182, 304] width 147 height 112
click at [586, 262] on input "a." at bounding box center [586, 259] width 1 height 4
radio input "true"
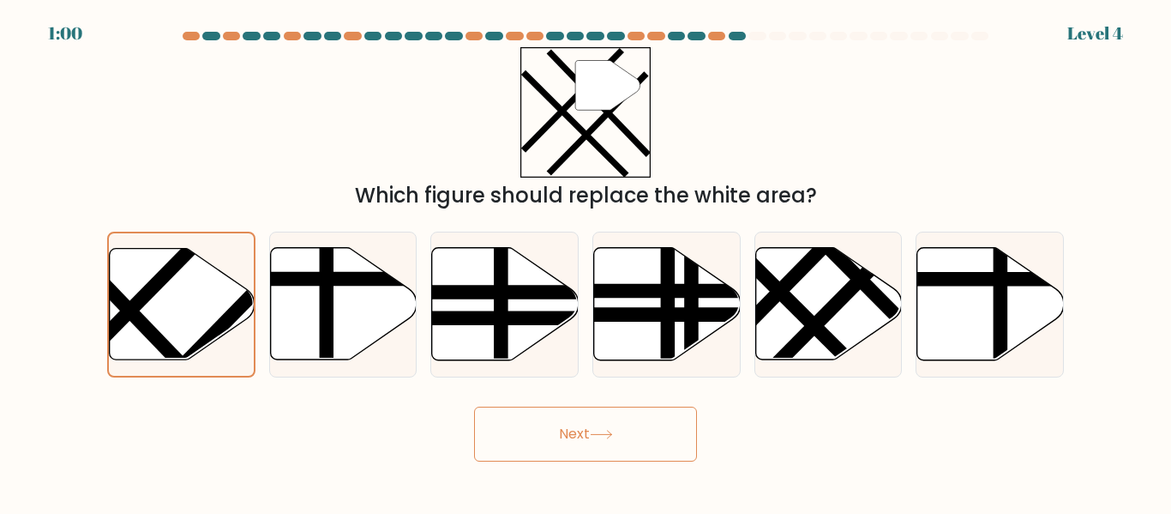
click at [520, 424] on button "Next" at bounding box center [585, 433] width 223 height 55
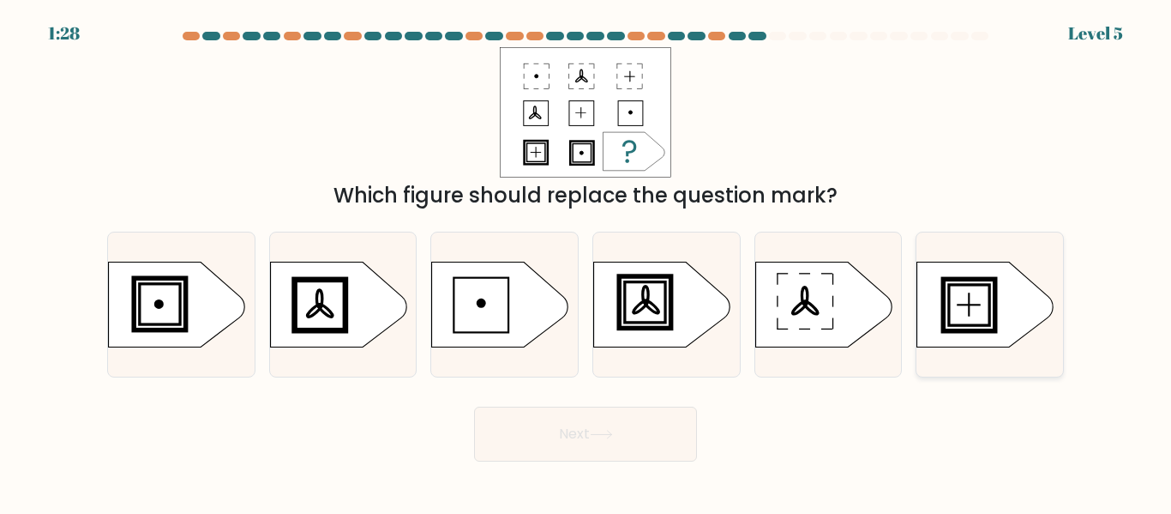
click at [982, 307] on icon at bounding box center [985, 305] width 137 height 86
click at [586, 262] on input "f." at bounding box center [586, 259] width 1 height 4
radio input "true"
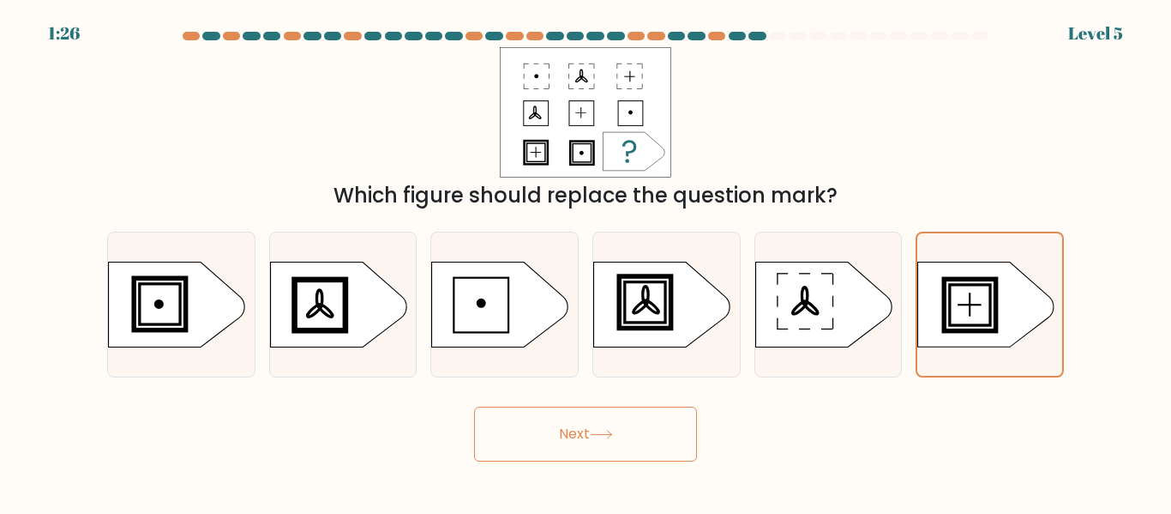
click at [600, 440] on button "Next" at bounding box center [585, 433] width 223 height 55
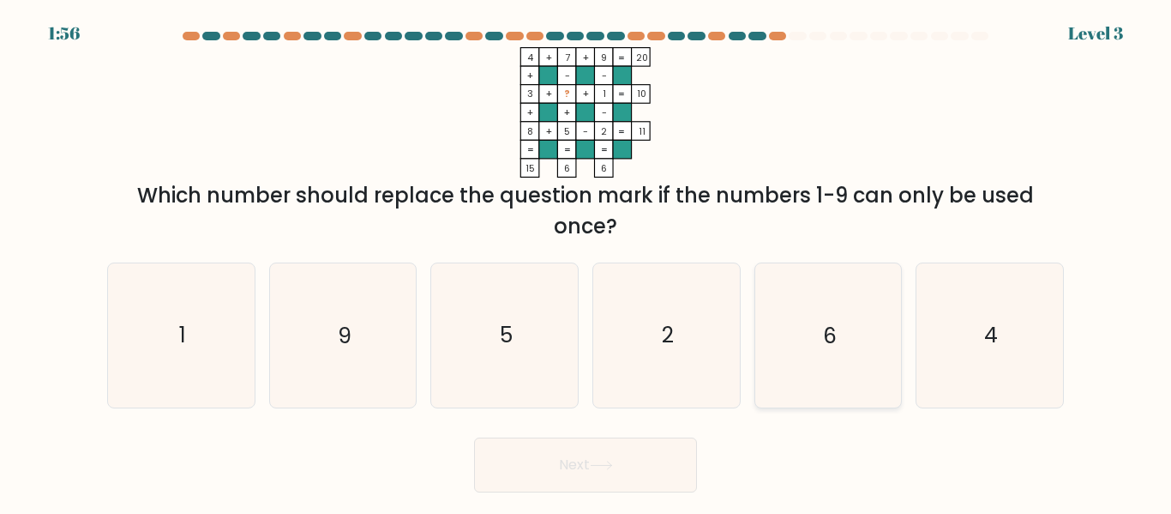
click at [780, 363] on icon "6" at bounding box center [827, 334] width 143 height 143
click at [586, 262] on input "e. 6" at bounding box center [586, 259] width 1 height 4
radio input "true"
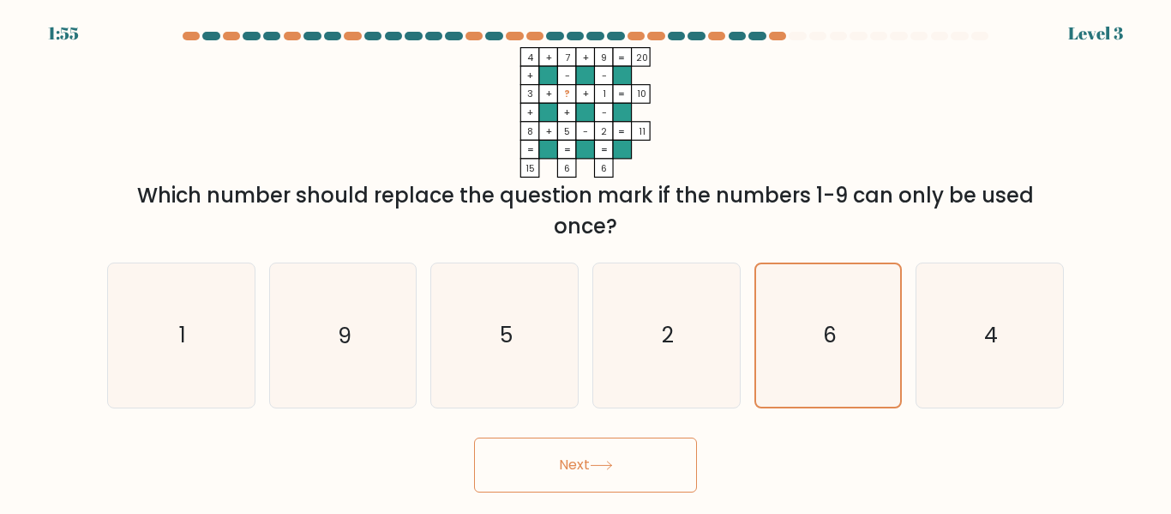
click at [579, 474] on button "Next" at bounding box center [585, 464] width 223 height 55
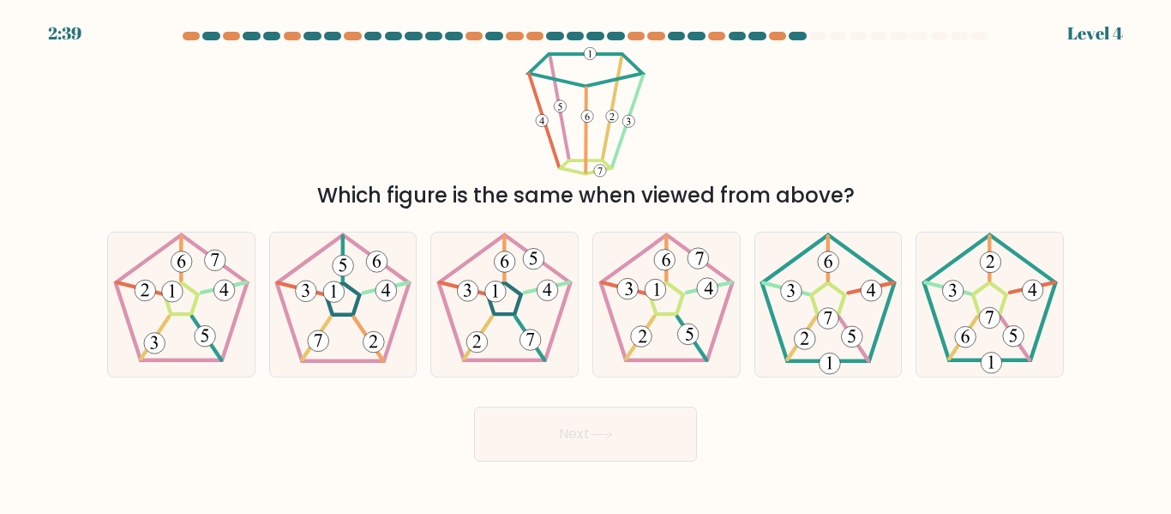
click at [579, 474] on body "2:39 Level 4" at bounding box center [585, 257] width 1171 height 514
click at [829, 346] on icon at bounding box center [827, 303] width 143 height 143
click at [586, 262] on input "e." at bounding box center [586, 259] width 1 height 4
radio input "true"
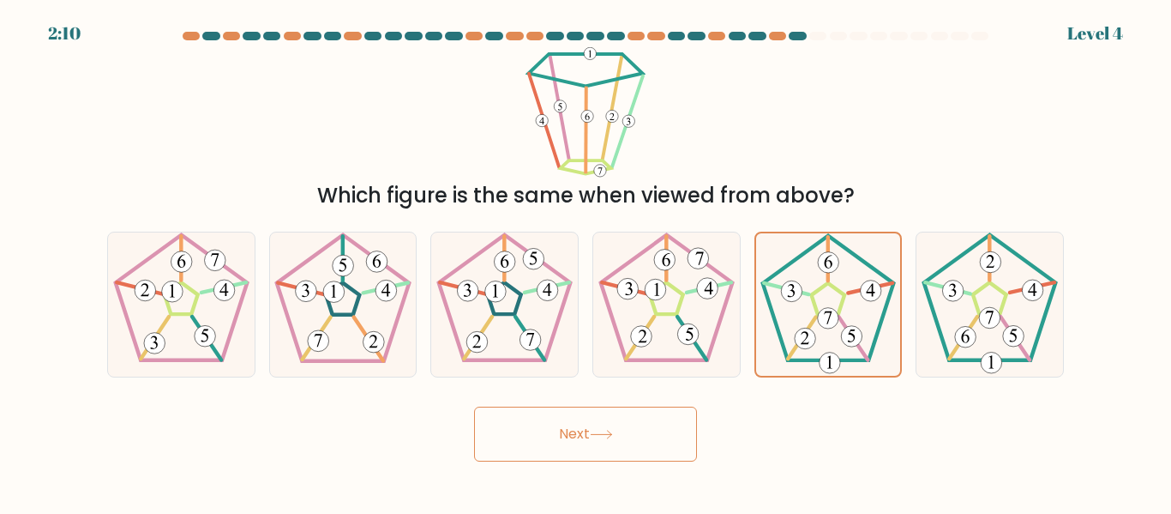
click at [583, 448] on button "Next" at bounding box center [585, 433] width 223 height 55
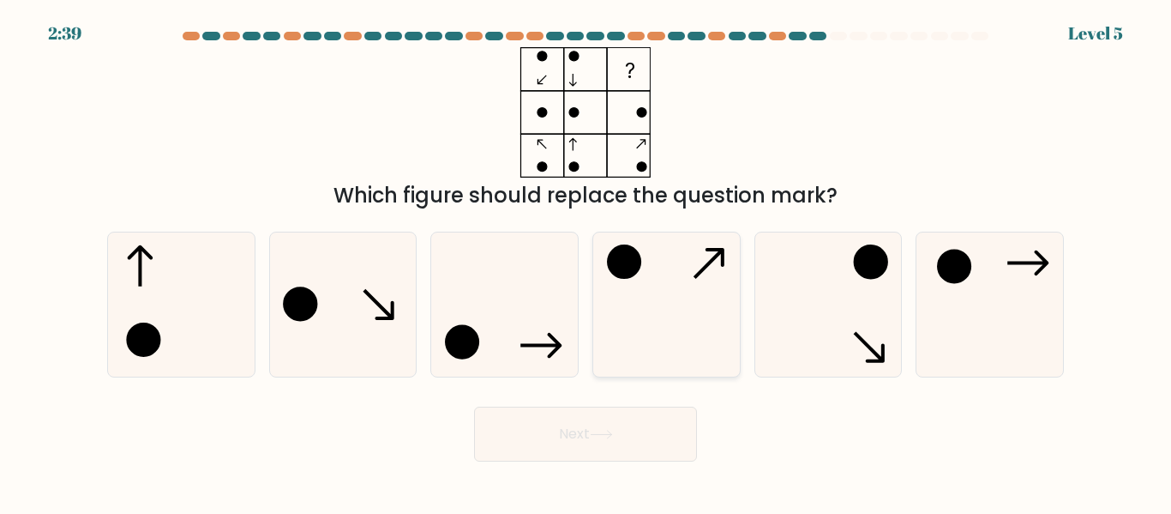
click at [635, 331] on icon at bounding box center [666, 303] width 143 height 143
click at [586, 262] on input "d." at bounding box center [586, 259] width 1 height 4
radio input "true"
click at [590, 436] on button "Next" at bounding box center [585, 433] width 223 height 55
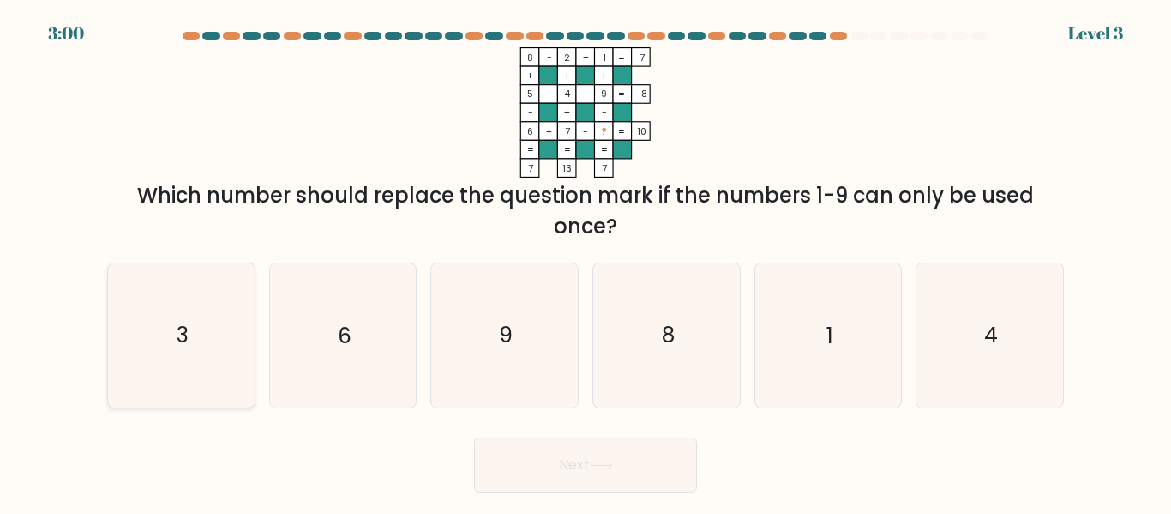
click at [185, 342] on text "3" at bounding box center [183, 336] width 12 height 30
click at [586, 262] on input "a. 3" at bounding box center [586, 259] width 1 height 4
radio input "true"
click at [599, 458] on button "Next" at bounding box center [585, 464] width 223 height 55
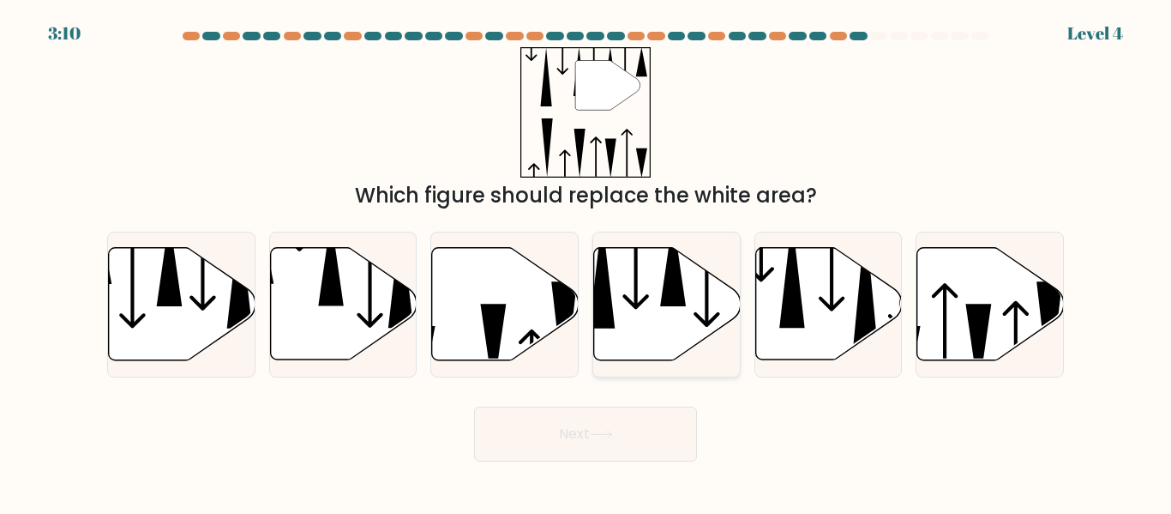
click at [660, 301] on icon at bounding box center [667, 304] width 147 height 112
click at [586, 262] on input "d." at bounding box center [586, 259] width 1 height 4
radio input "true"
click at [620, 436] on button "Next" at bounding box center [585, 433] width 223 height 55
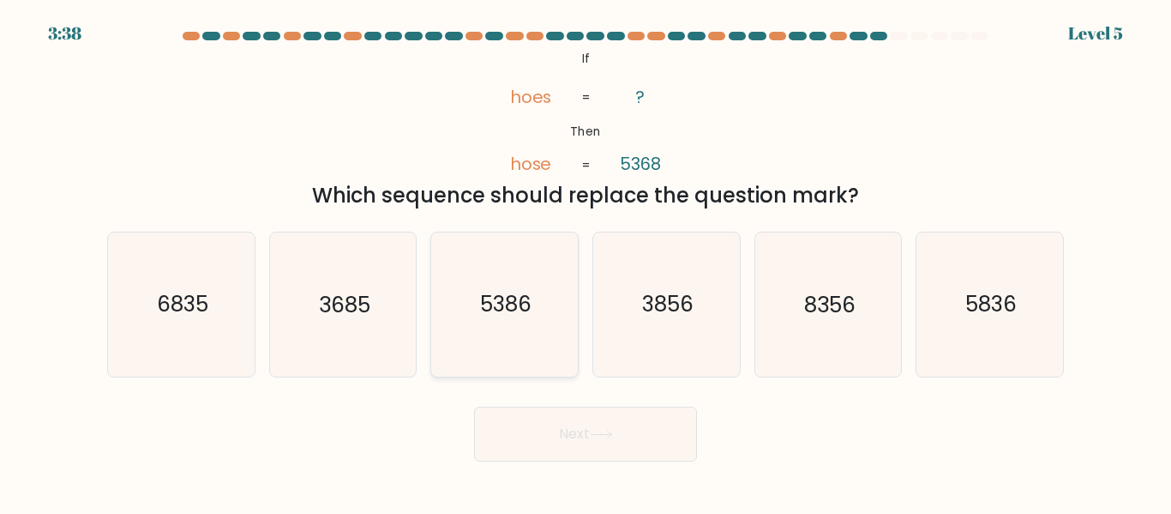
click at [527, 341] on icon "5386" at bounding box center [504, 303] width 143 height 143
click at [586, 262] on input "c. 5386" at bounding box center [586, 259] width 1 height 4
radio input "true"
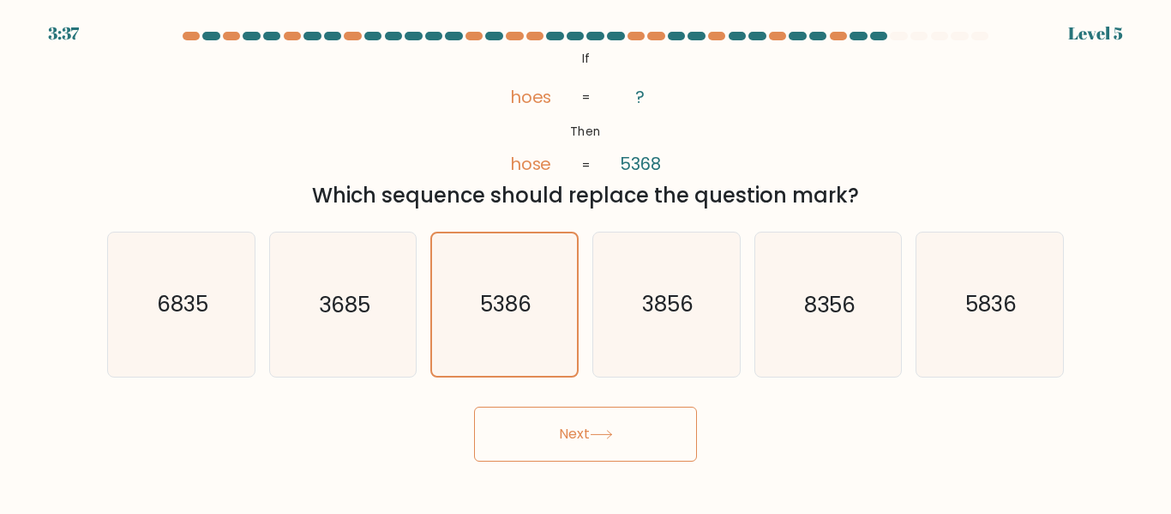
click at [572, 429] on button "Next" at bounding box center [585, 433] width 223 height 55
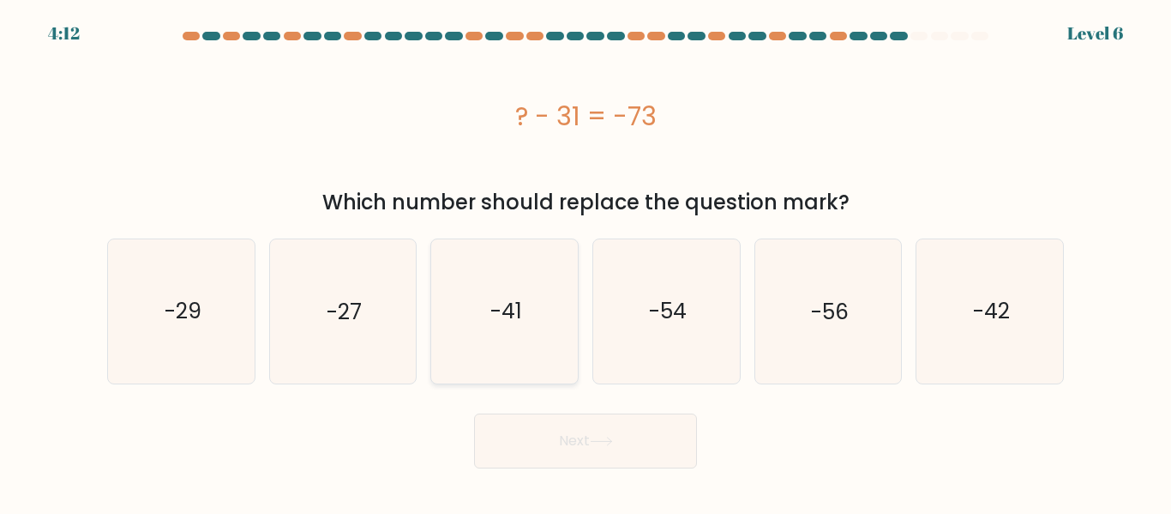
click at [545, 326] on icon "-41" at bounding box center [504, 310] width 143 height 143
click at [586, 262] on input "c. -41" at bounding box center [586, 259] width 1 height 4
radio input "true"
click at [590, 452] on button "Next" at bounding box center [585, 440] width 223 height 55
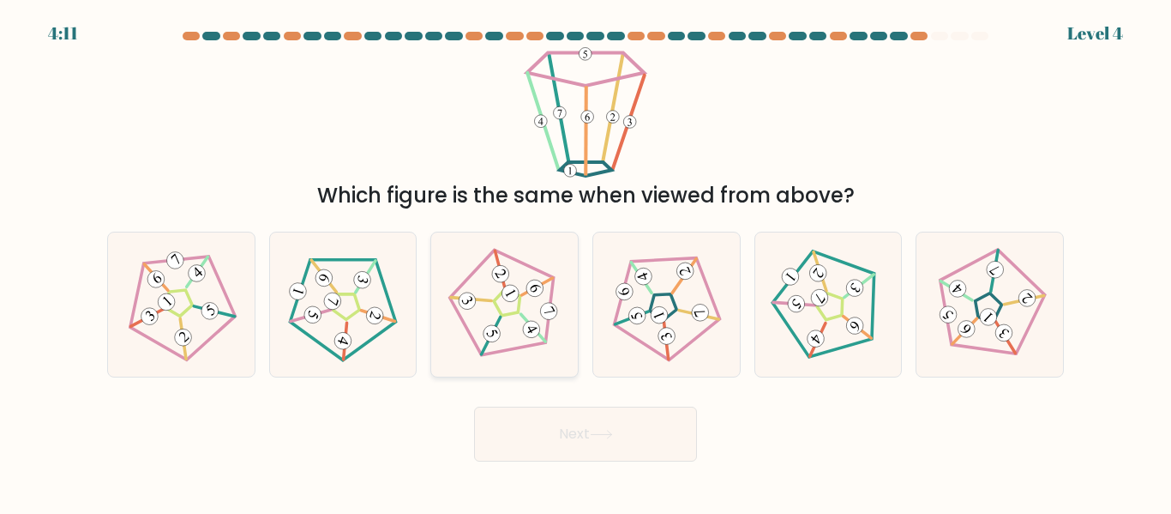
drag, startPoint x: 1032, startPoint y: 316, endPoint x: 518, endPoint y: 322, distance: 514.5
click at [518, 322] on div "a. b. c." at bounding box center [585, 297] width 971 height 159
click at [518, 322] on icon at bounding box center [505, 304] width 115 height 115
click at [586, 262] on input "c." at bounding box center [586, 259] width 1 height 4
radio input "true"
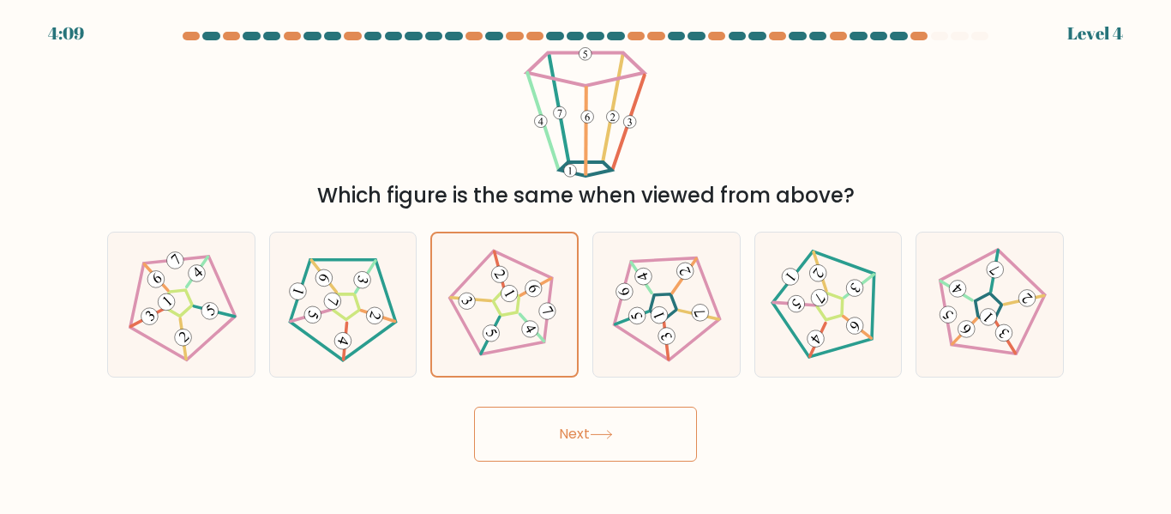
click at [580, 456] on button "Next" at bounding box center [585, 433] width 223 height 55
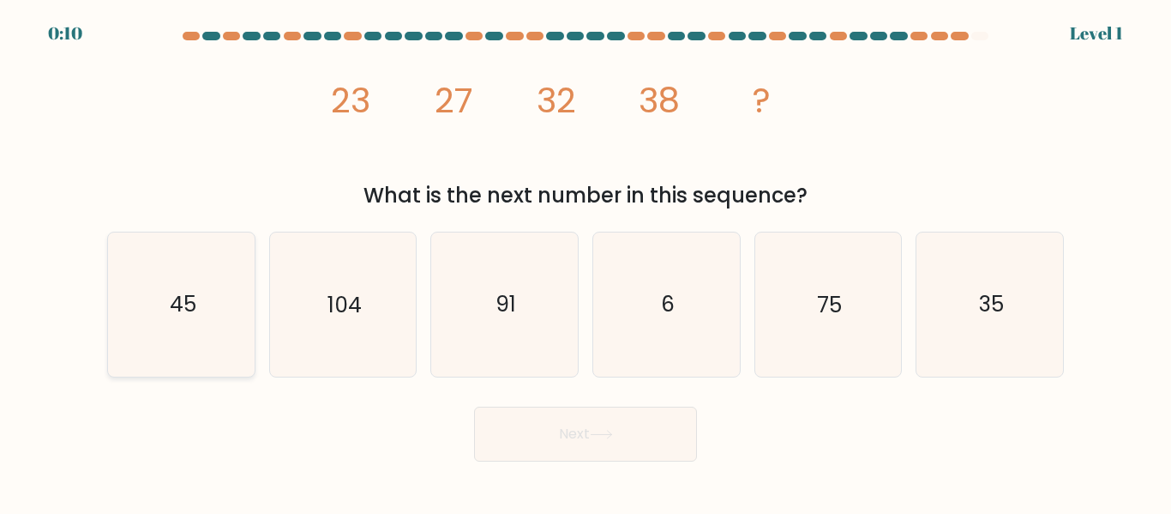
click at [159, 325] on icon "45" at bounding box center [181, 303] width 143 height 143
click at [586, 262] on input "a. 45" at bounding box center [586, 259] width 1 height 4
radio input "true"
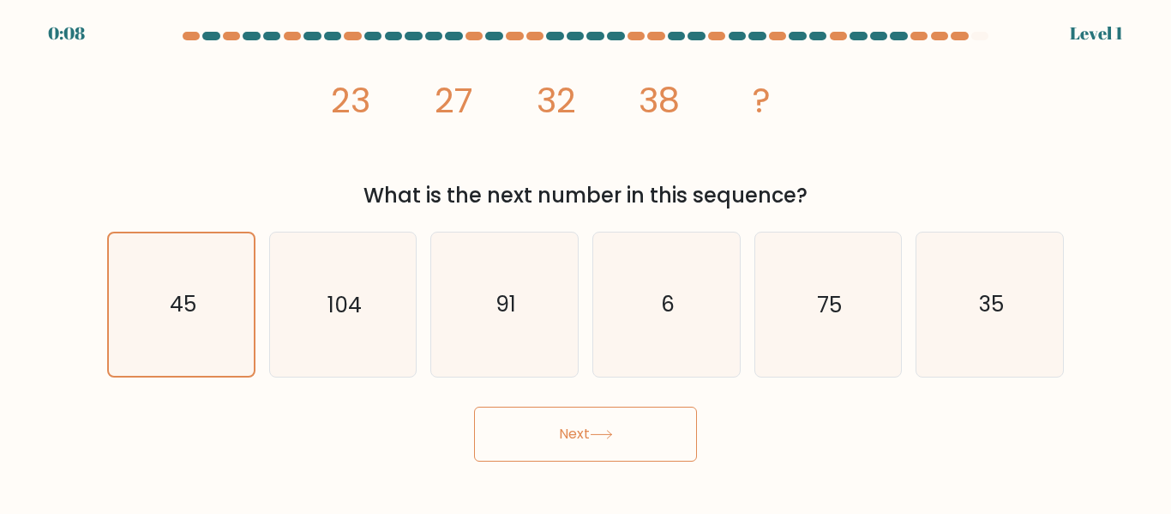
click at [528, 424] on button "Next" at bounding box center [585, 433] width 223 height 55
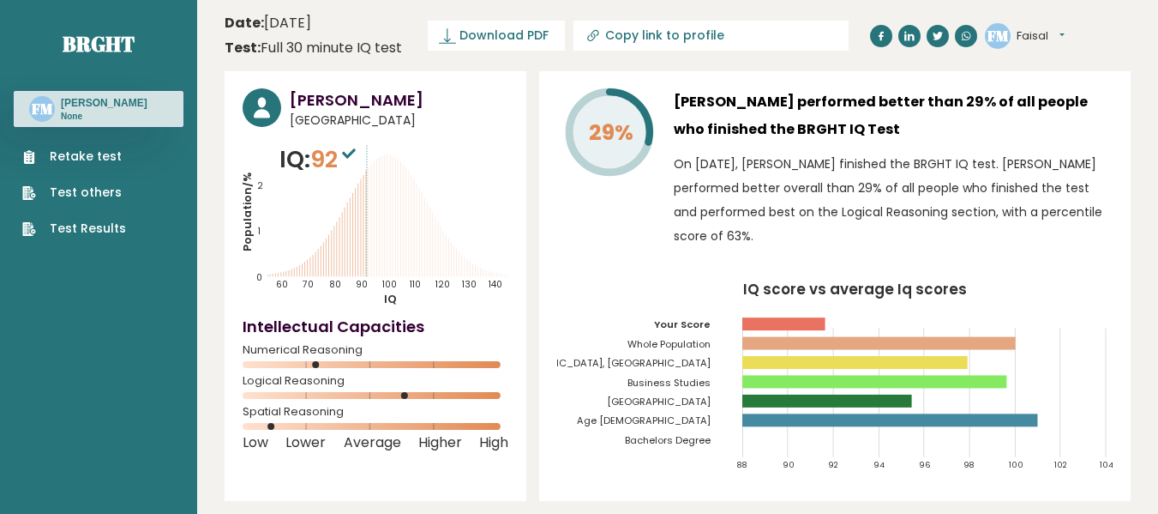
click at [67, 223] on link "Test Results" at bounding box center [74, 228] width 104 height 18
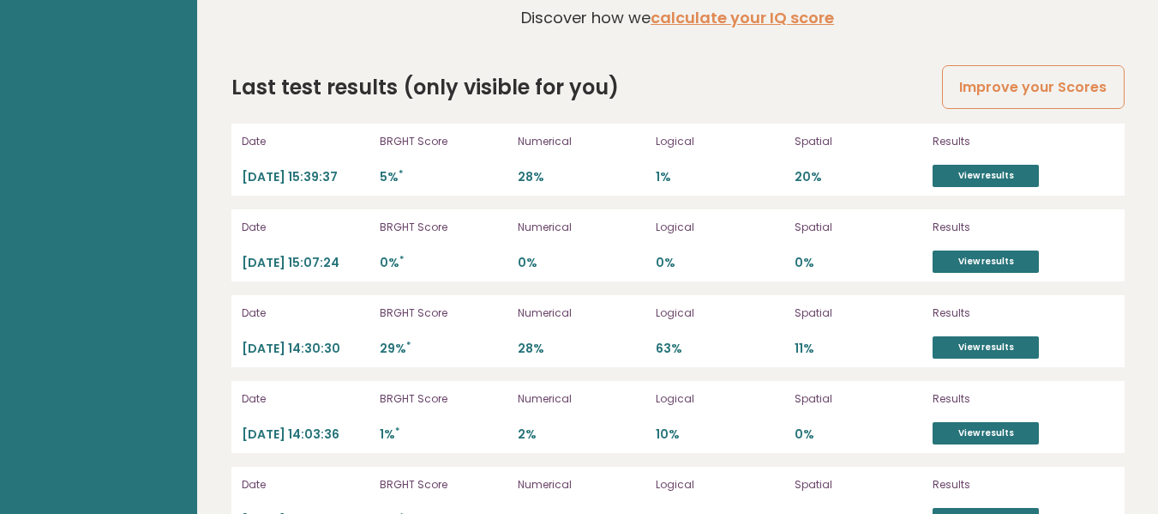
scroll to position [4871, 0]
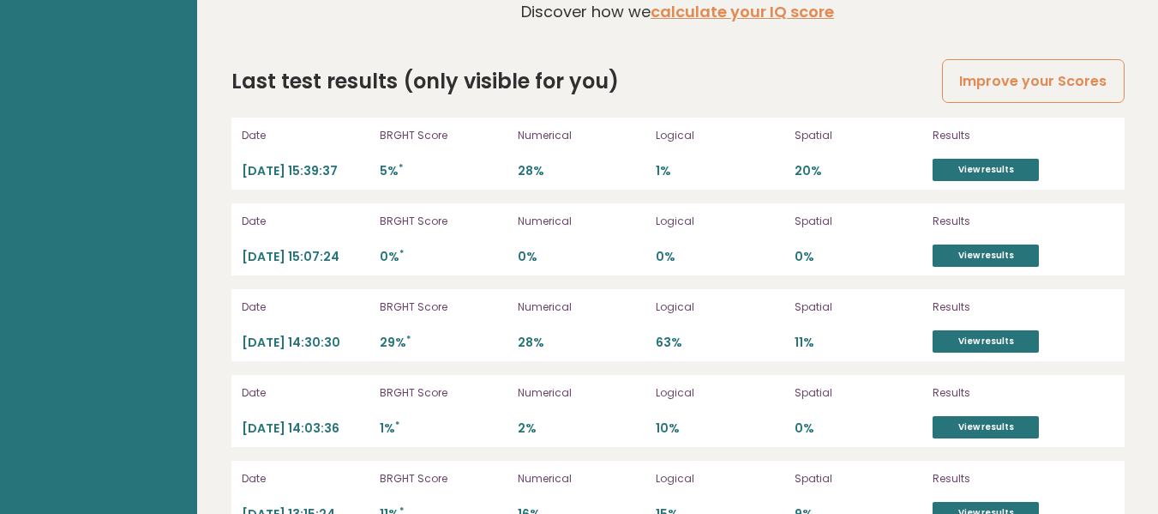
click at [724, 66] on div "Last test results (only visible for you) Improve your Scores Date [DATE] 15:39:…" at bounding box center [677, 299] width 893 height 466
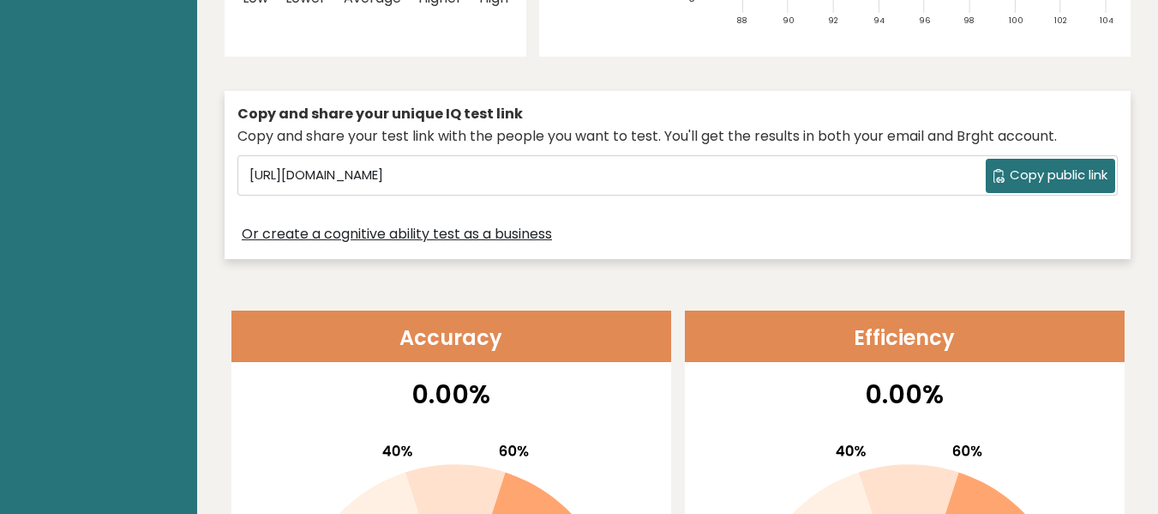
scroll to position [0, 0]
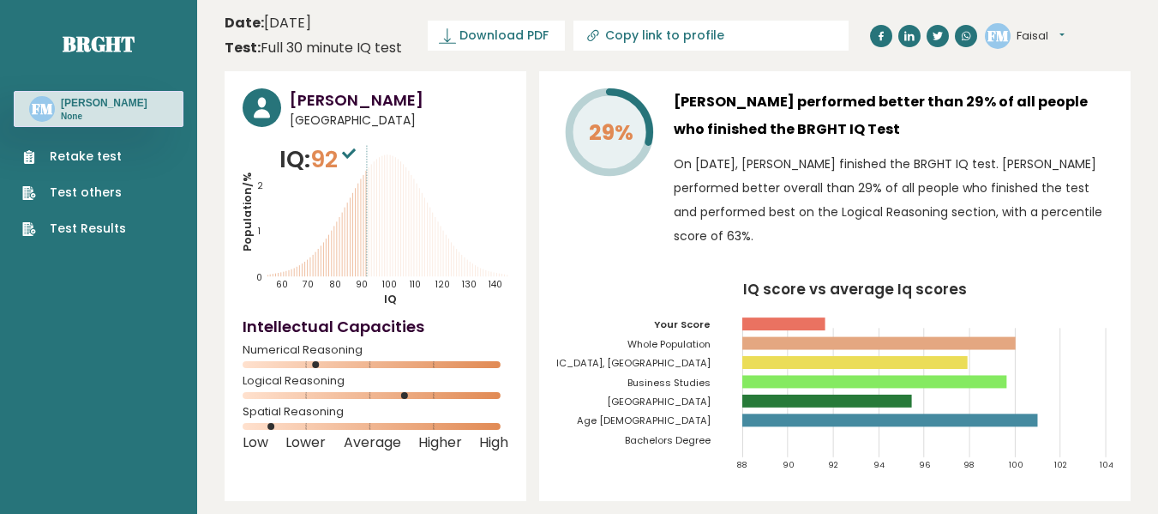
click at [365, 365] on rect at bounding box center [376, 364] width 266 height 7
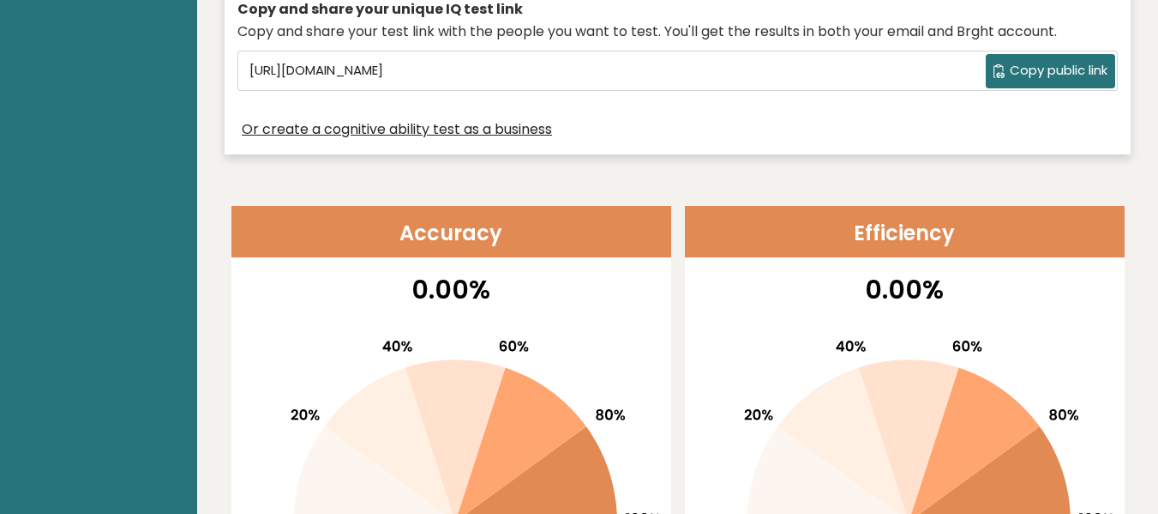
scroll to position [514, 0]
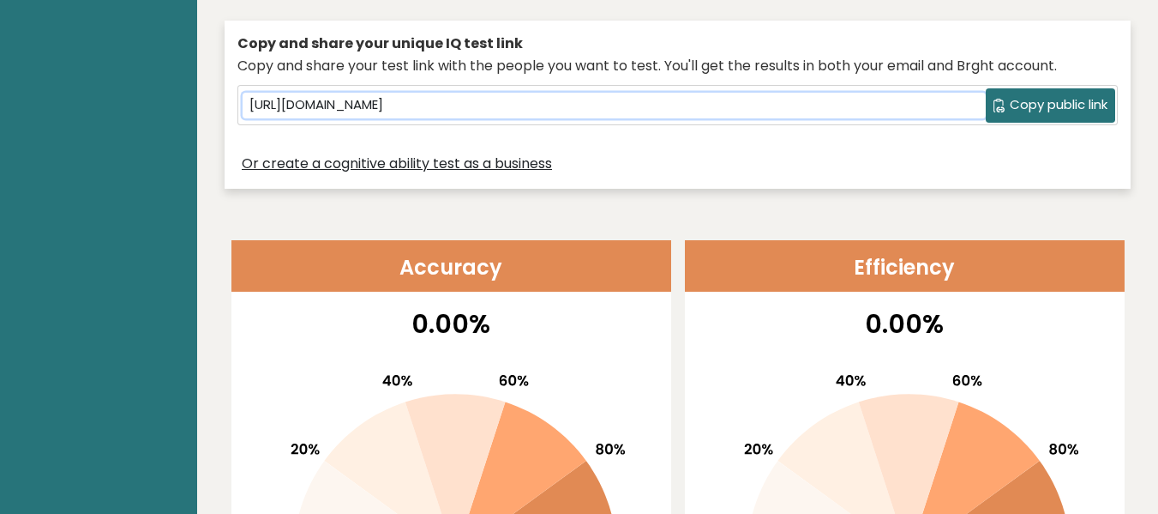
click at [645, 104] on input "[URL][DOMAIN_NAME]" at bounding box center [614, 106] width 743 height 26
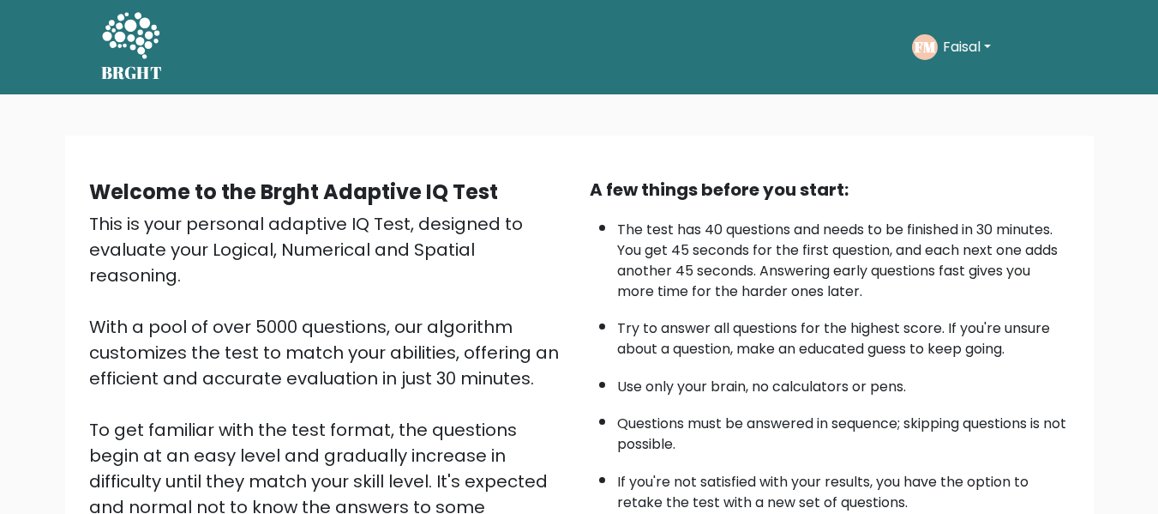
click at [992, 46] on button "Faisal" at bounding box center [967, 47] width 58 height 22
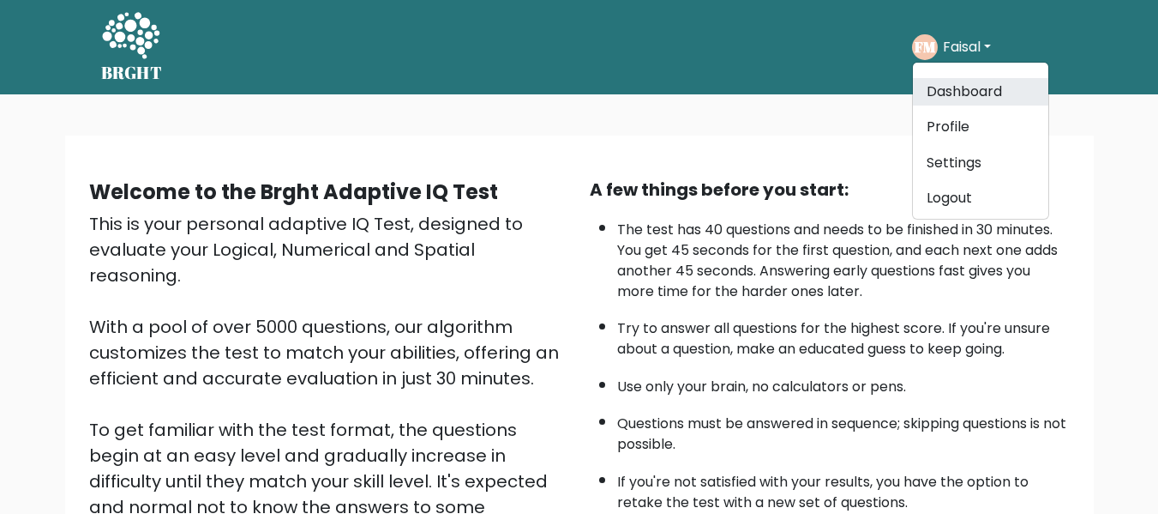
click at [961, 87] on link "Dashboard" at bounding box center [980, 91] width 135 height 27
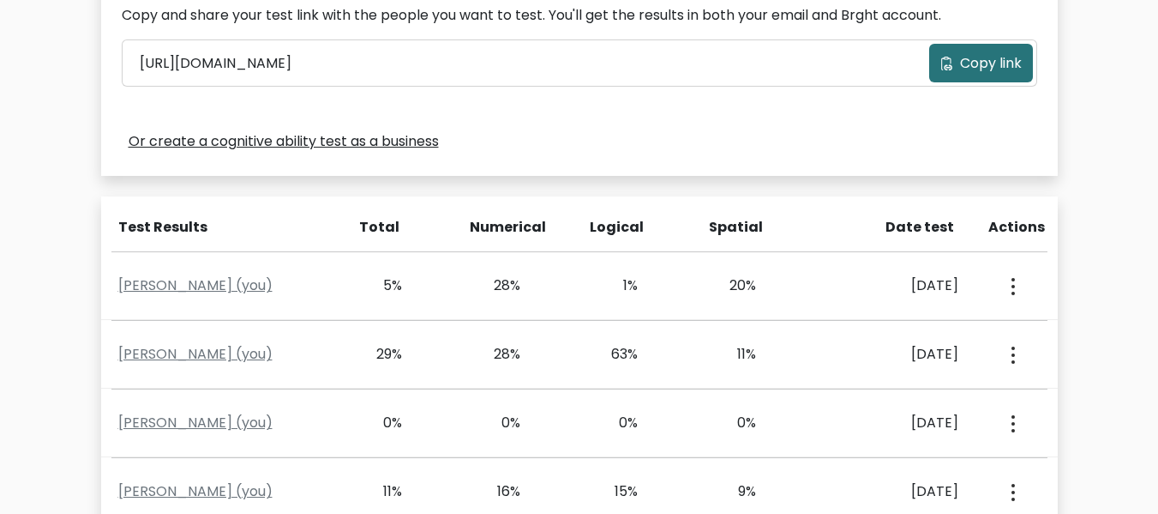
scroll to position [583, 0]
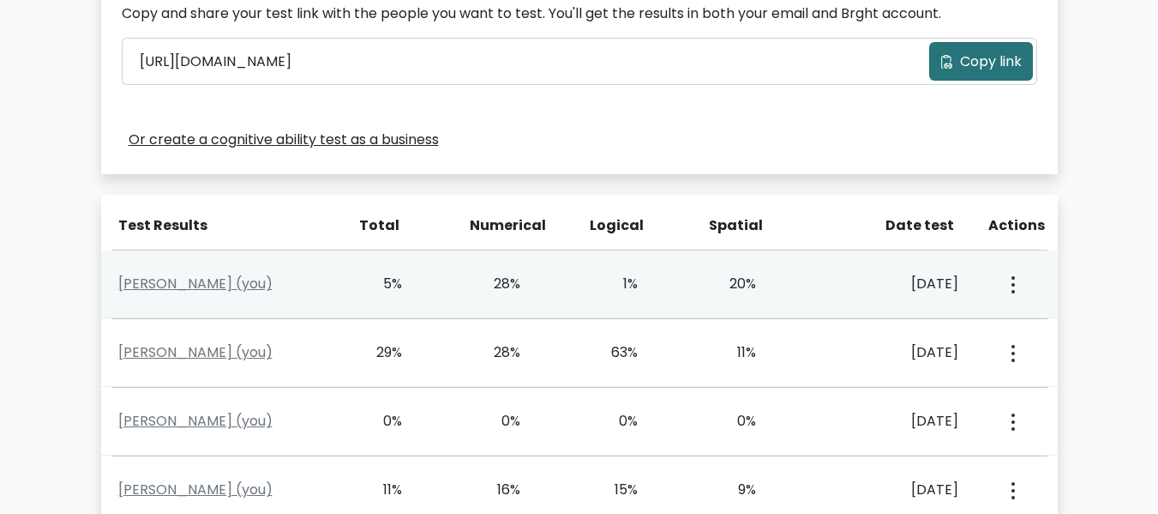
click at [1015, 287] on button "button" at bounding box center [1012, 283] width 14 height 53
click at [1059, 340] on link "View Profile" at bounding box center [1073, 333] width 135 height 27
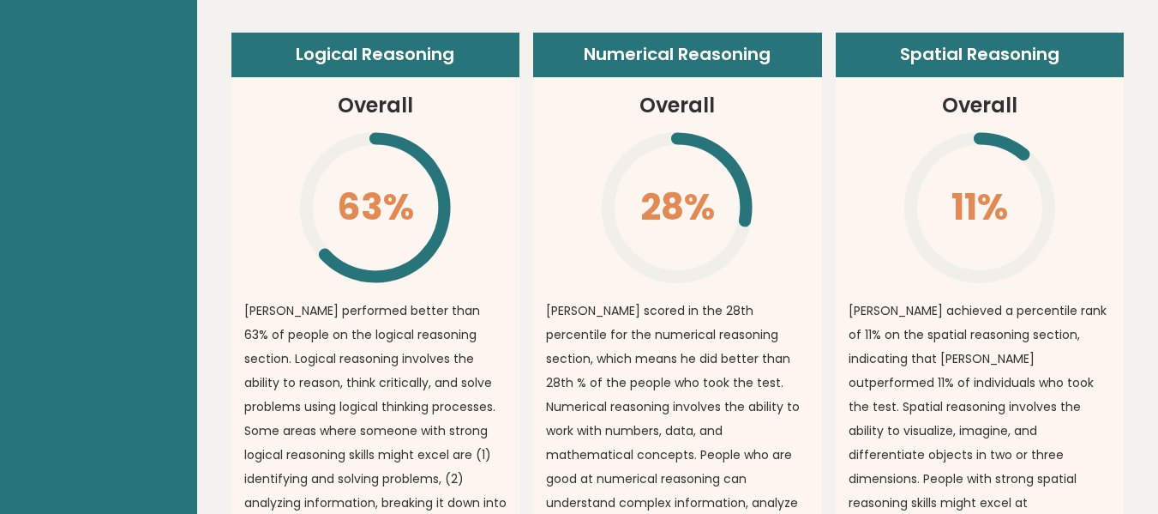
scroll to position [1376, 0]
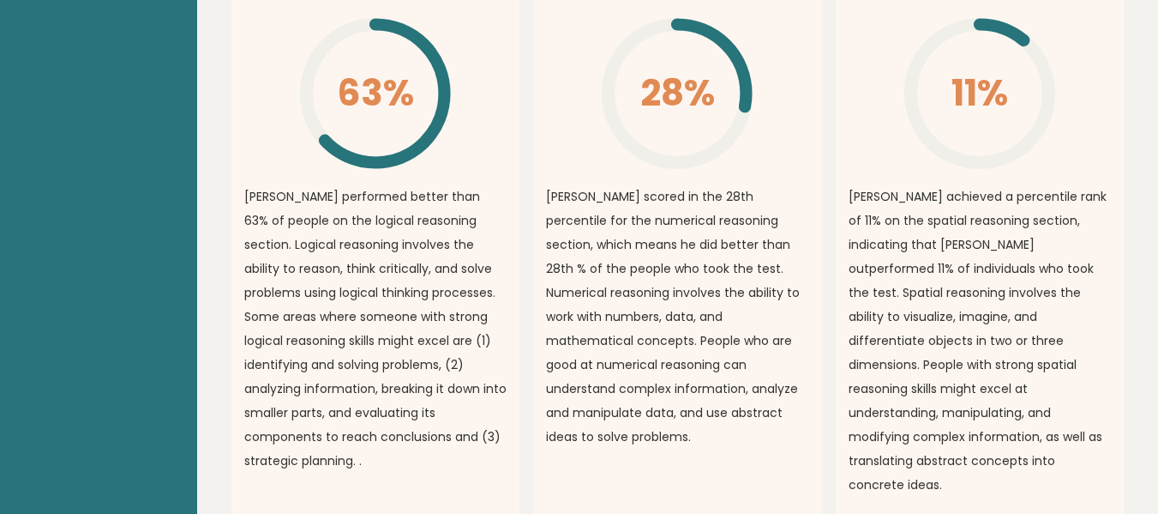
click at [809, 89] on article "Numerical Reasoning Overall 28% \ Faisal scored in the 28th percentile for the …" at bounding box center [677, 221] width 289 height 605
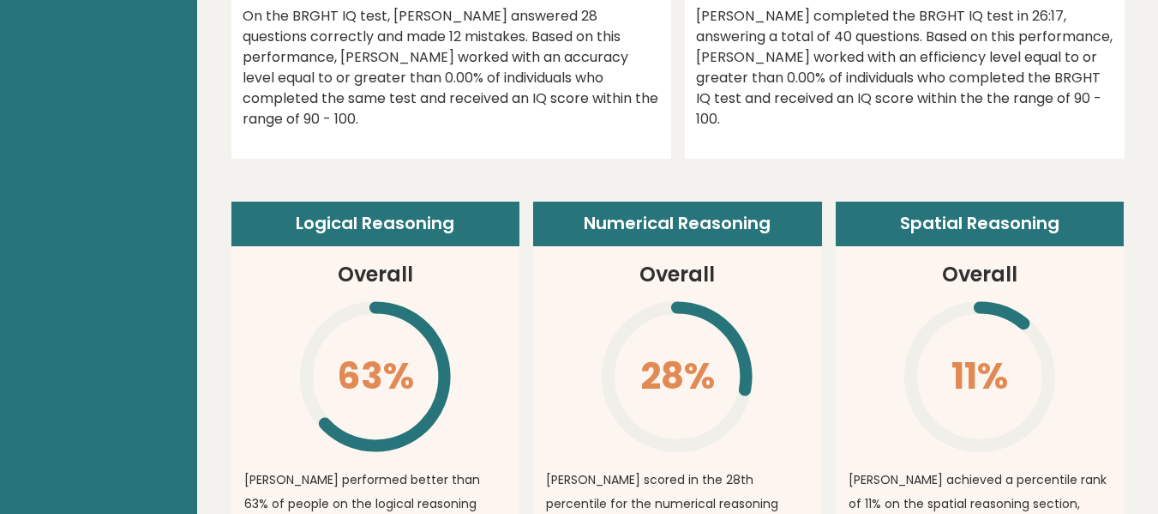
scroll to position [1067, 0]
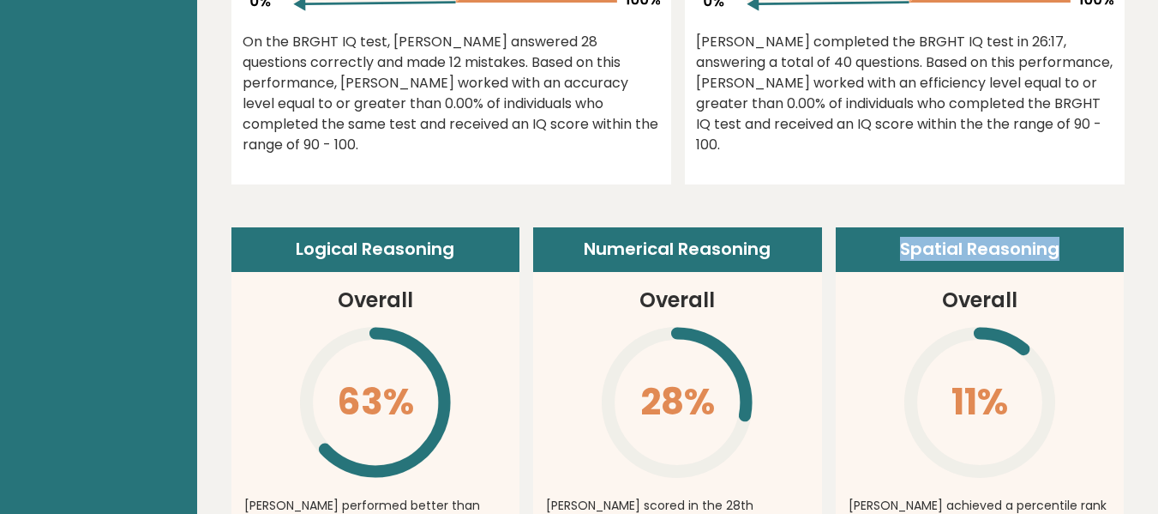
drag, startPoint x: 1067, startPoint y: 230, endPoint x: 899, endPoint y: 231, distance: 168.1
click at [899, 231] on header "Spatial Reasoning" at bounding box center [980, 249] width 289 height 45
copy header "Spatial Reasoning"
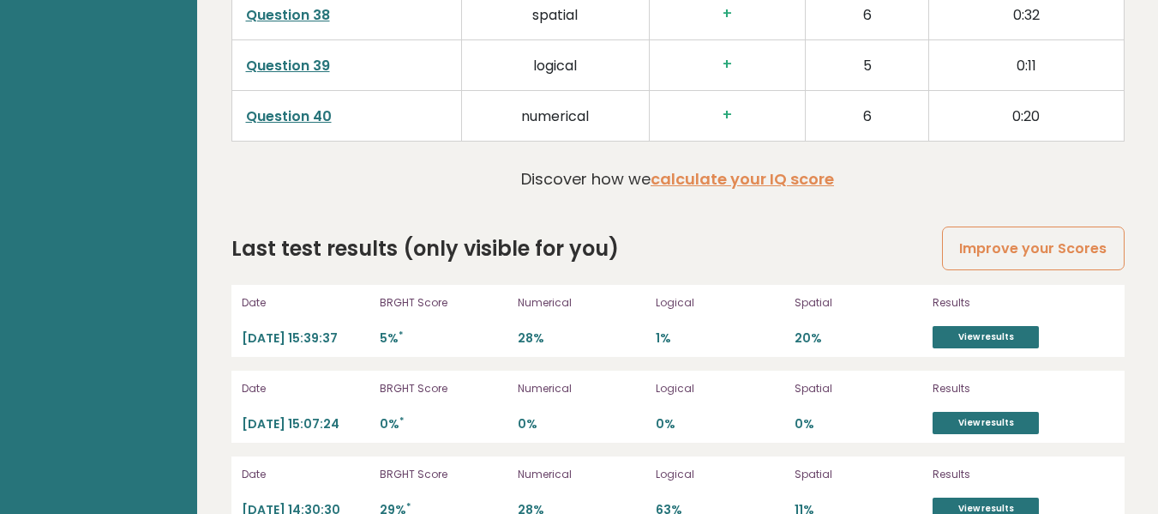
scroll to position [4562, 0]
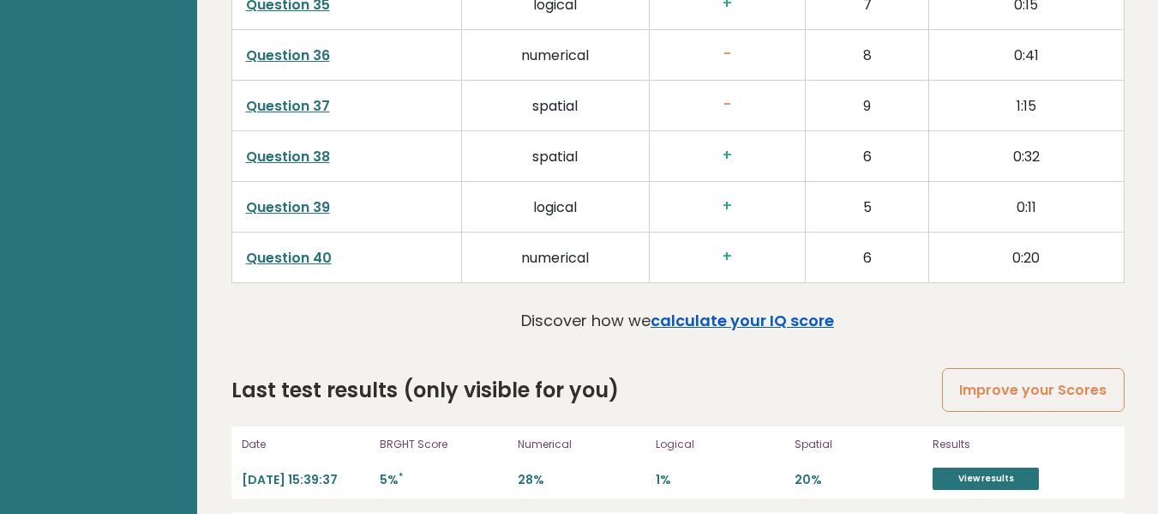
click at [730, 310] on link "calculate your IQ score" at bounding box center [742, 320] width 183 height 21
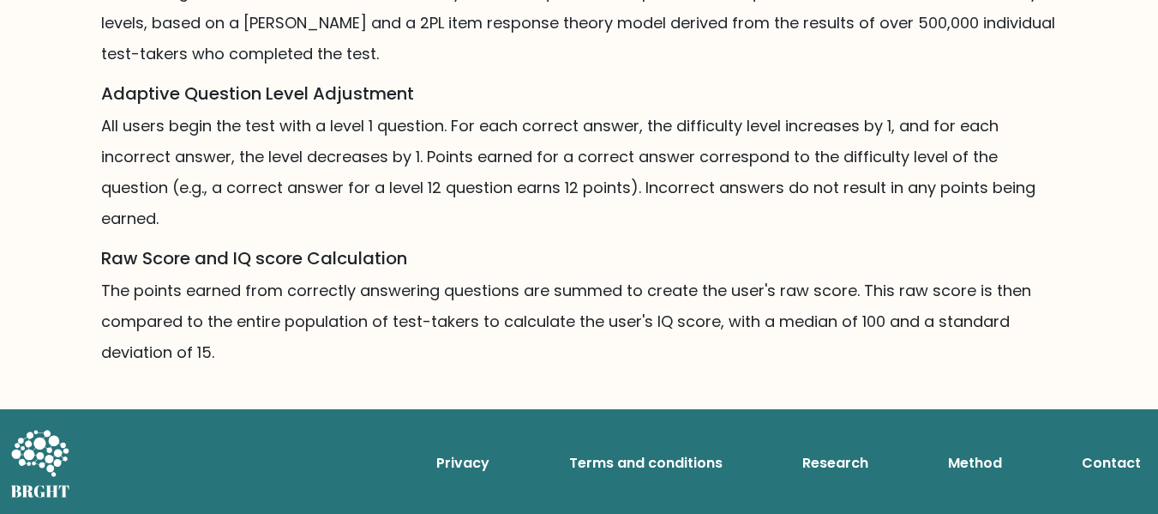
scroll to position [1321, 0]
